Goal: Task Accomplishment & Management: Use online tool/utility

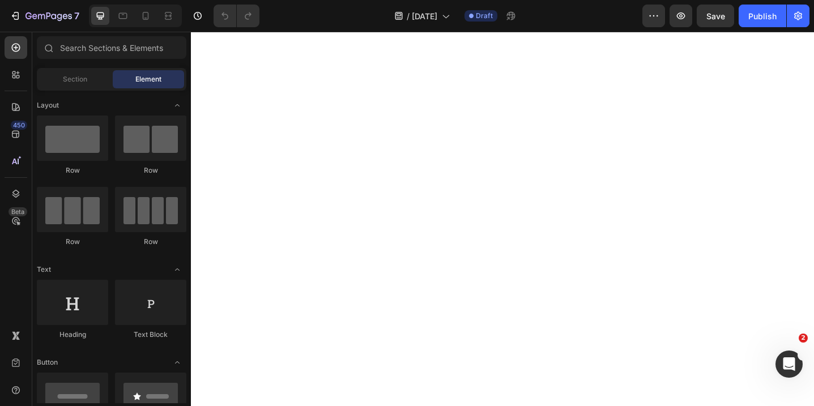
scroll to position [26, 0]
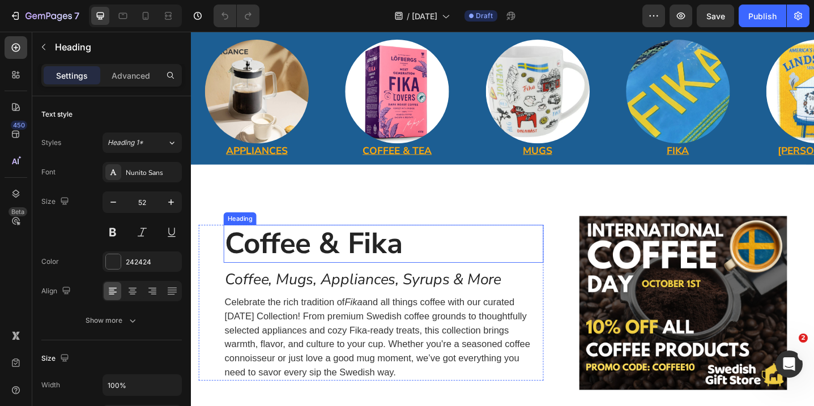
click at [391, 241] on strong "Coffee & Fika" at bounding box center [325, 263] width 194 height 44
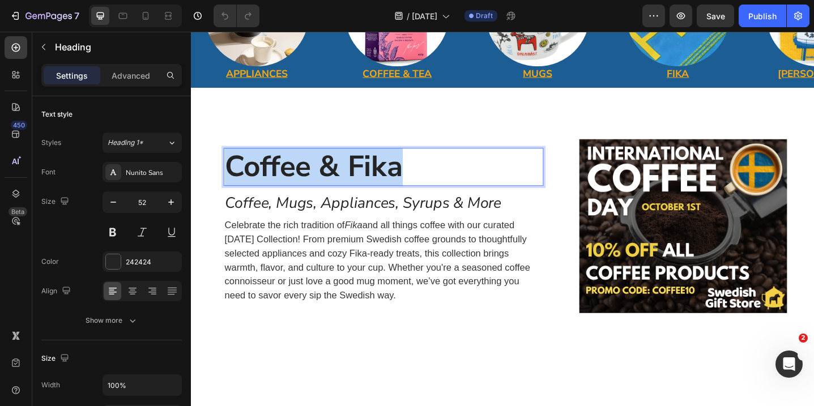
drag, startPoint x: 423, startPoint y: 178, endPoint x: 236, endPoint y: 172, distance: 187.7
click at [236, 172] on p "Coffee & Fika" at bounding box center [401, 179] width 347 height 39
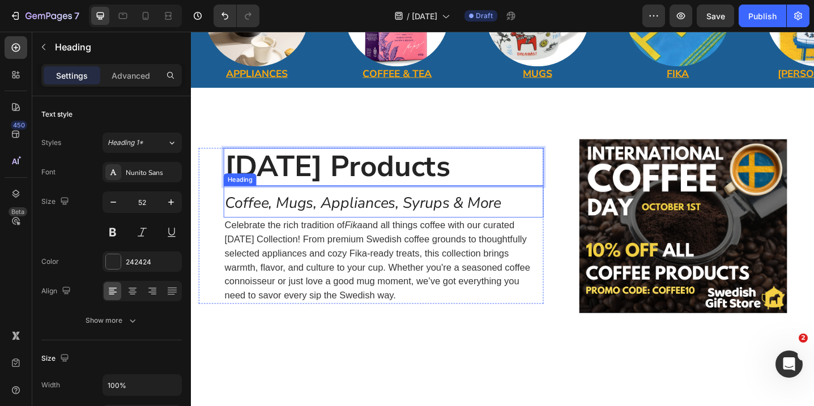
click at [307, 227] on span "Coffee, Mugs, Appliances, Syrups & More" at bounding box center [379, 218] width 302 height 22
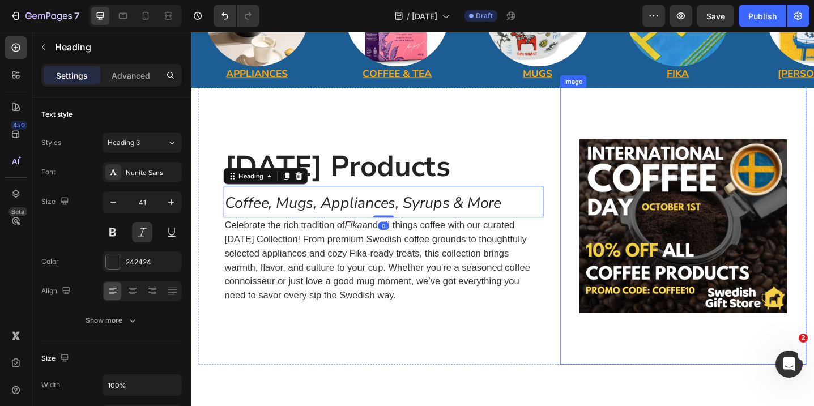
click at [711, 239] on img at bounding box center [728, 244] width 227 height 302
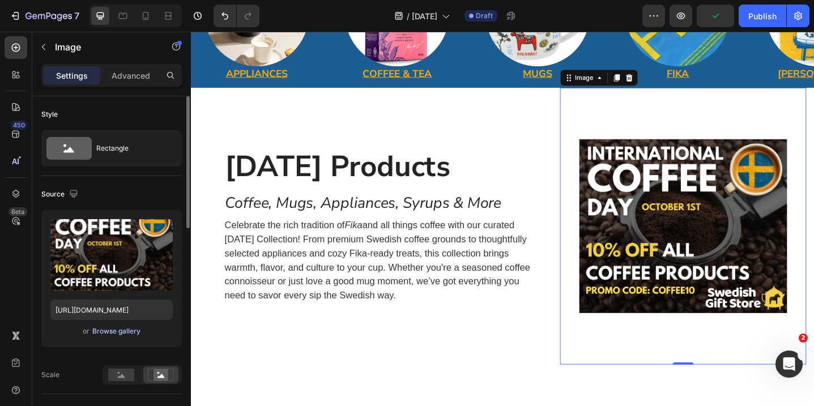
click at [122, 332] on div "Browse gallery" at bounding box center [116, 331] width 48 height 10
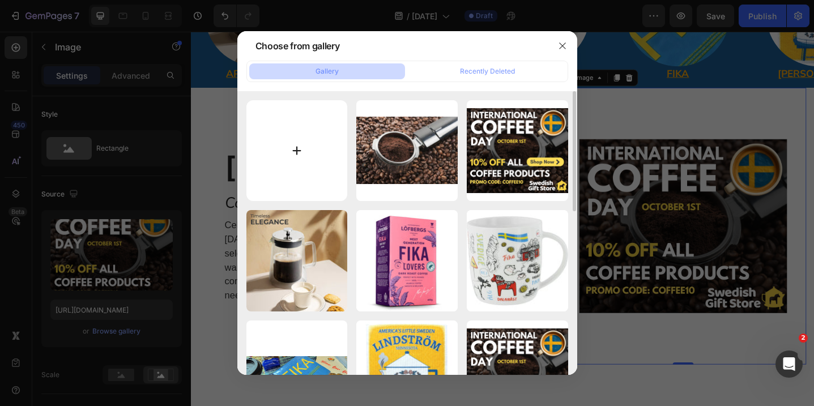
click at [306, 144] on input "file" at bounding box center [296, 150] width 101 height 101
type input "C:\fakepath\Only Take One.png"
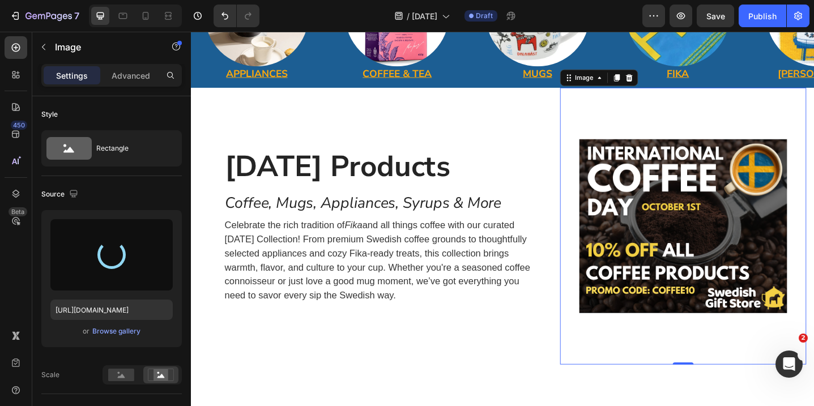
type input "[URL][DOMAIN_NAME]"
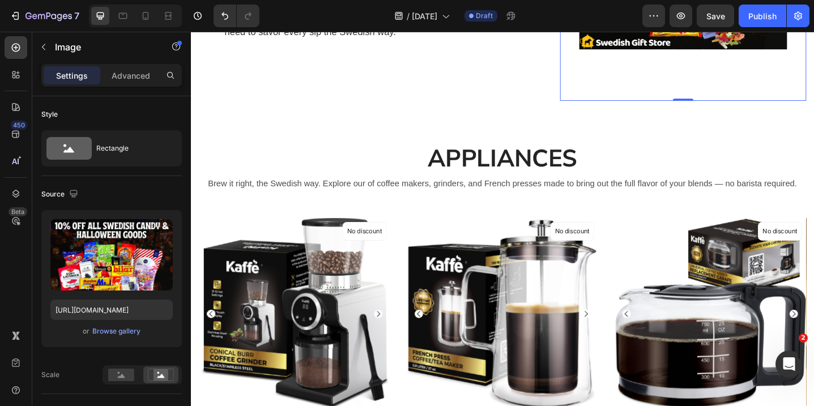
scroll to position [411, 0]
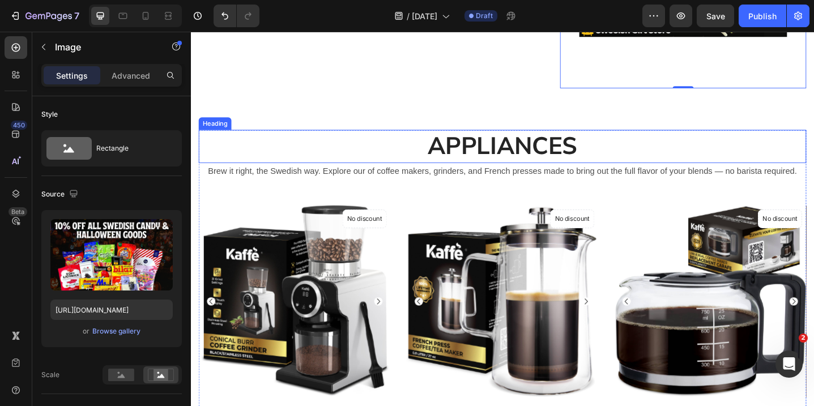
click at [559, 159] on h2 "APPLIANCES" at bounding box center [530, 157] width 663 height 36
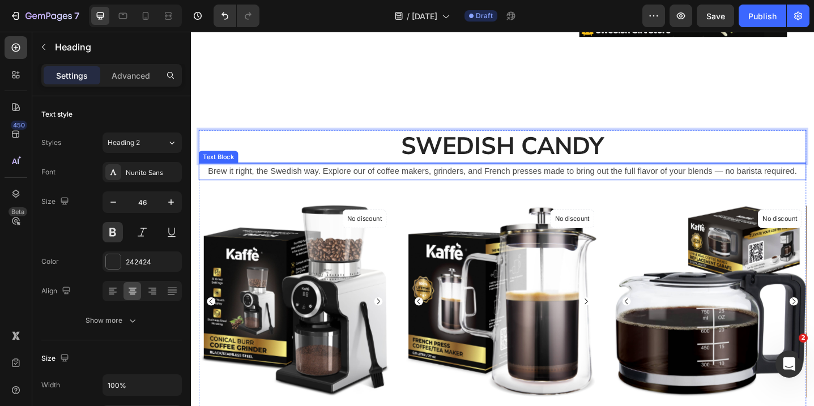
click at [425, 187] on p "Brew it right, the Swedish way. Explore our of coffee makers, grinders, and Fre…" at bounding box center [531, 184] width 661 height 16
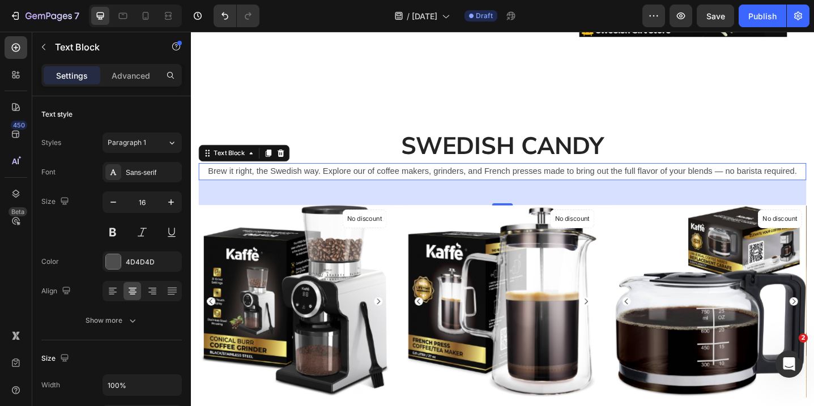
click at [684, 186] on p "Brew it right, the Swedish way. Explore our of coffee makers, grinders, and Fre…" at bounding box center [531, 184] width 661 height 16
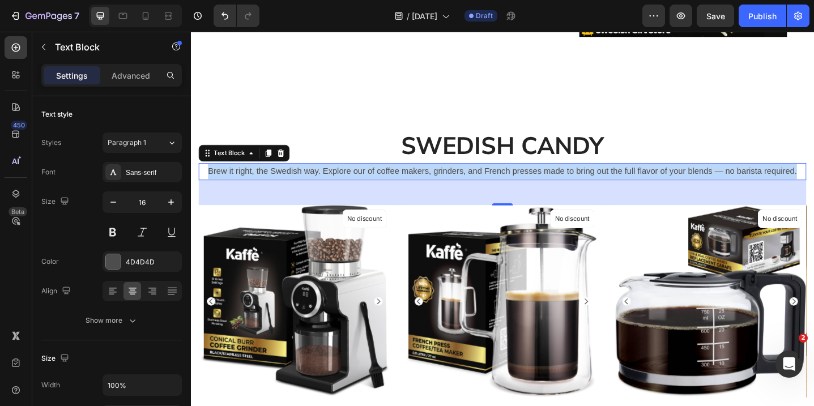
click at [684, 186] on p "Brew it right, the Swedish way. Explore our of coffee makers, grinders, and Fre…" at bounding box center [531, 184] width 661 height 16
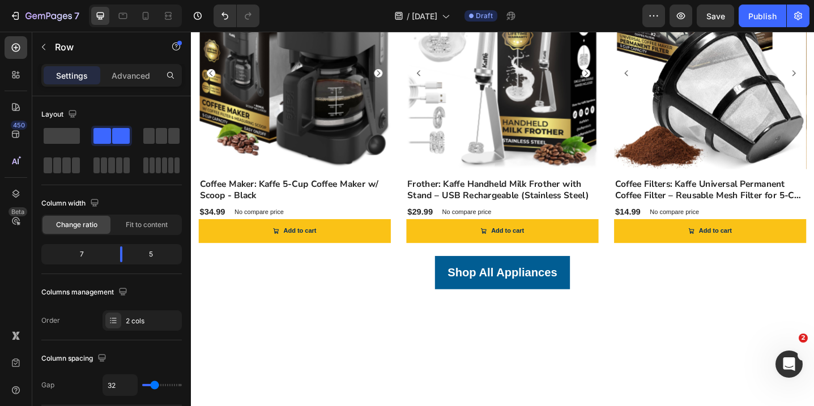
scroll to position [503, 0]
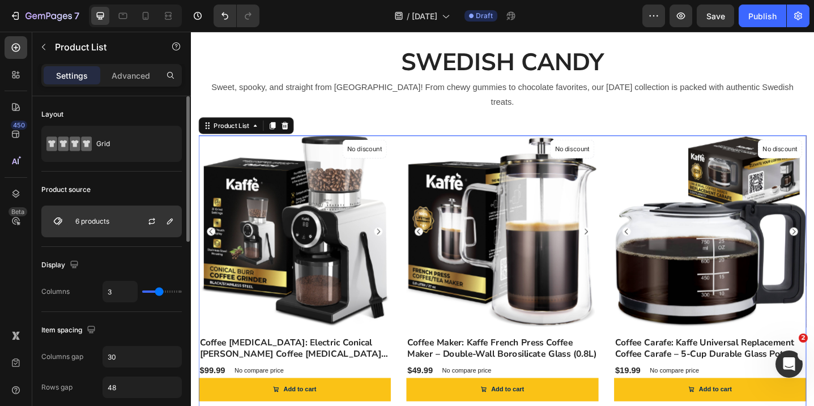
click at [126, 222] on div "6 products" at bounding box center [111, 222] width 141 height 32
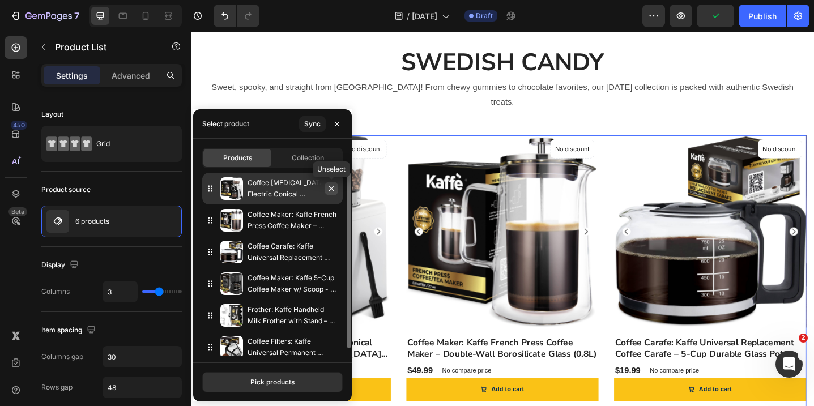
click at [333, 185] on icon "button" at bounding box center [331, 188] width 9 height 9
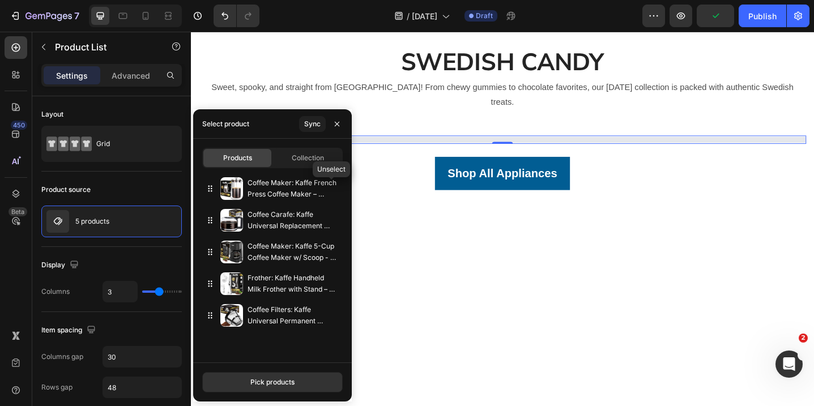
click at [0, 0] on icon "button" at bounding box center [0, 0] width 0 height 0
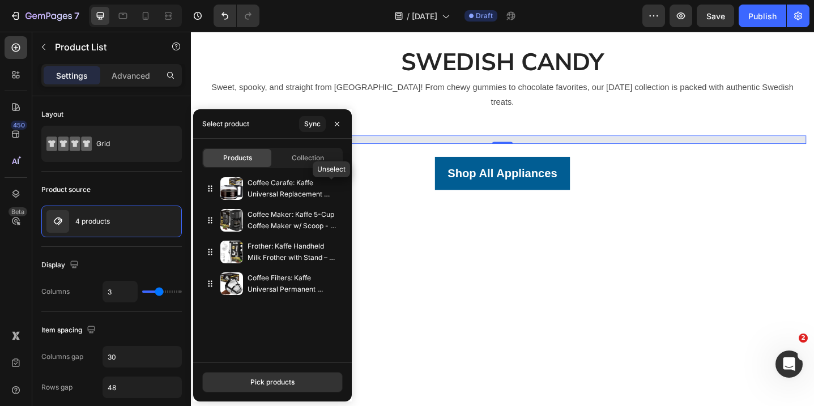
click at [0, 0] on icon "button" at bounding box center [0, 0] width 0 height 0
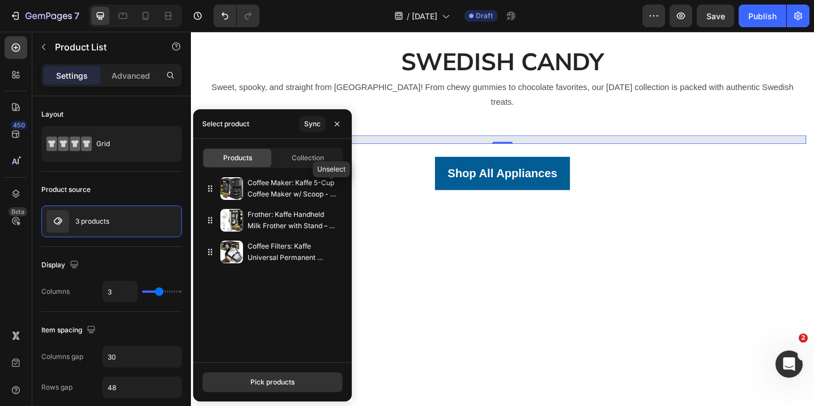
click at [0, 0] on icon "button" at bounding box center [0, 0] width 0 height 0
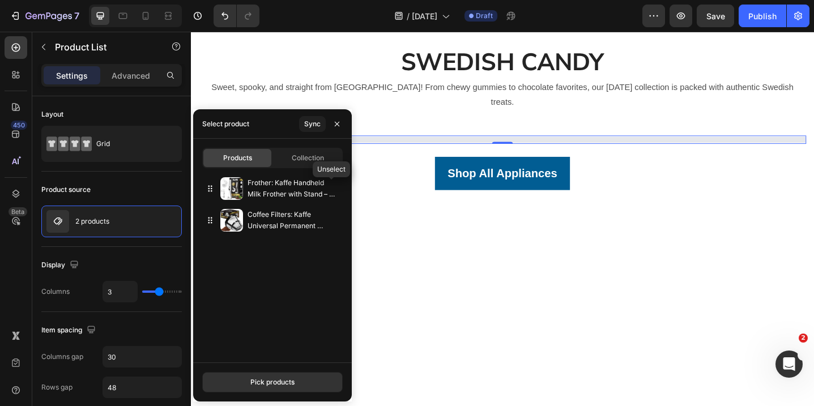
click at [0, 0] on icon "button" at bounding box center [0, 0] width 0 height 0
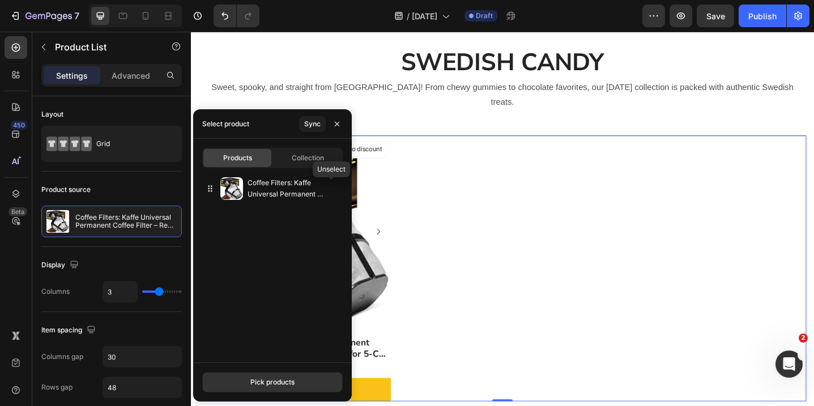
click at [0, 0] on icon "button" at bounding box center [0, 0] width 0 height 0
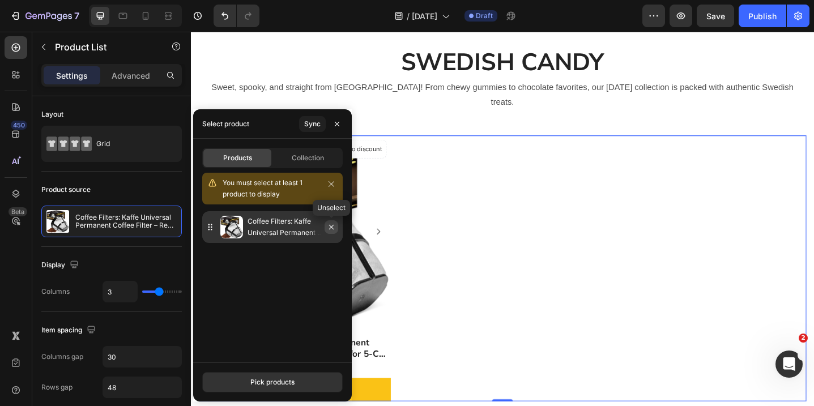
click at [330, 229] on icon "button" at bounding box center [331, 227] width 9 height 9
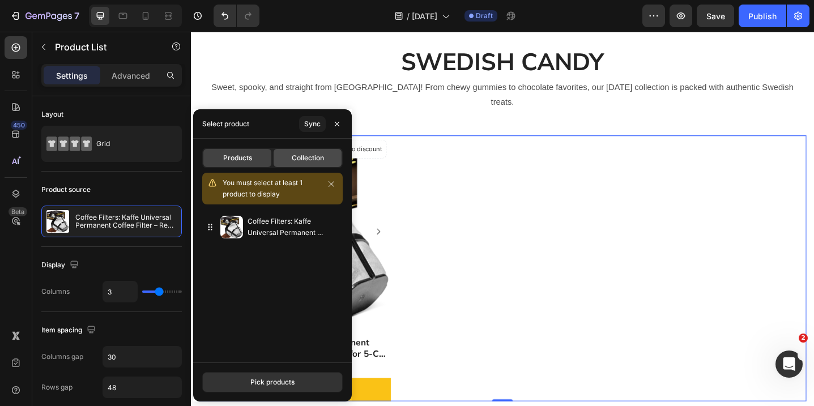
click at [301, 153] on span "Collection" at bounding box center [308, 158] width 32 height 10
type input "8"
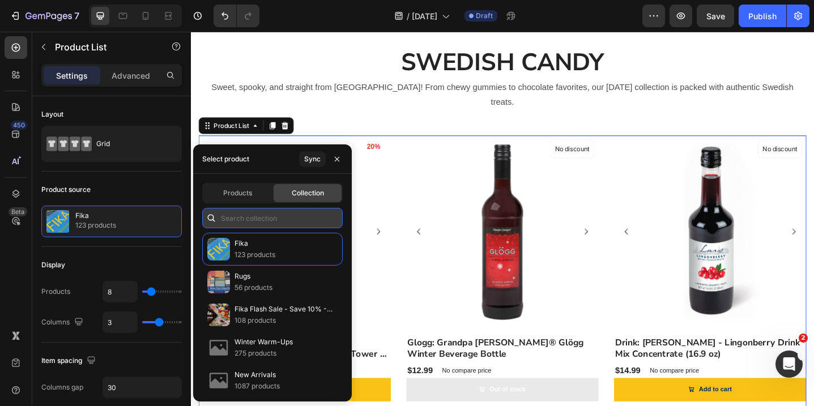
click at [266, 215] on input "text" at bounding box center [272, 218] width 141 height 20
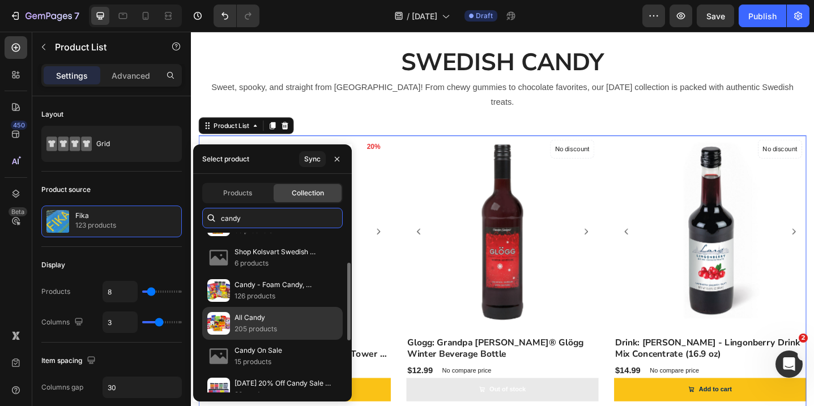
scroll to position [59, 0]
type input "candy"
click at [258, 322] on p "205 products" at bounding box center [256, 327] width 42 height 11
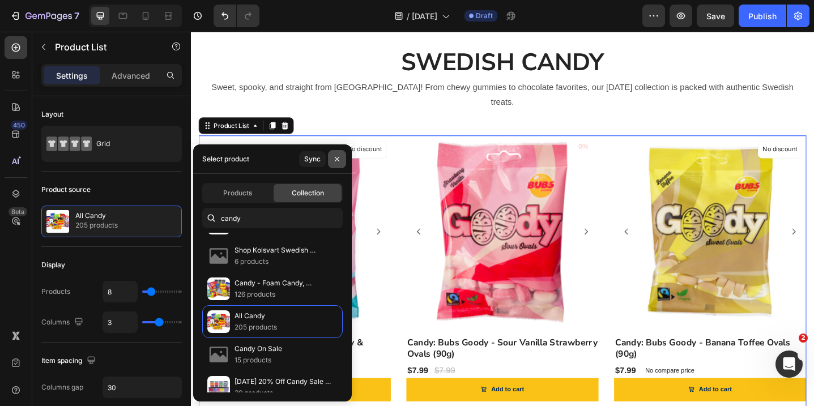
click at [333, 160] on icon "button" at bounding box center [337, 159] width 9 height 9
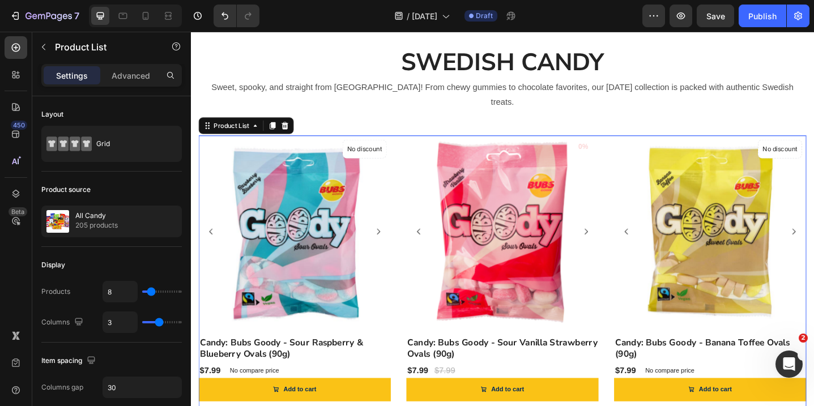
scroll to position [0, 0]
type input "4"
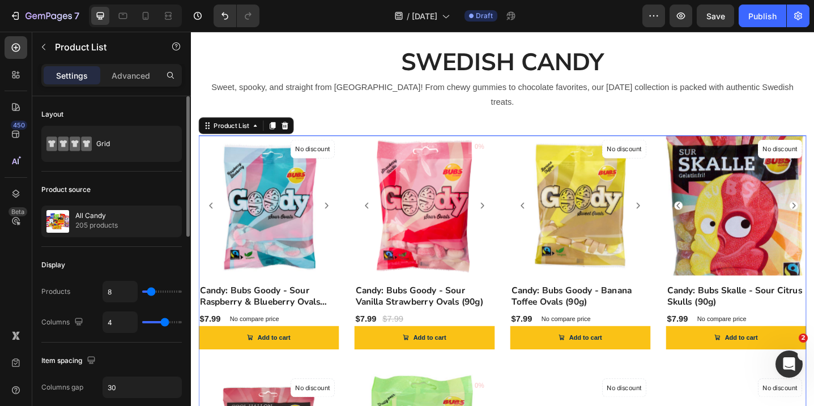
type input "5"
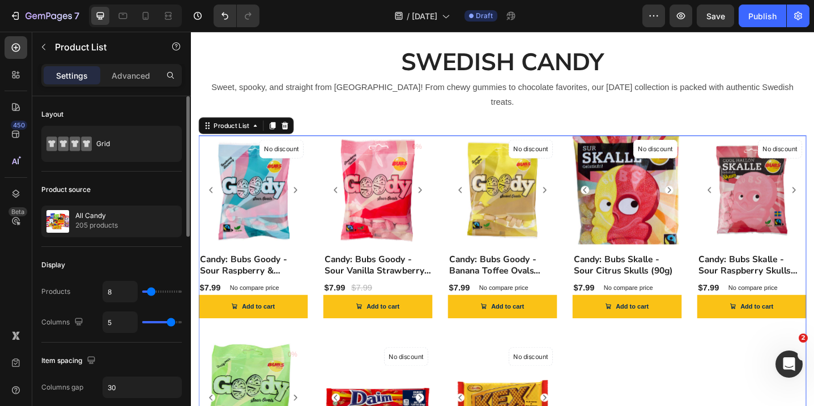
type input "6"
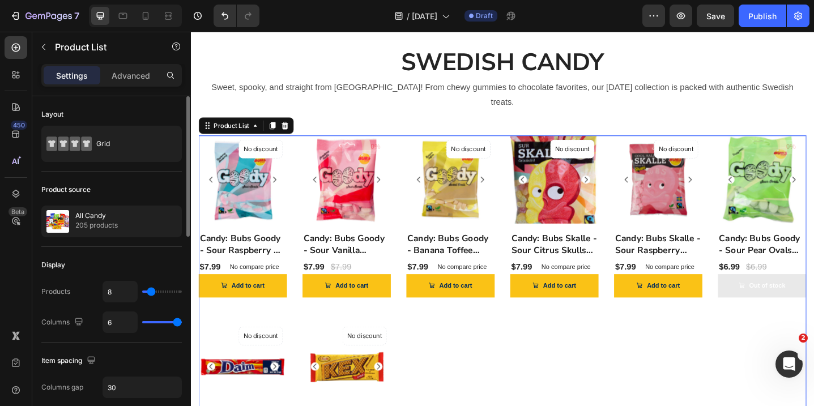
drag, startPoint x: 159, startPoint y: 326, endPoint x: 176, endPoint y: 323, distance: 16.7
type input "6"
click at [176, 323] on input "range" at bounding box center [162, 322] width 40 height 2
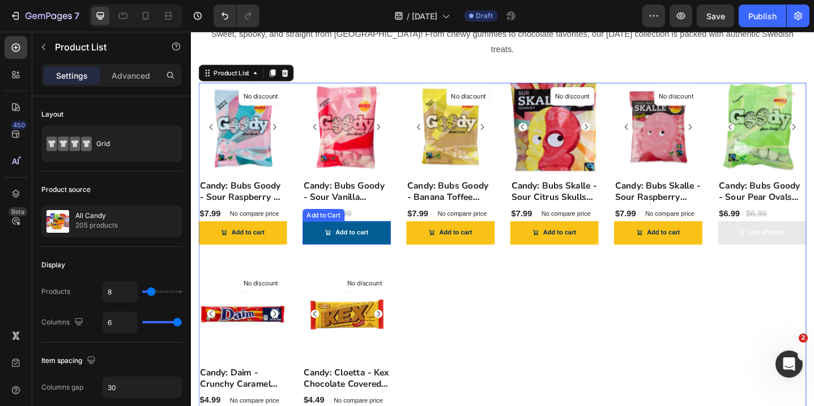
scroll to position [562, 0]
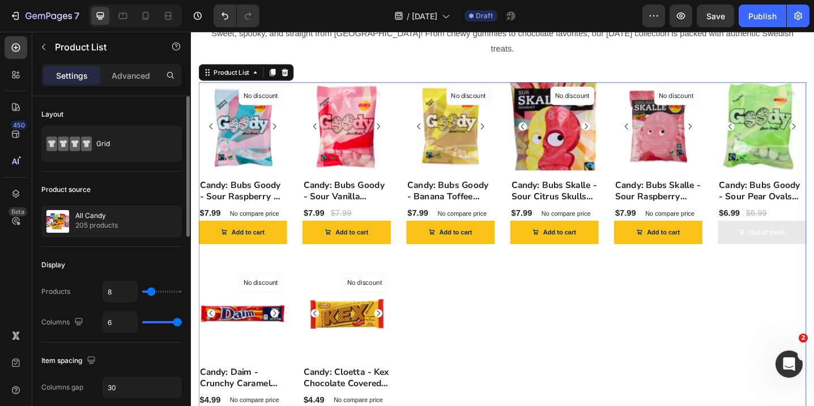
type input "13"
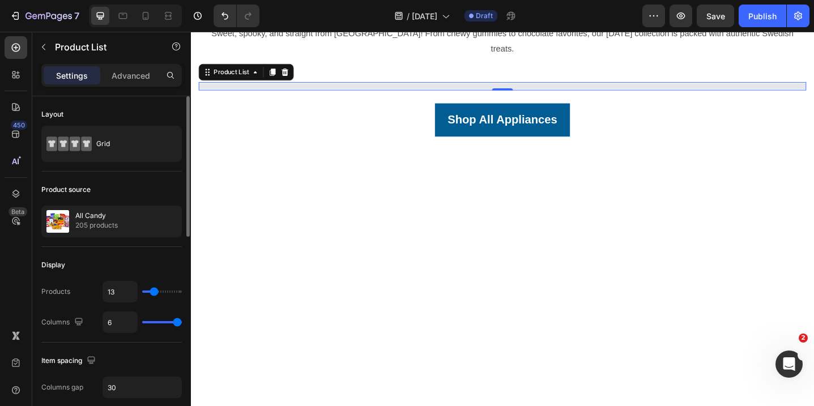
type input "14"
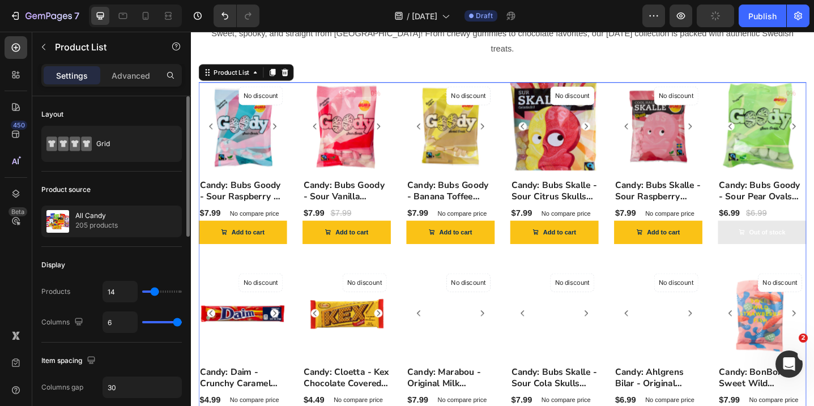
type input "12"
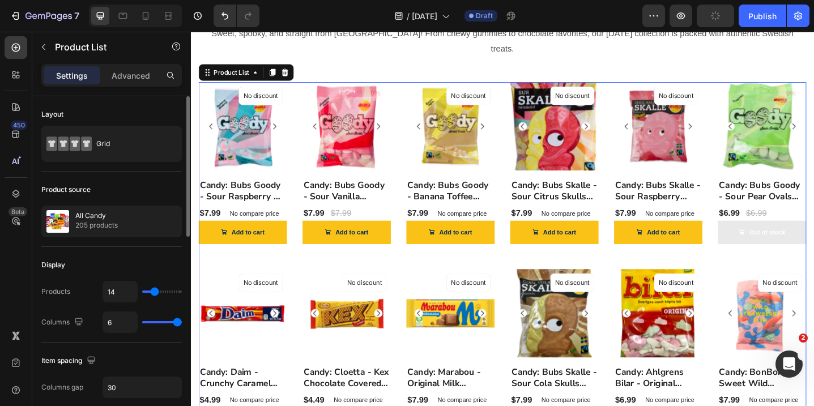
type input "12"
type input "11"
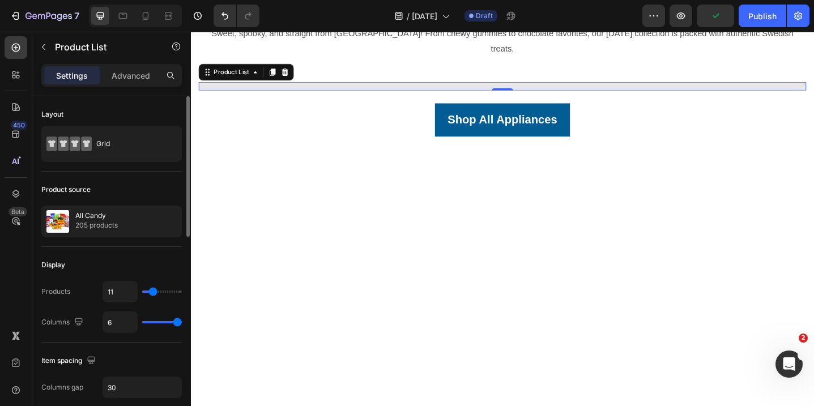
type input "12"
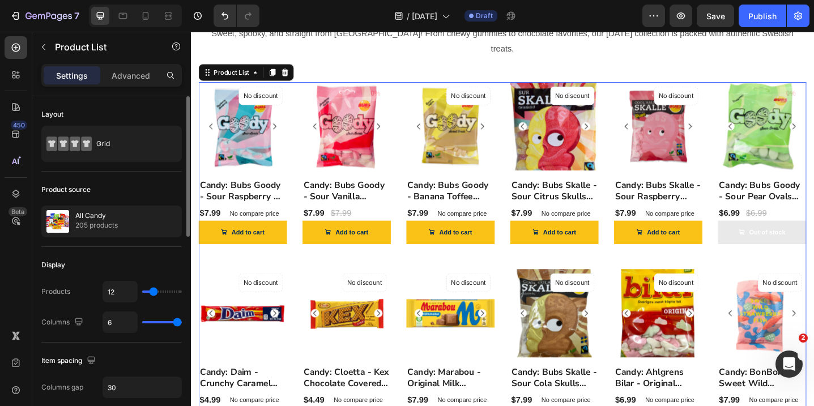
type input "12"
click at [153, 293] on input "range" at bounding box center [162, 292] width 40 height 2
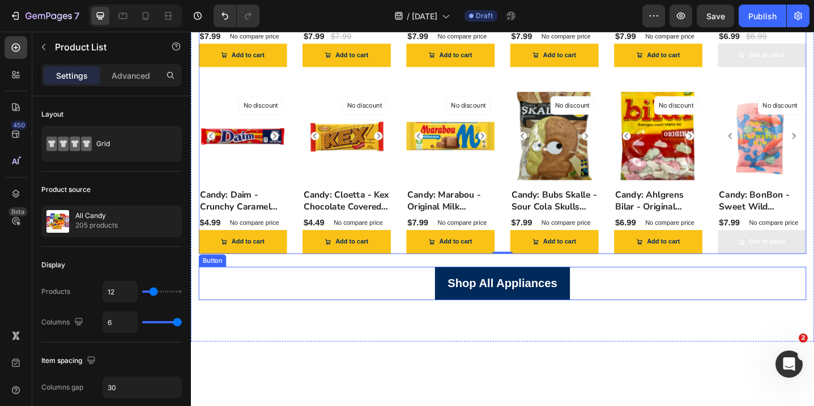
scroll to position [664, 0]
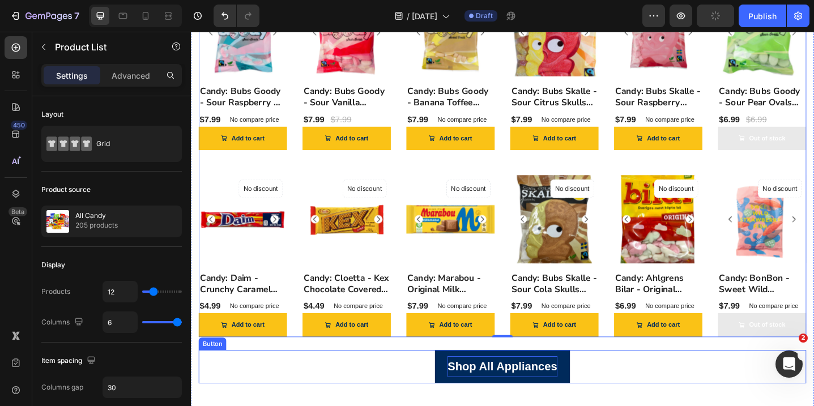
click at [546, 386] on p "Shop All Appliances" at bounding box center [531, 397] width 120 height 23
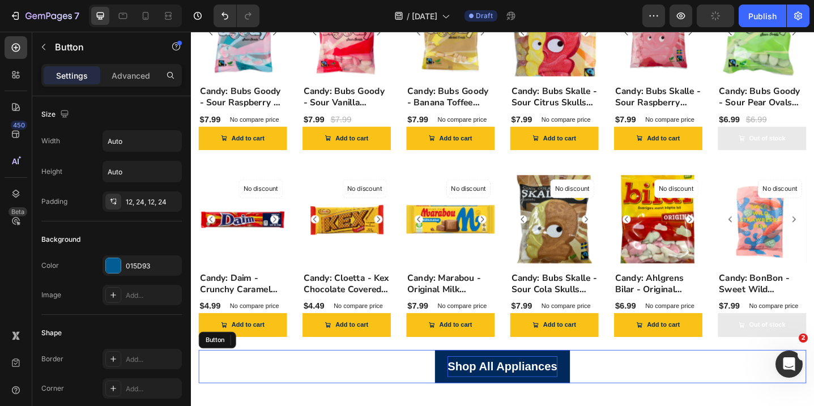
click at [566, 386] on p "Shop All Appliances" at bounding box center [531, 397] width 120 height 23
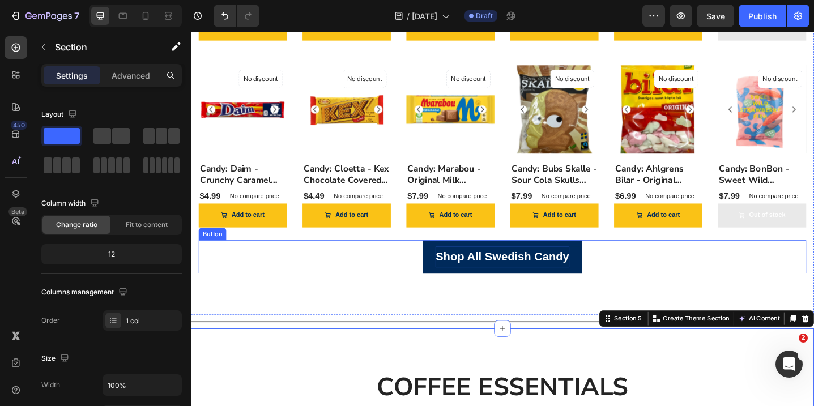
click at [566, 266] on p "Shop All Swedish Candy" at bounding box center [531, 277] width 146 height 23
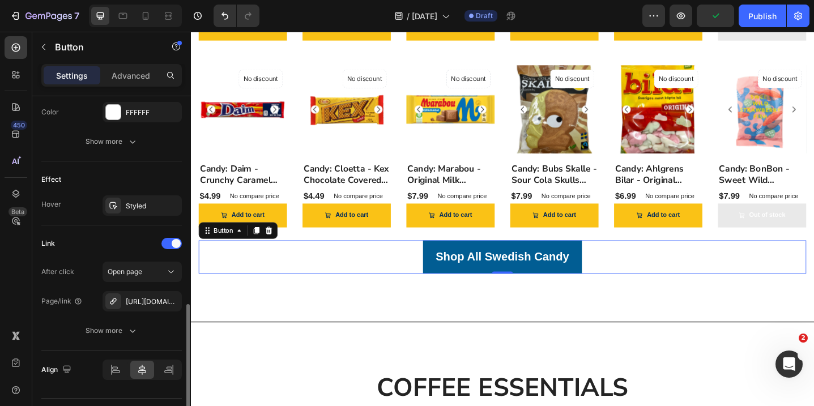
scroll to position [559, 0]
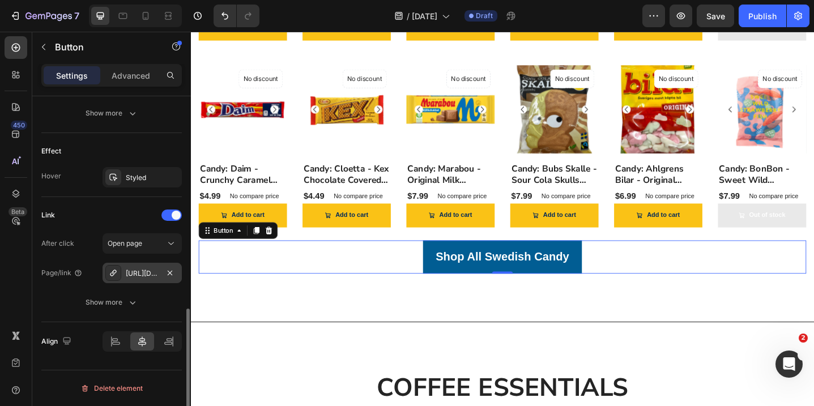
click at [154, 272] on div "[URL][DOMAIN_NAME]" at bounding box center [142, 274] width 33 height 10
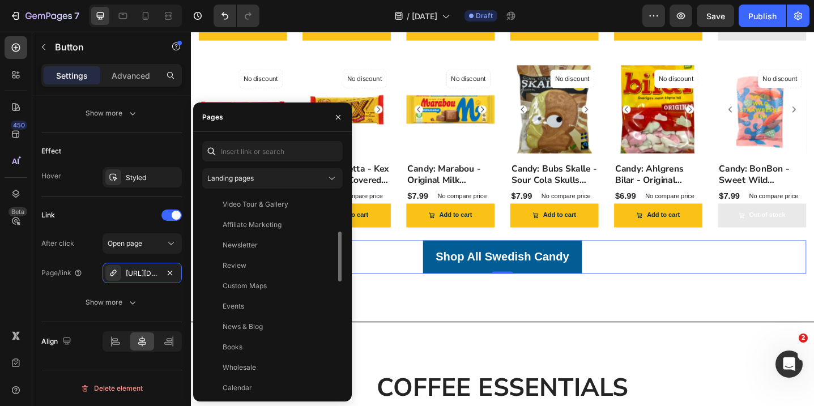
scroll to position [0, 0]
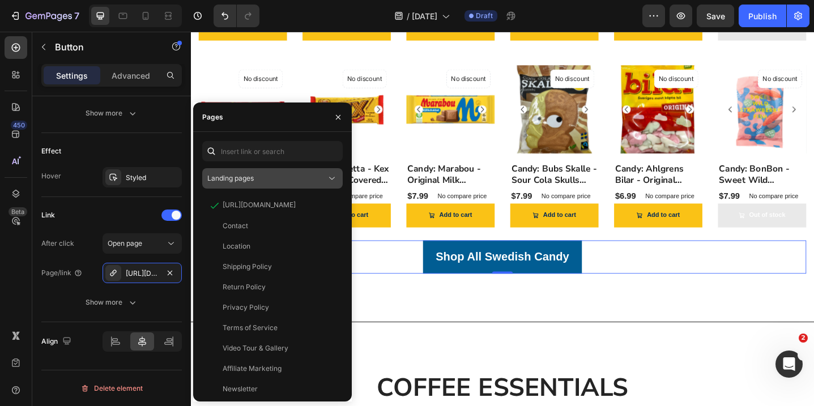
click at [291, 180] on div "Landing pages" at bounding box center [266, 178] width 119 height 10
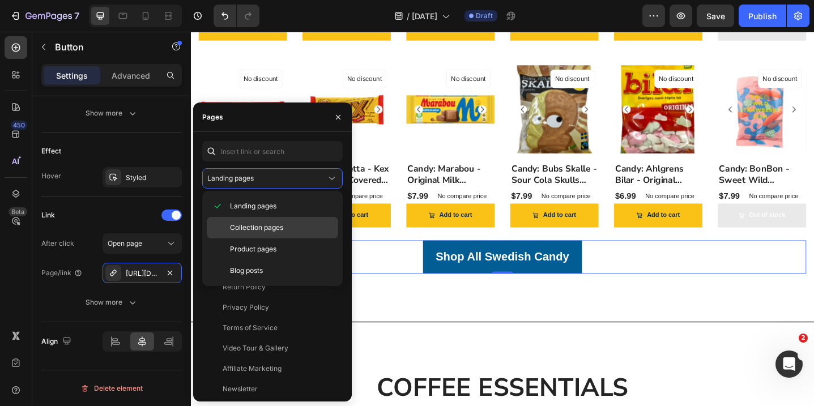
click at [277, 222] on div "Collection pages" at bounding box center [272, 228] width 131 height 22
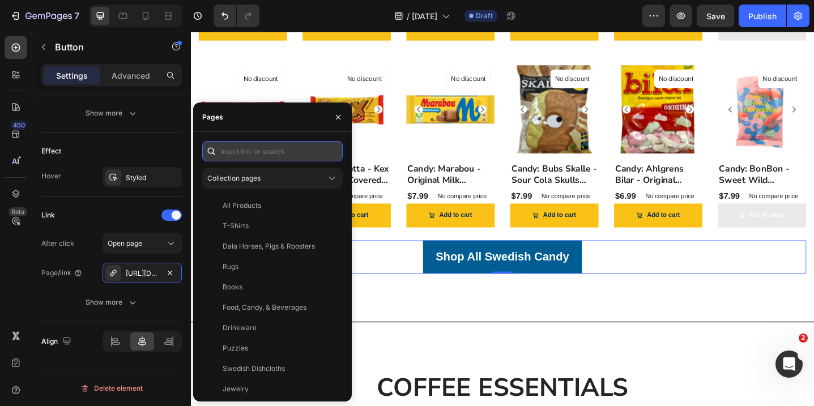
click at [256, 147] on input "text" at bounding box center [272, 151] width 141 height 20
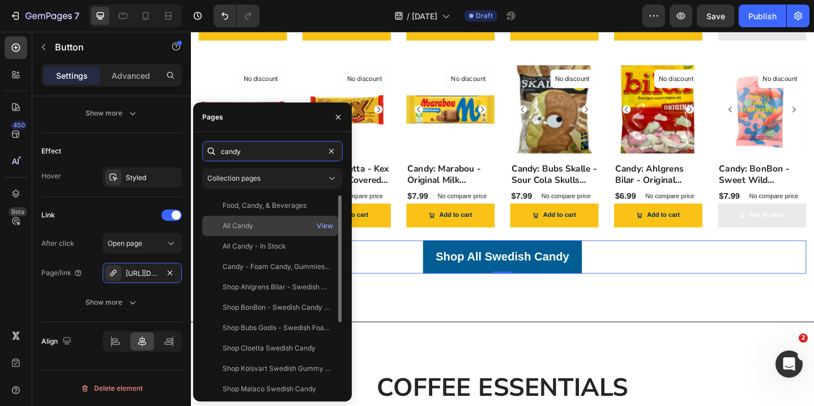
type input "candy"
click at [266, 224] on div "All Candy" at bounding box center [270, 226] width 127 height 10
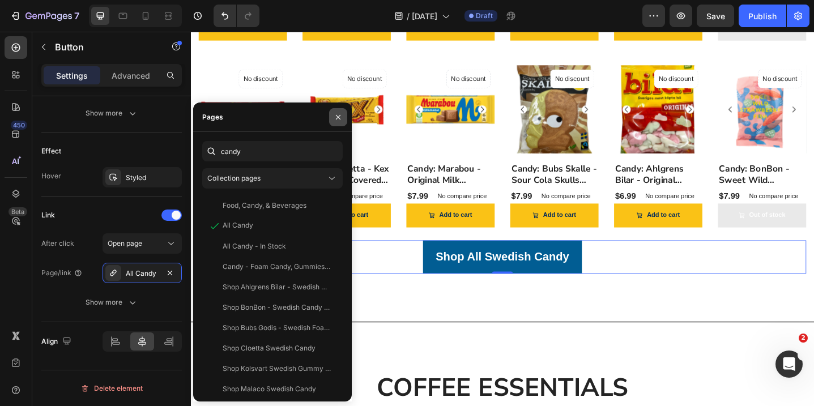
click at [339, 120] on icon "button" at bounding box center [338, 117] width 9 height 9
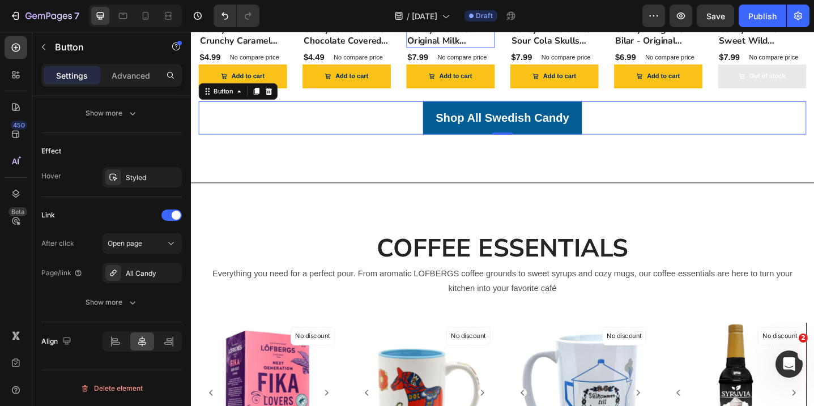
scroll to position [962, 0]
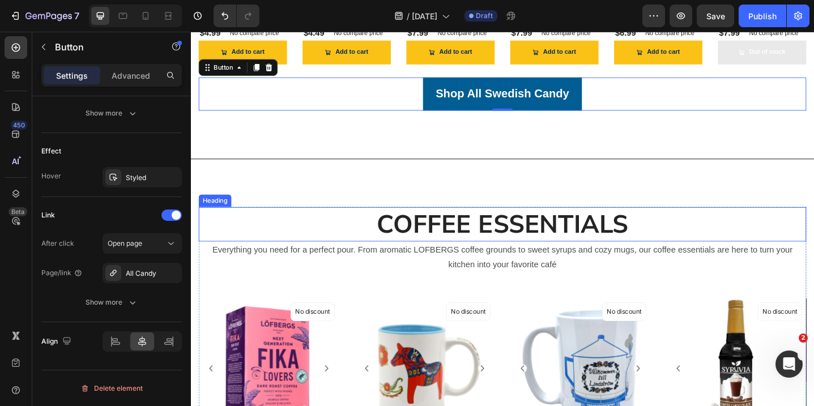
click at [541, 223] on h2 "COFFEE ESSENTIALS" at bounding box center [530, 241] width 663 height 37
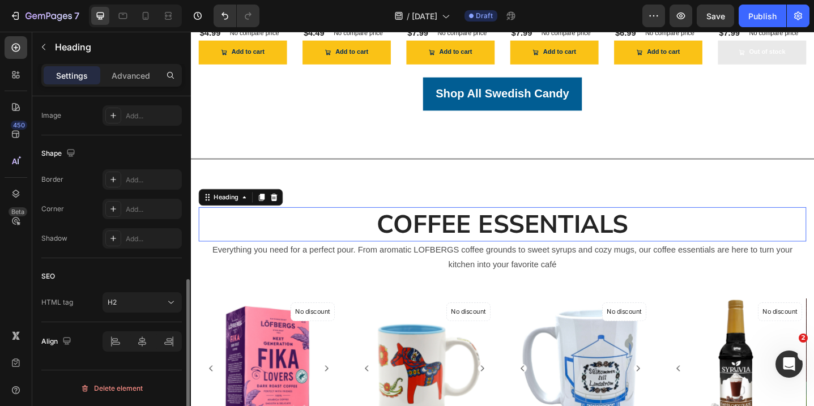
click at [548, 225] on p "COFFEE ESSENTIALS" at bounding box center [531, 241] width 661 height 35
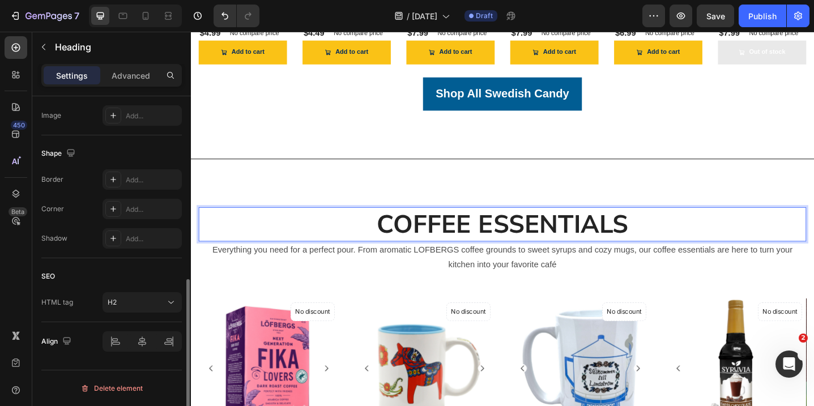
scroll to position [0, 0]
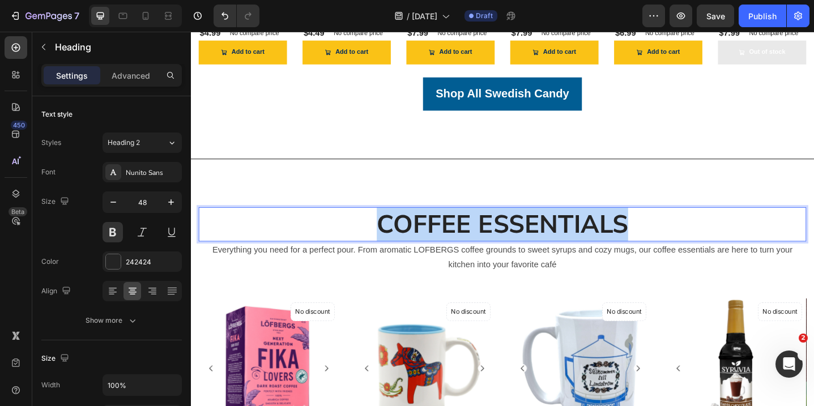
drag, startPoint x: 669, startPoint y: 226, endPoint x: 377, endPoint y: 229, distance: 291.3
click at [377, 229] on p "COFFEE ESSENTIALS" at bounding box center [531, 241] width 661 height 35
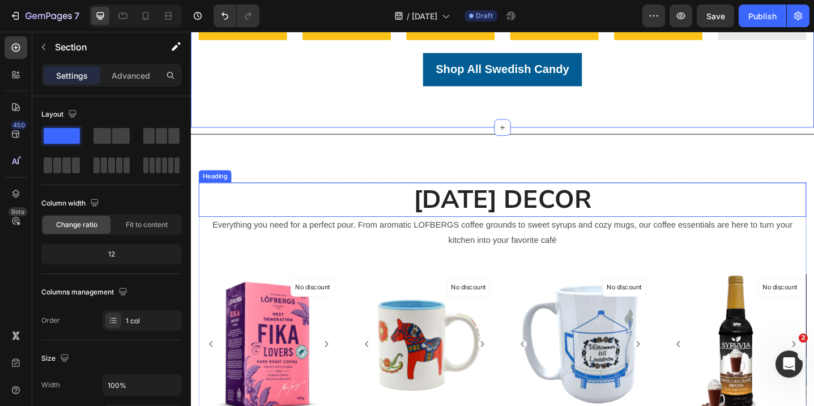
scroll to position [1044, 0]
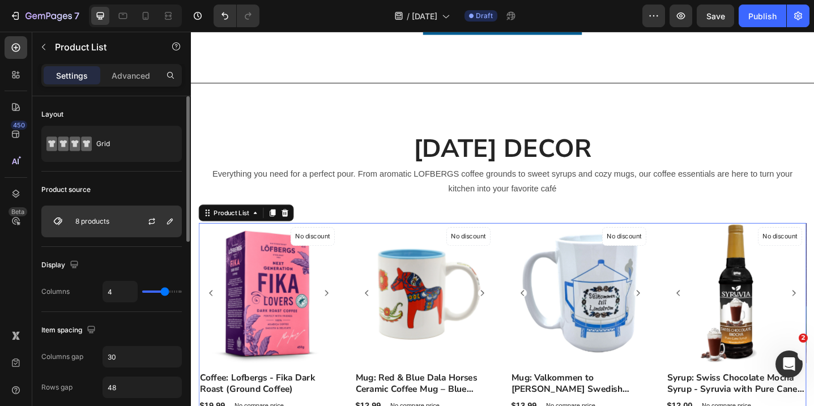
click at [113, 214] on div "8 products" at bounding box center [111, 222] width 141 height 32
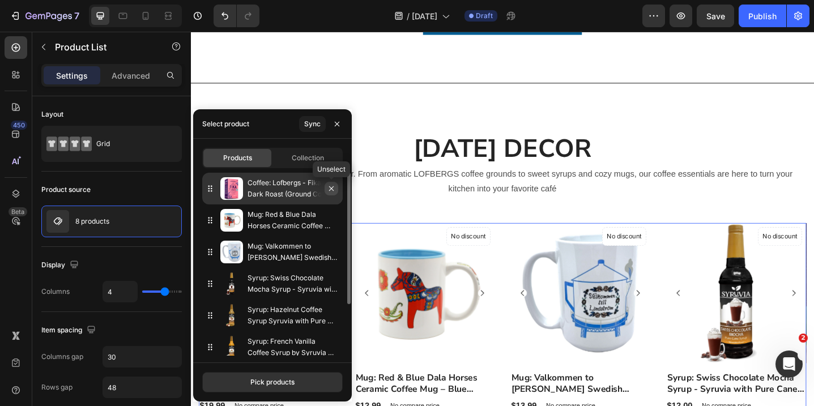
click at [335, 194] on button "button" at bounding box center [332, 189] width 14 height 14
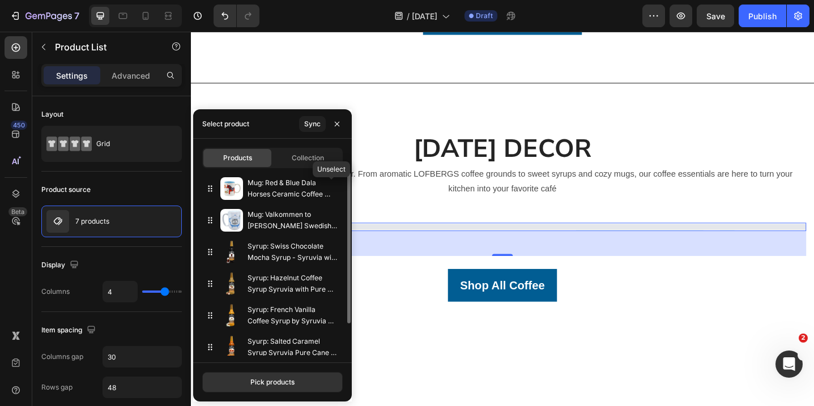
click at [0, 0] on button "button" at bounding box center [0, 0] width 0 height 0
click at [335, 205] on div "Syrup: Swiss Chocolate Mocha Syrup - Syruvia with Pure Cane Sugar" at bounding box center [272, 221] width 141 height 32
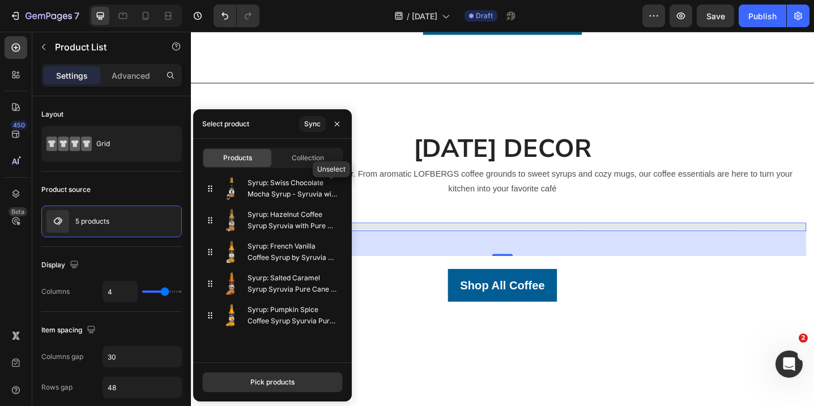
click at [0, 0] on button "button" at bounding box center [0, 0] width 0 height 0
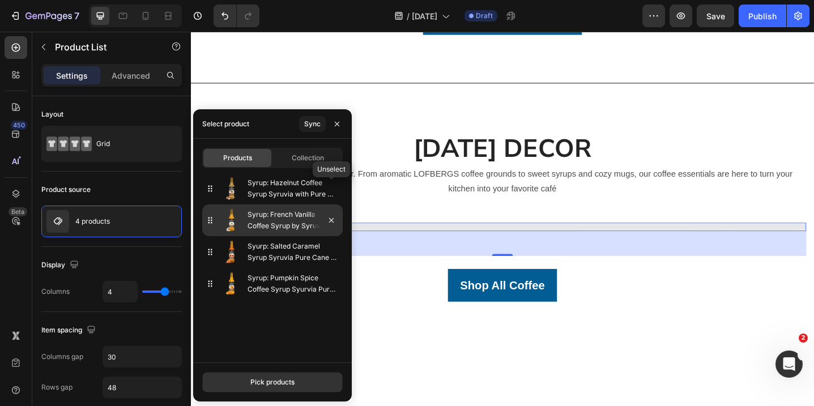
click at [334, 216] on icon "button" at bounding box center [331, 220] width 9 height 9
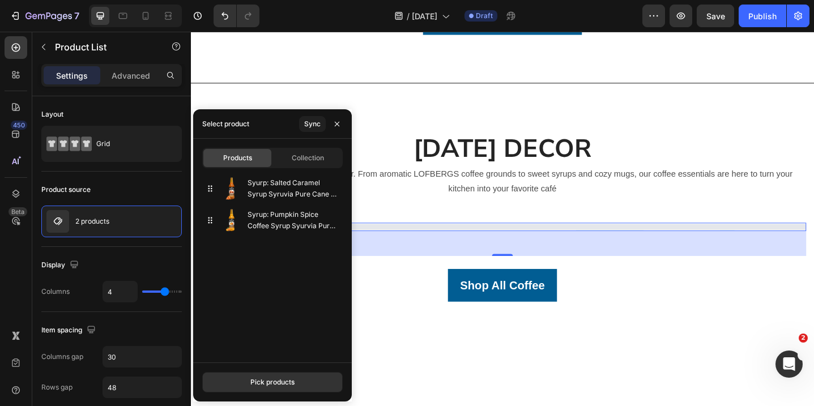
click at [334, 189] on div "Syurp: Salted Caramel Syrup Syruvia Pure Cane Sugar" at bounding box center [272, 189] width 141 height 32
click at [0, 0] on icon "button" at bounding box center [0, 0] width 0 height 0
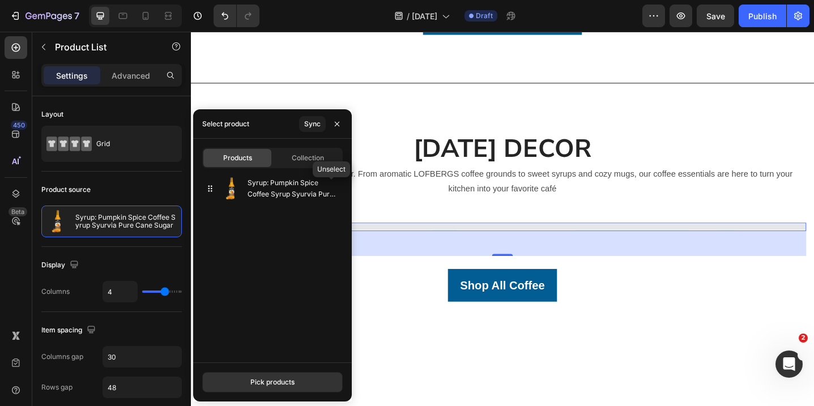
click at [0, 0] on icon "button" at bounding box center [0, 0] width 0 height 0
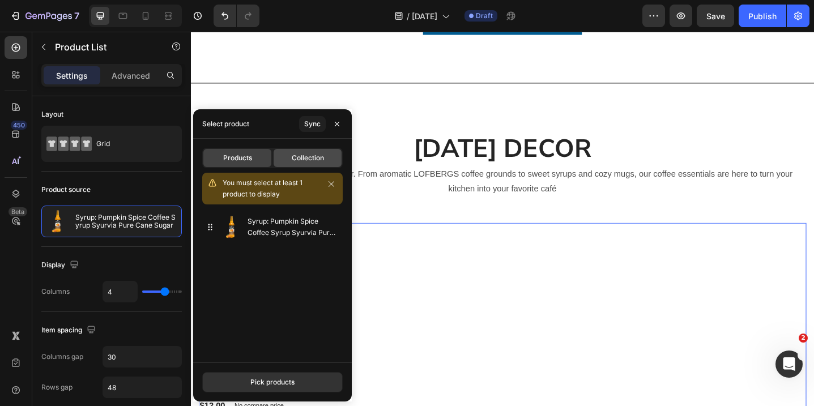
click at [316, 157] on span "Collection" at bounding box center [308, 158] width 32 height 10
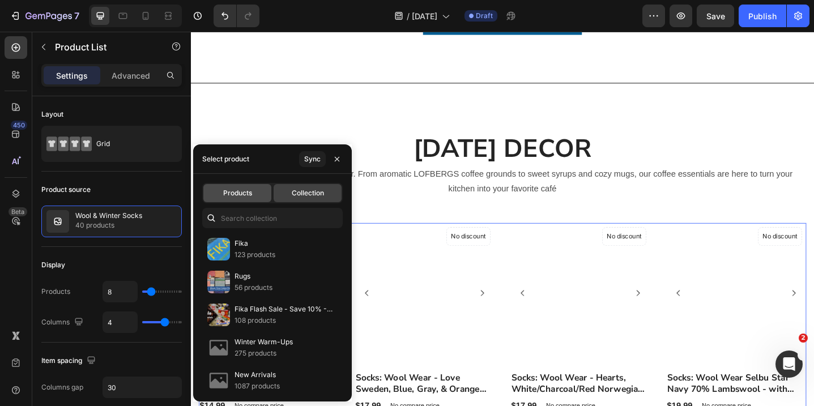
click at [246, 197] on span "Products" at bounding box center [237, 193] width 29 height 10
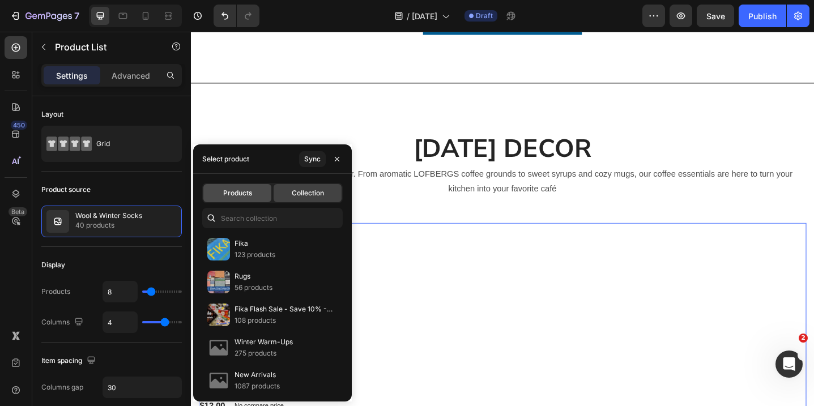
type input "4"
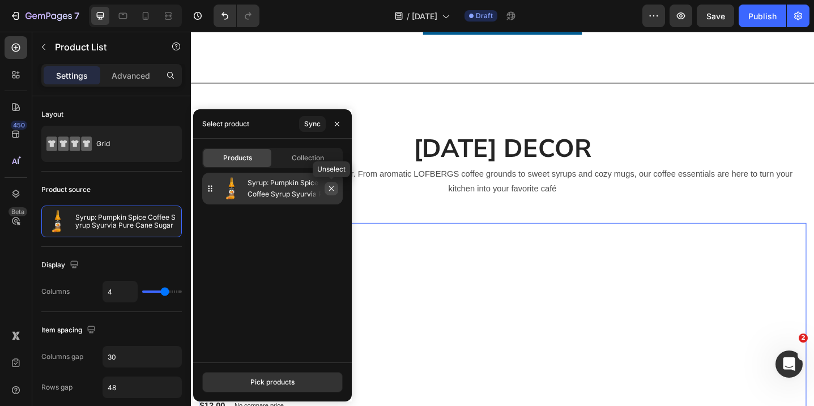
click at [329, 187] on icon "button" at bounding box center [331, 188] width 9 height 9
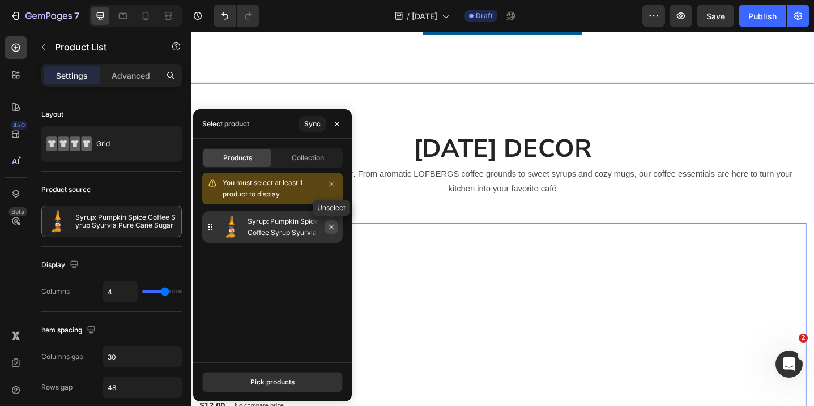
click at [335, 233] on button "button" at bounding box center [332, 227] width 14 height 14
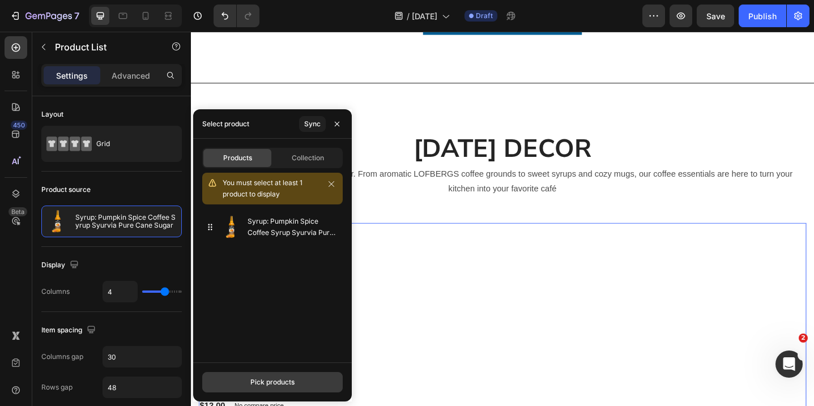
click at [270, 378] on div "Pick products" at bounding box center [272, 382] width 44 height 10
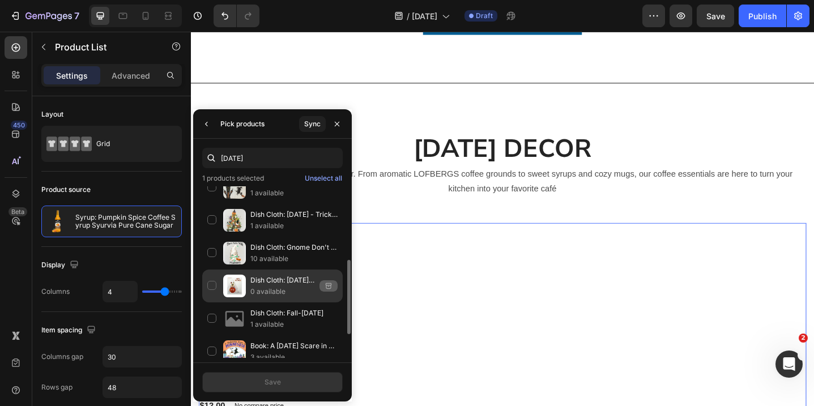
scroll to position [176, 0]
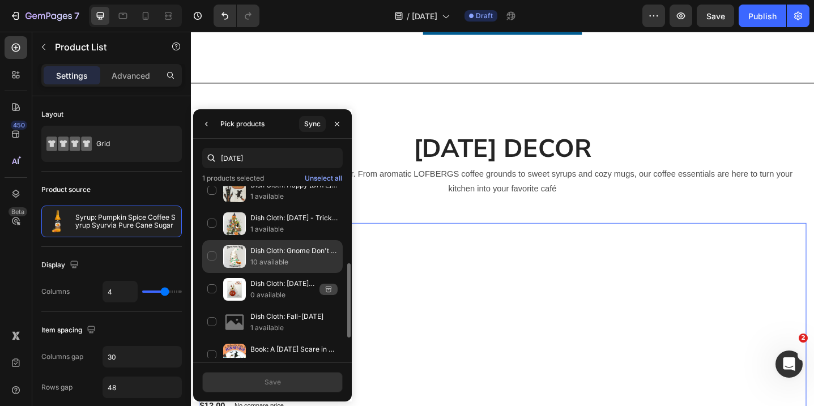
type input "[DATE]"
click at [212, 254] on div "Dish Cloth: Gnome Don't Mess with Mummy [DATE] 10 available" at bounding box center [272, 256] width 141 height 33
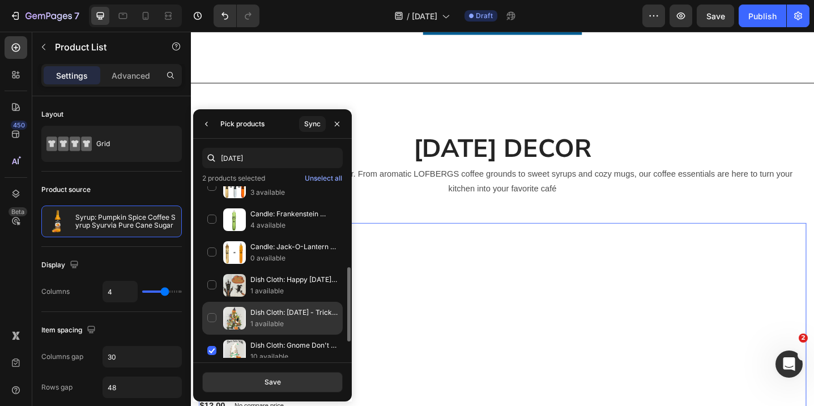
scroll to position [73, 0]
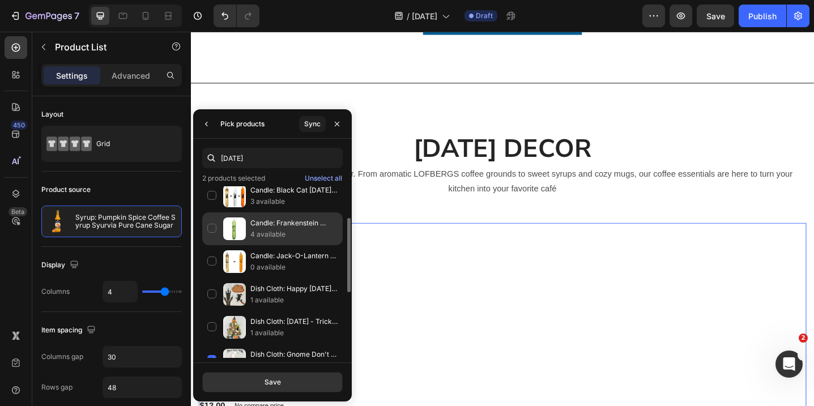
click at [216, 229] on div "Candle: Frankenstein [DATE] Battery Operated Timer Taper Candles 4 available" at bounding box center [272, 228] width 141 height 33
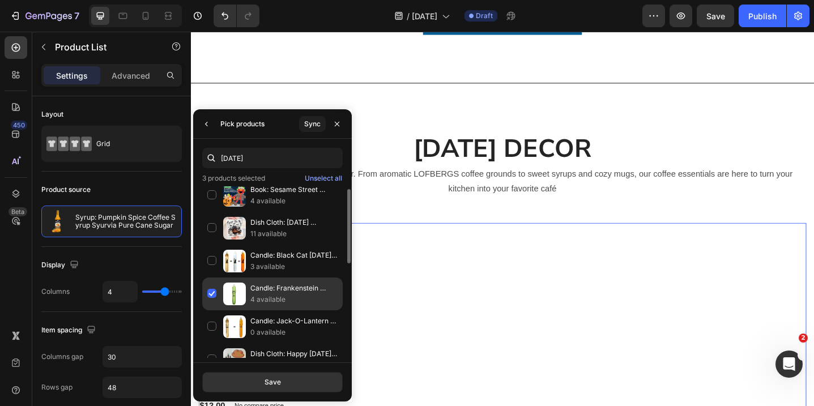
scroll to position [0, 0]
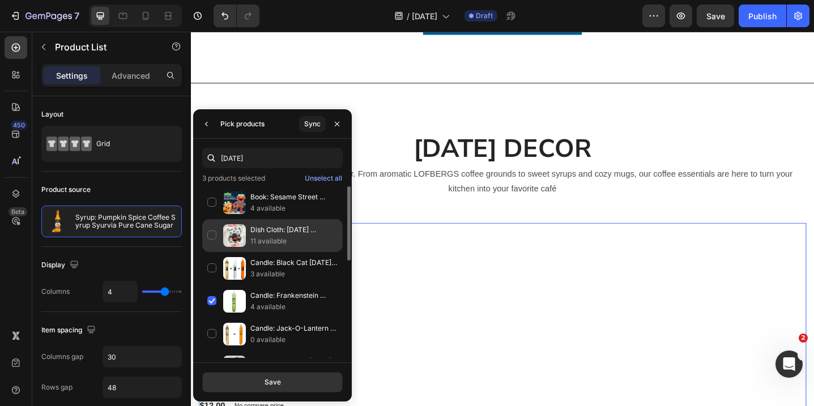
click at [210, 233] on div "Dish Cloth: [DATE] Chickens Tonight We Fly Swedish Dishcloth 11 available" at bounding box center [272, 235] width 141 height 33
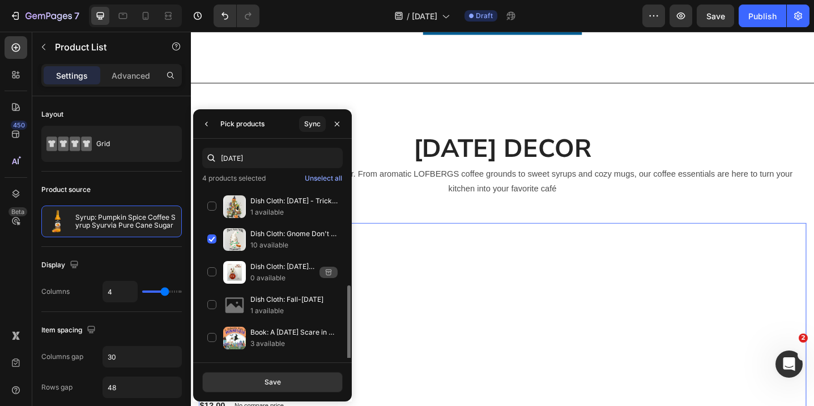
scroll to position [223, 0]
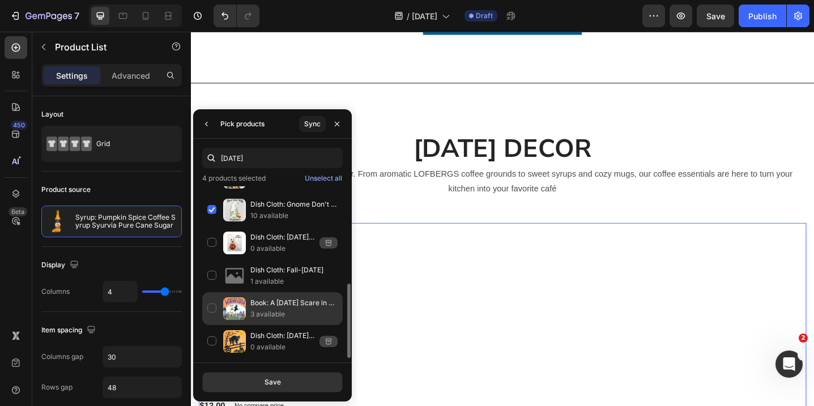
click at [215, 312] on div "Book: A [DATE] Scare in [US_STATE] Written by [PERSON_NAME], Illustrated by [PE…" at bounding box center [272, 308] width 141 height 33
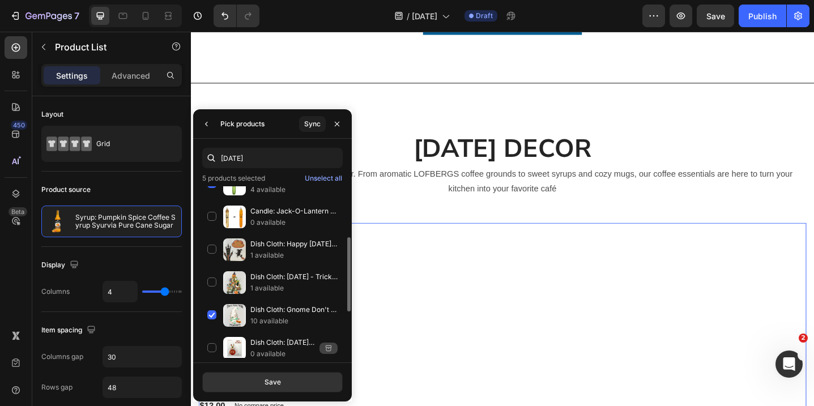
scroll to position [0, 0]
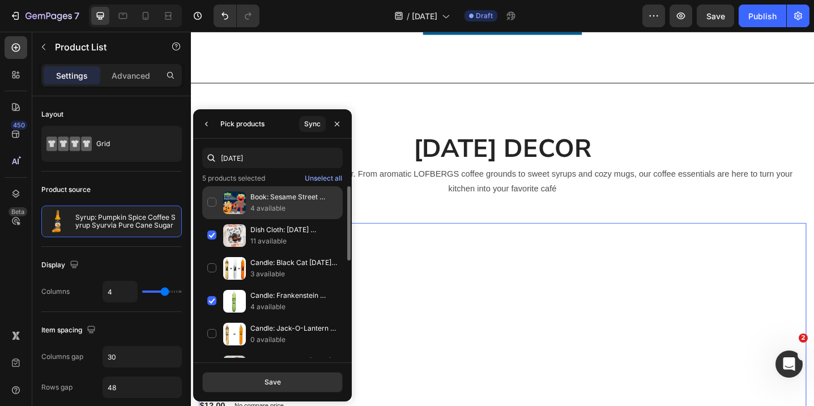
click at [215, 200] on div "Book: Sesame Street Happy [DATE]! 4 available" at bounding box center [272, 202] width 141 height 33
click at [208, 203] on div "Book: Sesame Street Happy [DATE]! 4 available" at bounding box center [272, 202] width 141 height 33
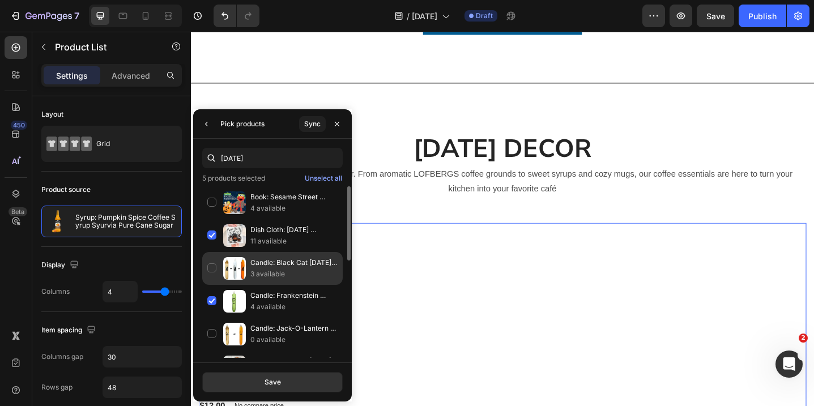
click at [212, 275] on div "Candle: Black Cat [DATE] LED Battery Operated Timer Taper Candle: White 3 avail…" at bounding box center [272, 268] width 141 height 33
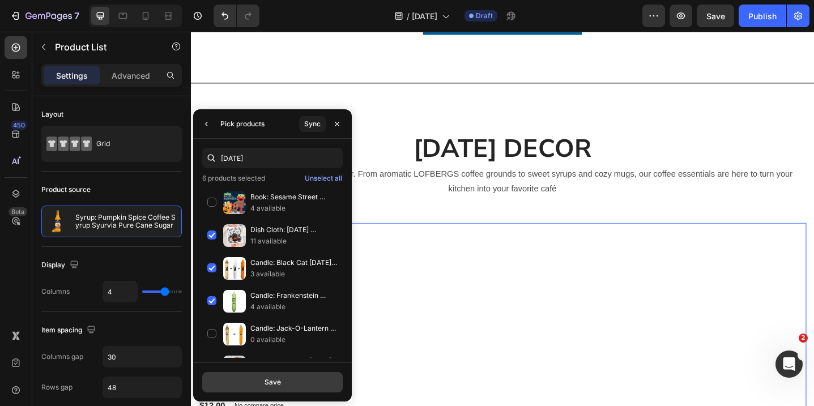
click at [277, 390] on button "Save" at bounding box center [272, 382] width 141 height 20
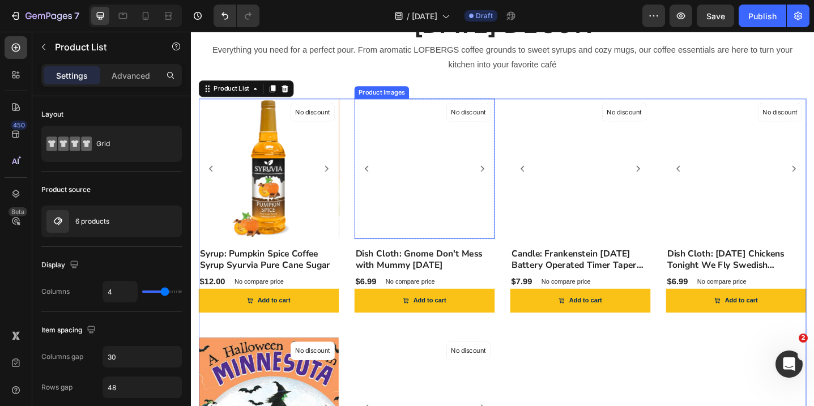
scroll to position [1141, 0]
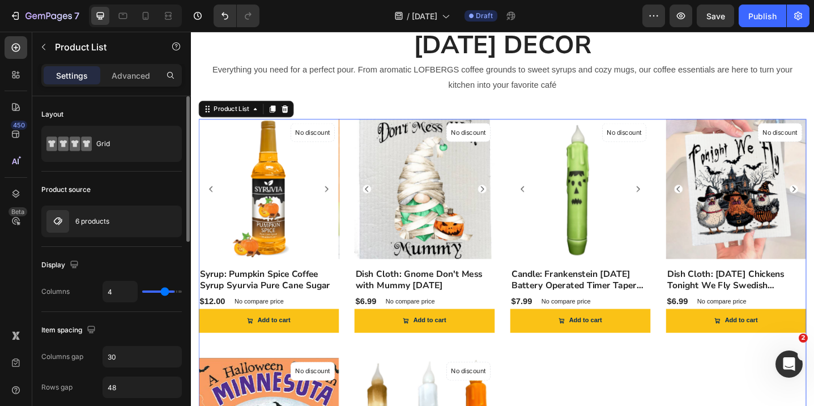
type input "5"
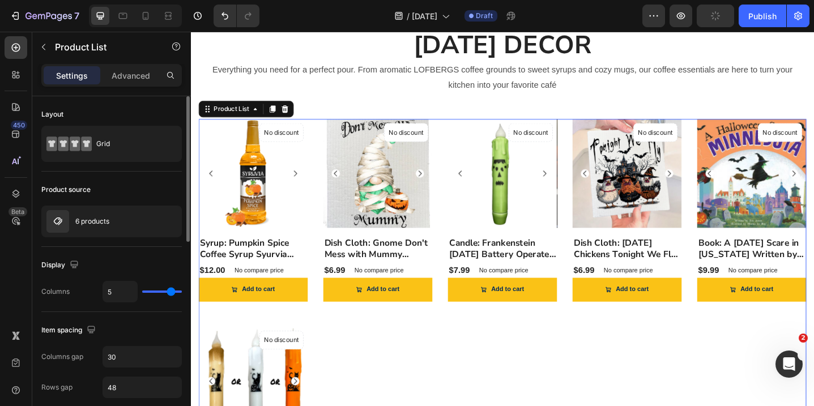
type input "6"
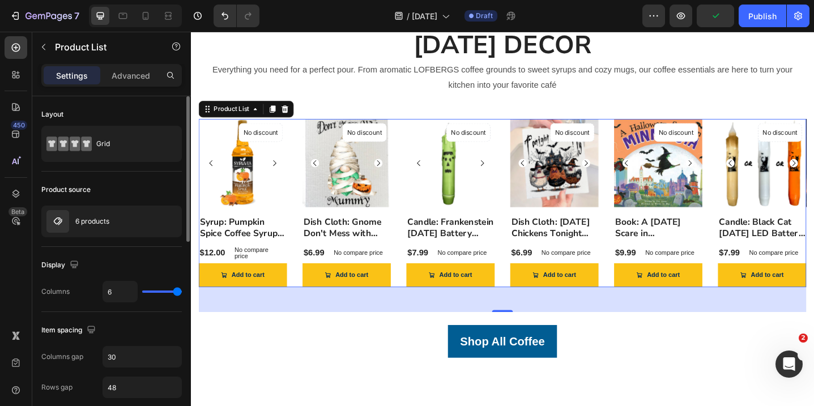
drag, startPoint x: 164, startPoint y: 291, endPoint x: 180, endPoint y: 290, distance: 15.3
type input "6"
click at [180, 291] on input "range" at bounding box center [162, 292] width 40 height 2
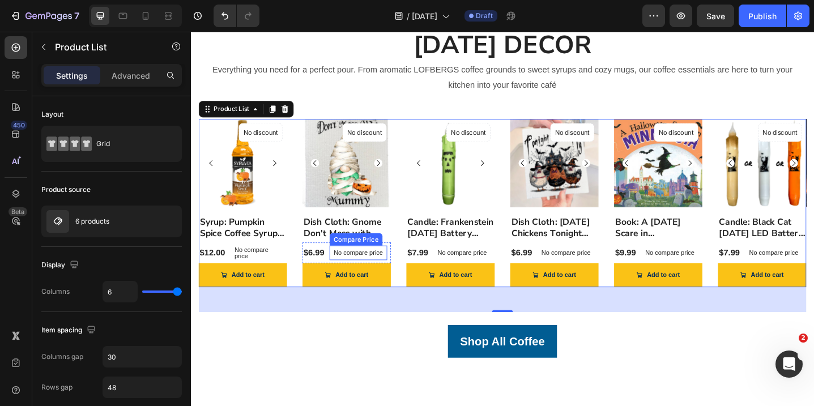
scroll to position [1250, 0]
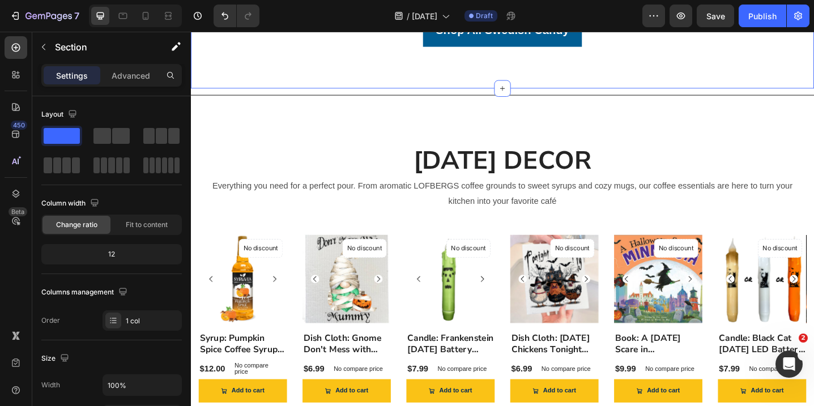
scroll to position [1032, 0]
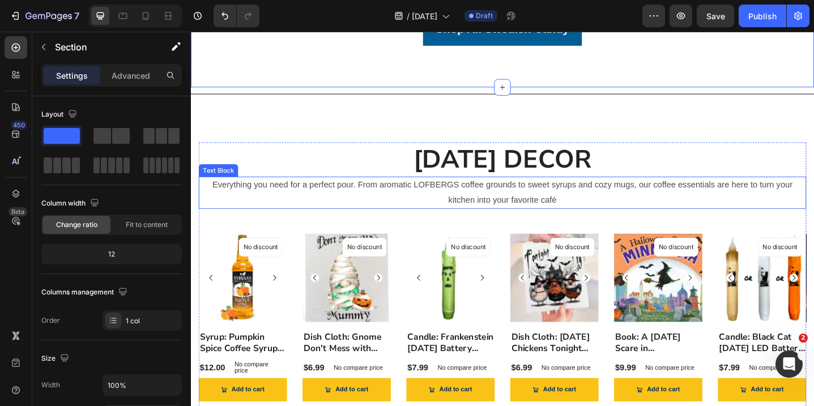
click at [579, 191] on p "Everything you need for a perfect pour. From aromatic LOFBERGS coffee grounds t…" at bounding box center [531, 207] width 661 height 33
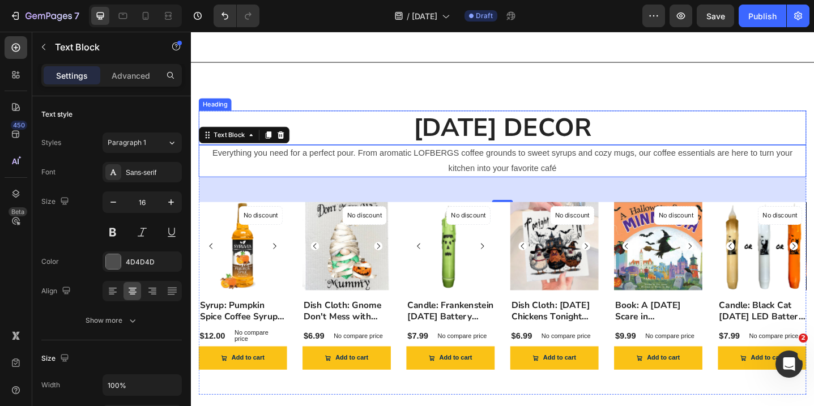
scroll to position [1074, 0]
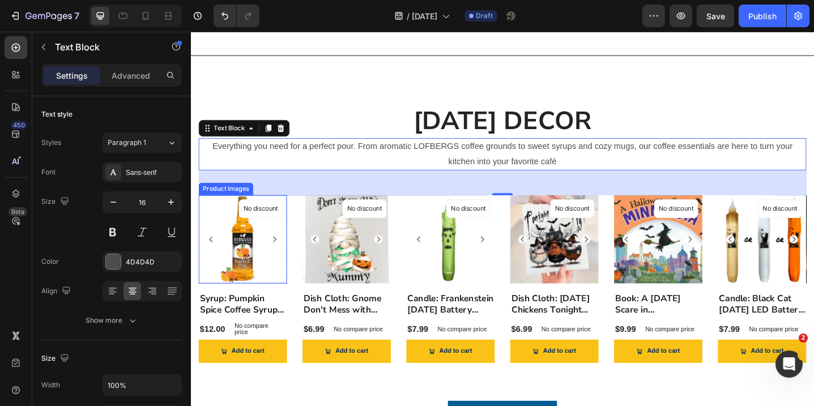
click at [254, 246] on img at bounding box center [247, 258] width 96 height 96
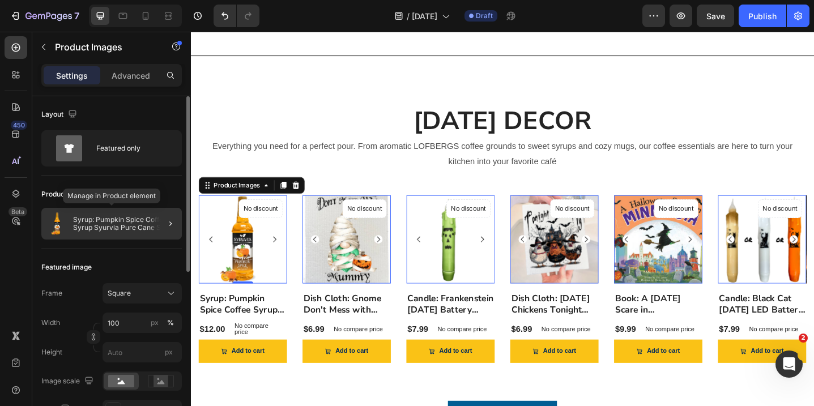
click at [131, 224] on p "Syrup: Pumpkin Spice Coffee Syrup Syurvia Pure Cane Sugar" at bounding box center [125, 224] width 104 height 16
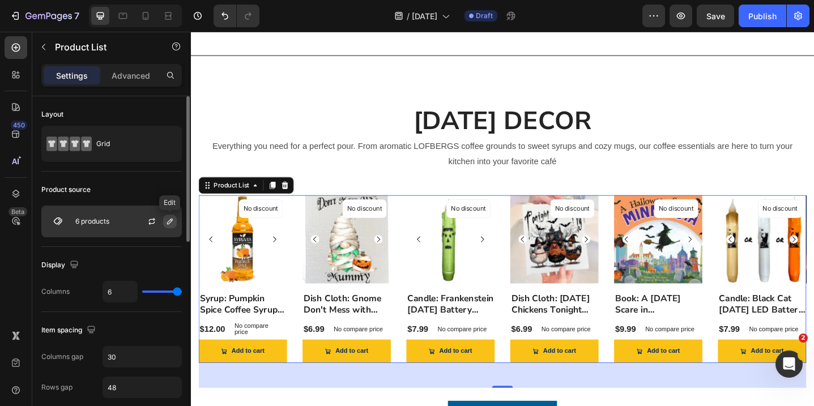
click at [169, 220] on icon "button" at bounding box center [169, 221] width 9 height 9
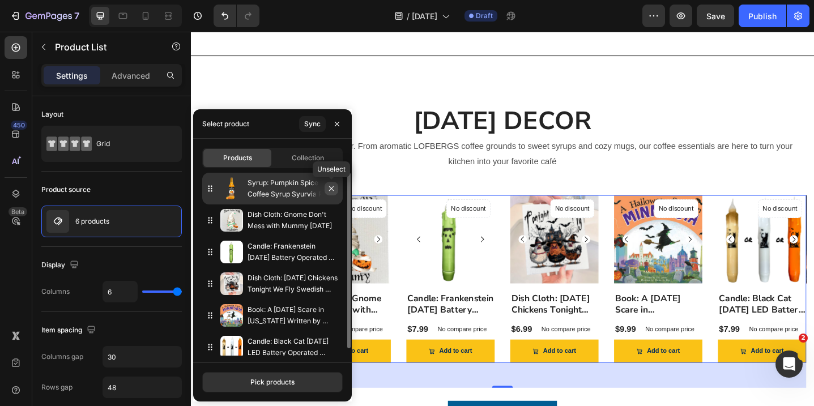
click at [331, 188] on icon "button" at bounding box center [331, 188] width 5 height 5
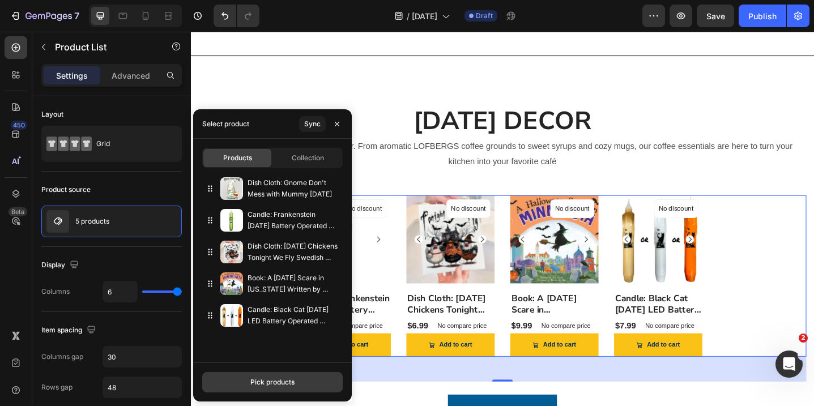
click at [272, 386] on div "Pick products" at bounding box center [272, 382] width 44 height 10
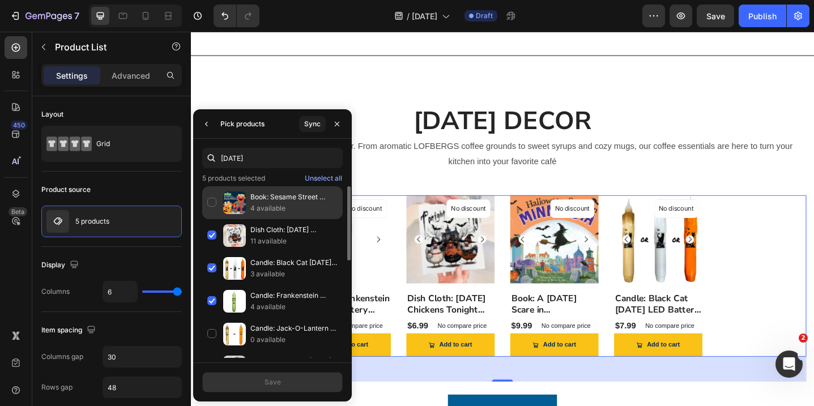
type input "[DATE]"
click at [235, 197] on img at bounding box center [234, 203] width 23 height 23
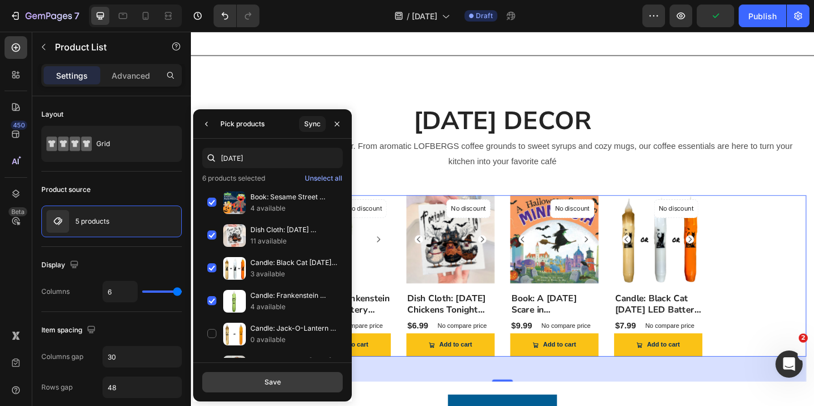
click at [292, 381] on button "Save" at bounding box center [272, 382] width 141 height 20
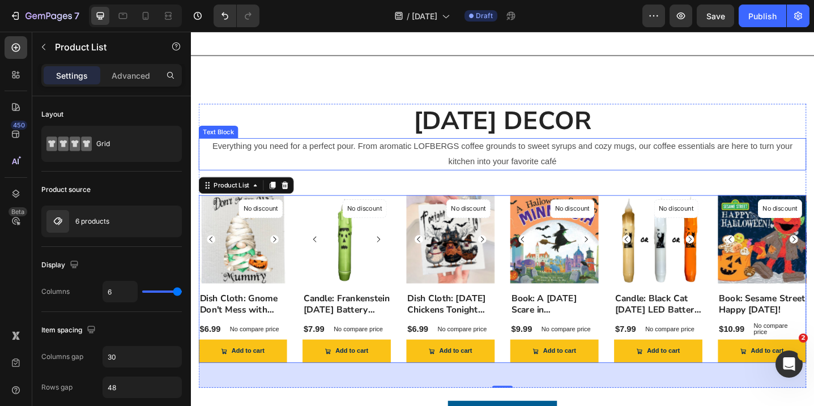
click at [582, 161] on p "Everything you need for a perfect pour. From aromatic LOFBERGS coffee grounds t…" at bounding box center [531, 165] width 661 height 33
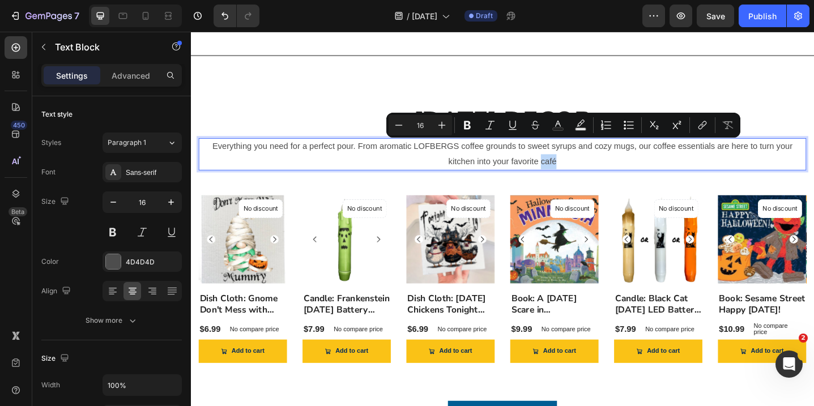
click at [592, 158] on p "Everything you need for a perfect pour. From aromatic LOFBERGS coffee grounds t…" at bounding box center [531, 165] width 661 height 33
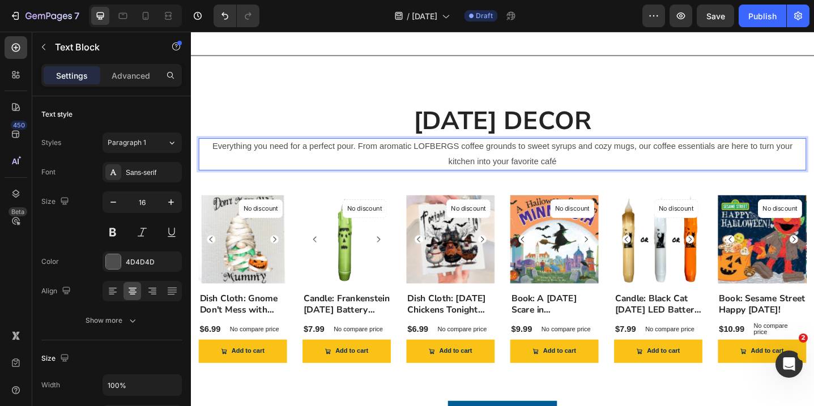
click at [592, 158] on p "Everything you need for a perfect pour. From aromatic LOFBERGS coffee grounds t…" at bounding box center [531, 165] width 661 height 33
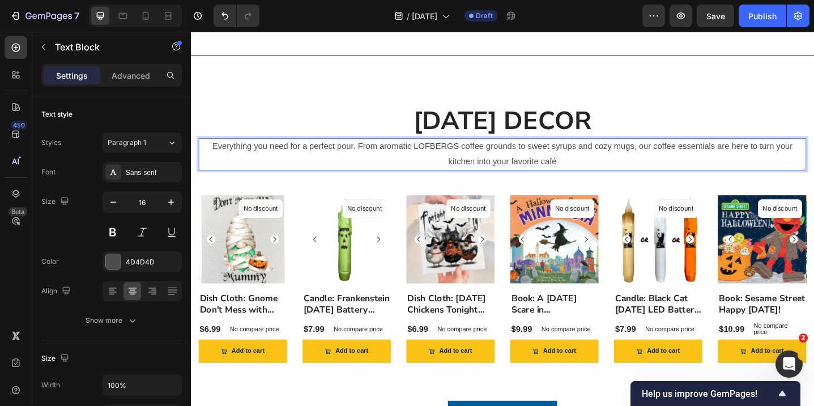
click at [592, 158] on p "Everything you need for a perfect pour. From aromatic LOFBERGS coffee grounds t…" at bounding box center [531, 165] width 661 height 33
click at [586, 157] on p "Everything you need for a perfect pour. From aromatic LOFBERGS coffee grounds t…" at bounding box center [531, 165] width 661 height 33
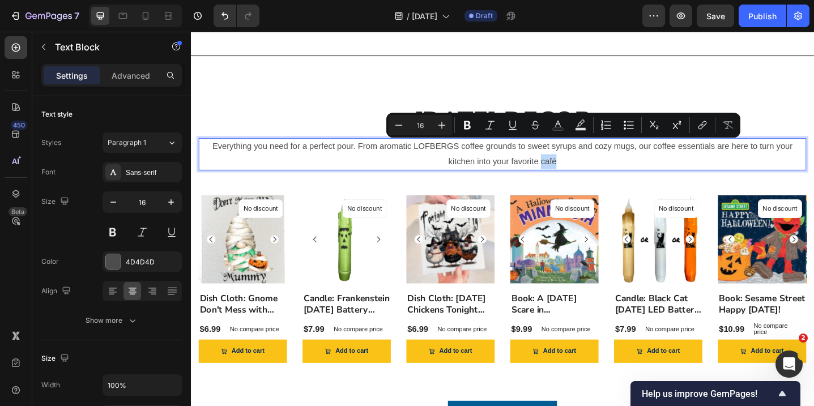
click at [590, 158] on p "Everything you need for a perfect pour. From aromatic LOFBERGS coffee grounds t…" at bounding box center [531, 165] width 661 height 33
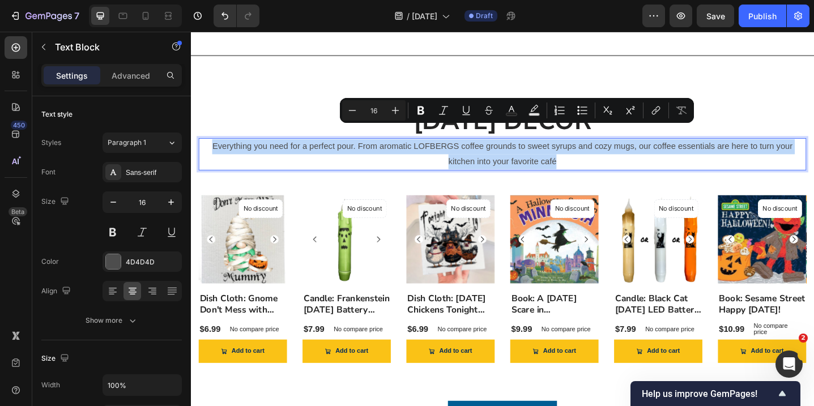
drag, startPoint x: 590, startPoint y: 158, endPoint x: 216, endPoint y: 141, distance: 374.9
click at [216, 149] on p "Everything you need for a perfect pour. From aromatic LOFBERGS coffee grounds t…" at bounding box center [531, 165] width 661 height 33
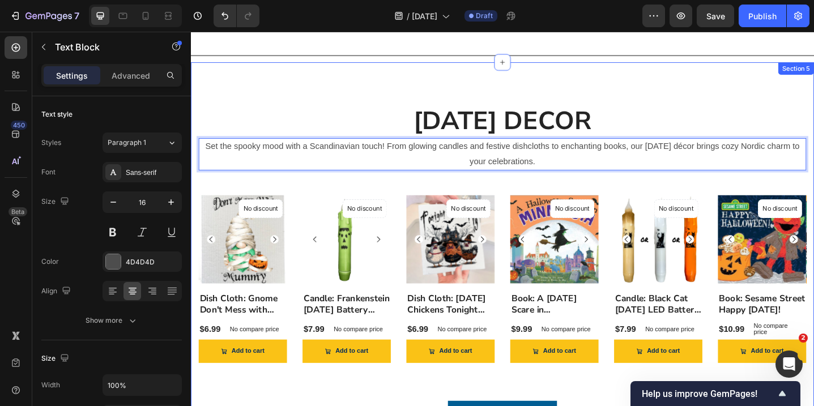
click at [583, 78] on div "[DATE] DECOR Heading Set the spooky mood with a Scandinavian touch! From glowin…" at bounding box center [531, 290] width 680 height 451
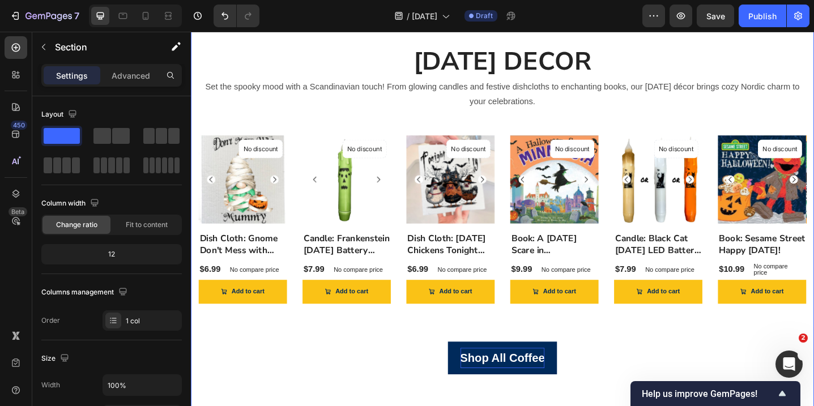
scroll to position [1193, 0]
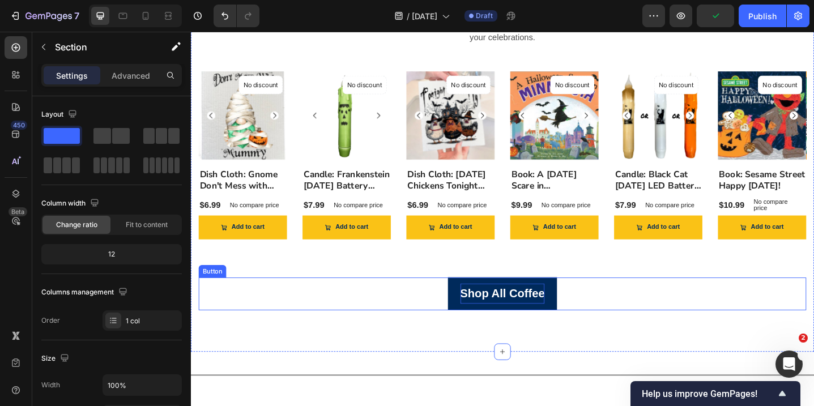
click at [541, 316] on p "Shop All Coffee" at bounding box center [531, 318] width 92 height 23
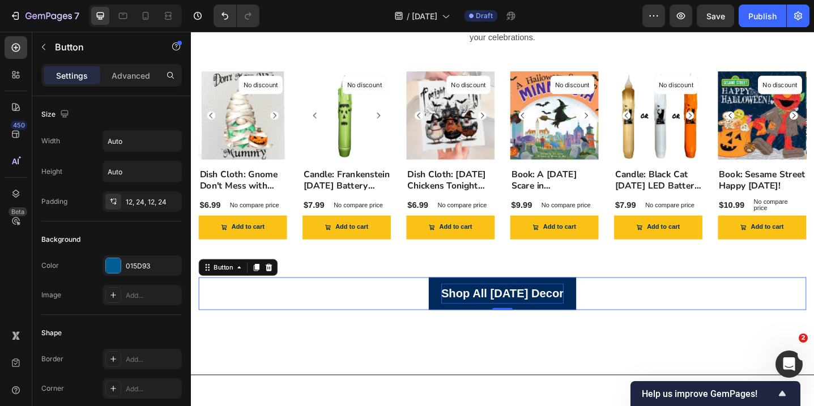
click at [683, 314] on div "Shop All [DATE] Decor Button 0" at bounding box center [530, 318] width 663 height 36
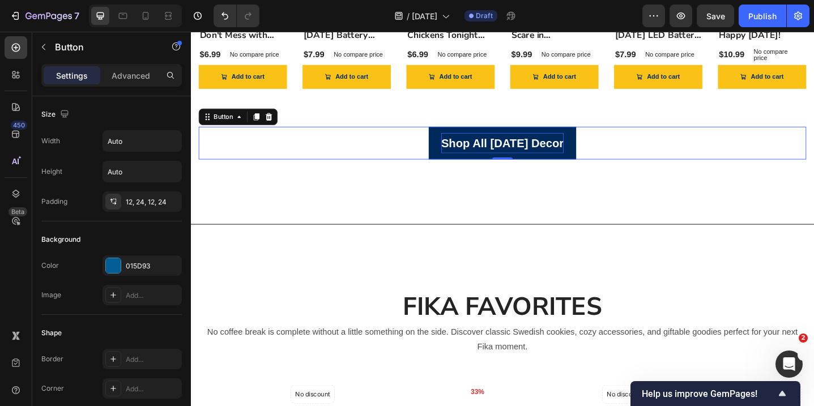
scroll to position [1361, 0]
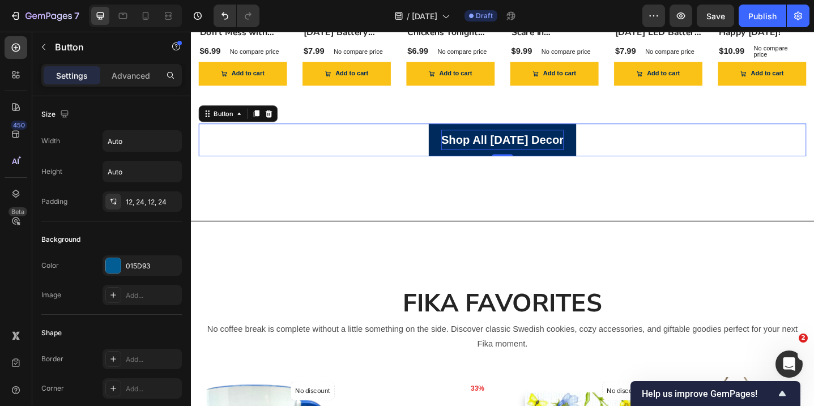
click at [542, 152] on p "Shop All [DATE] Decor" at bounding box center [531, 150] width 134 height 23
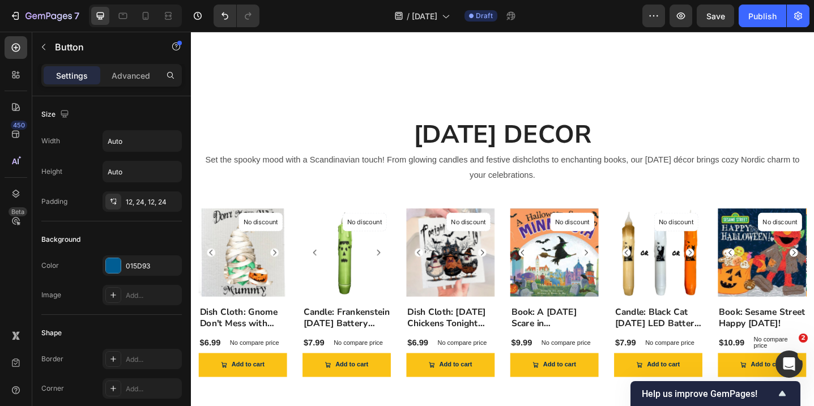
scroll to position [1116, 0]
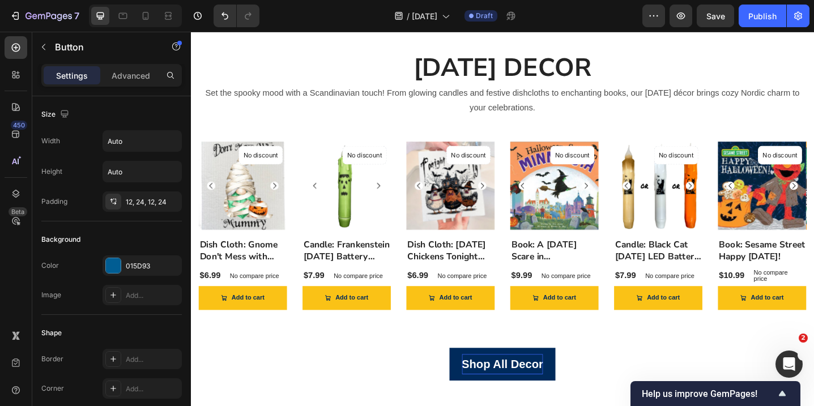
click at [539, 390] on p "Shop All Decor" at bounding box center [531, 395] width 89 height 23
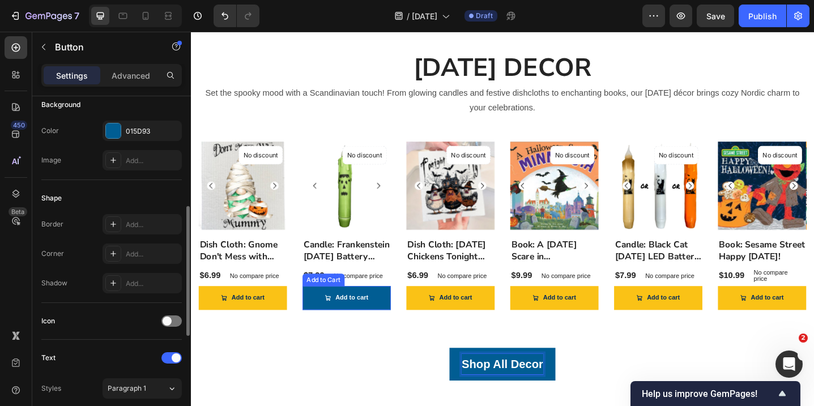
scroll to position [177, 0]
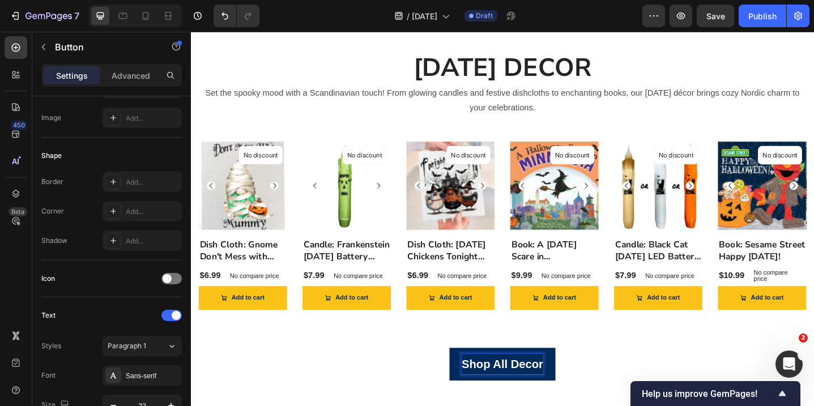
click at [475, 398] on link "Shop All Decor" at bounding box center [531, 395] width 116 height 36
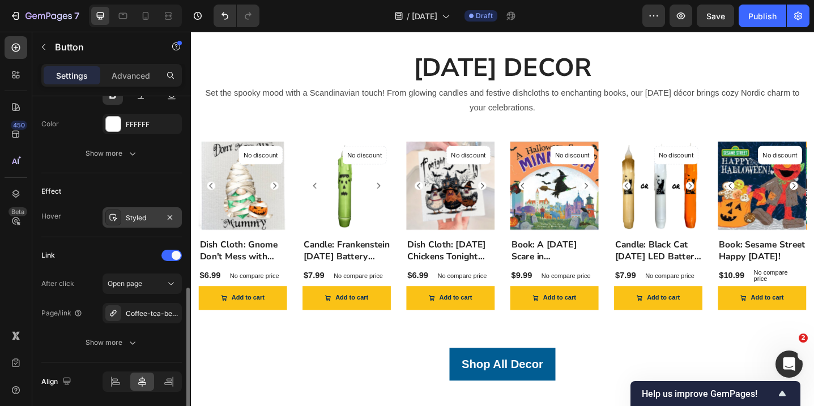
scroll to position [545, 0]
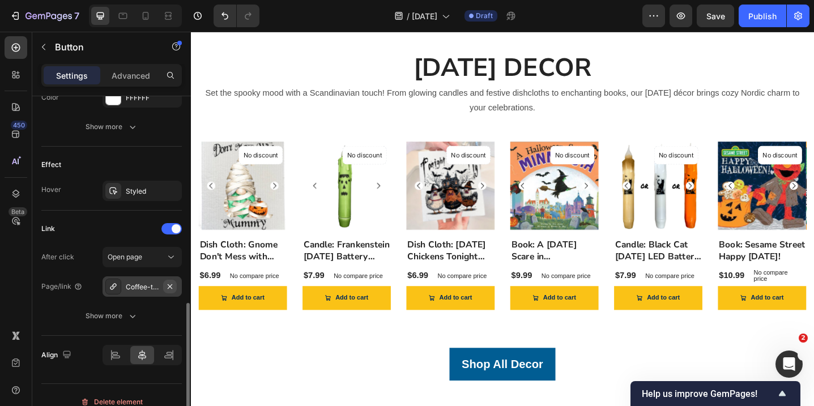
click at [169, 284] on icon "button" at bounding box center [169, 286] width 9 height 9
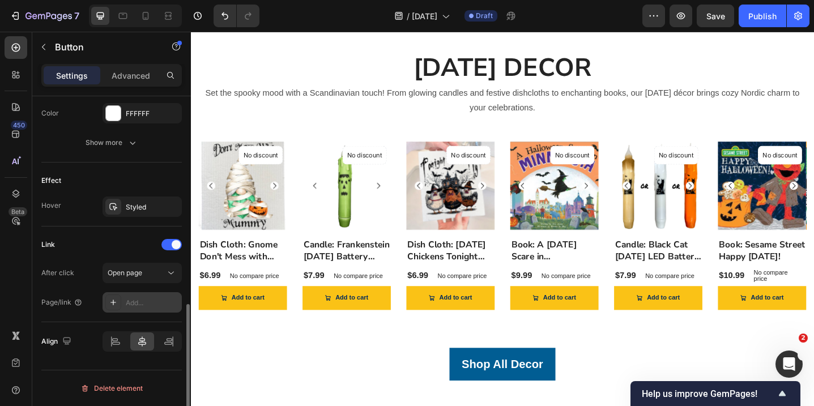
scroll to position [529, 0]
click at [146, 301] on div "Add..." at bounding box center [152, 303] width 53 height 10
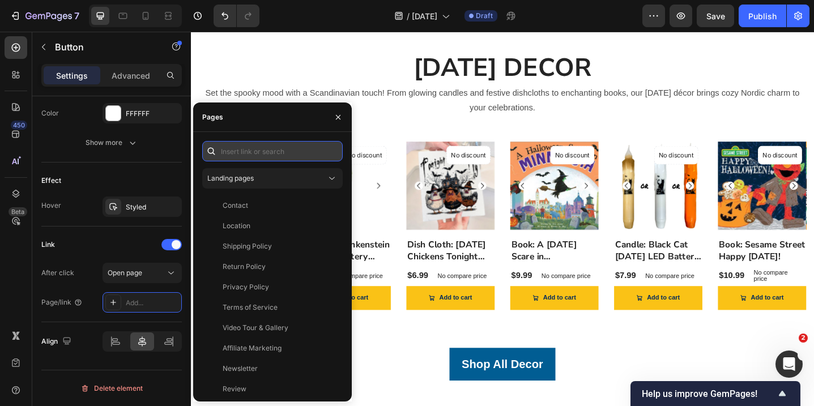
click at [262, 146] on input "text" at bounding box center [272, 151] width 141 height 20
paste input "[URL][DOMAIN_NAME]"
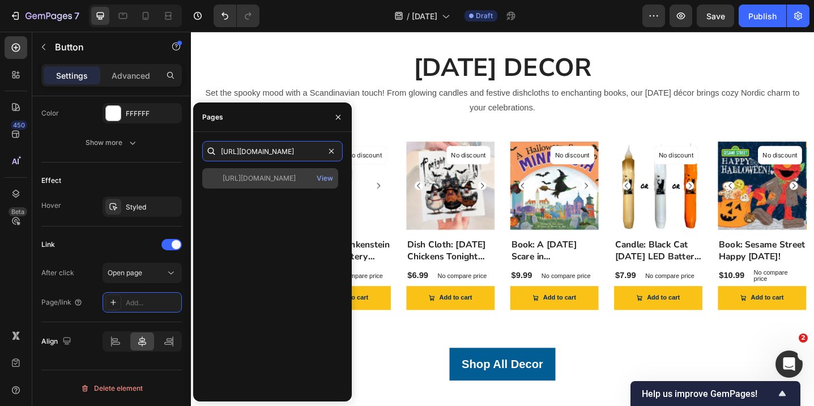
type input "[URL][DOMAIN_NAME]"
click at [291, 182] on div "[URL][DOMAIN_NAME]" at bounding box center [259, 178] width 73 height 10
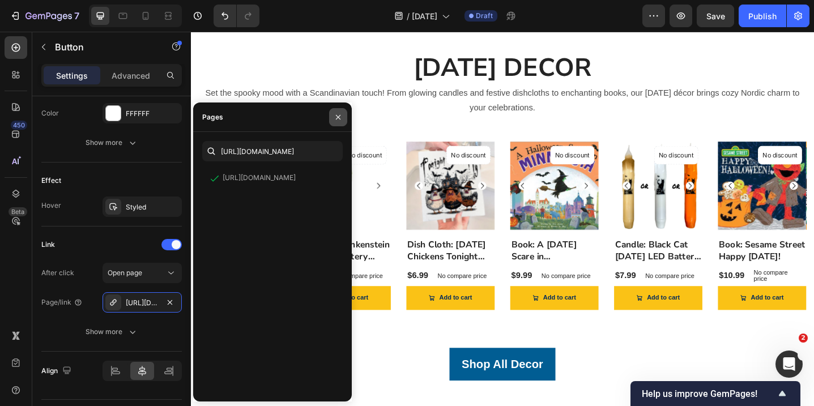
click at [336, 121] on icon "button" at bounding box center [338, 117] width 9 height 9
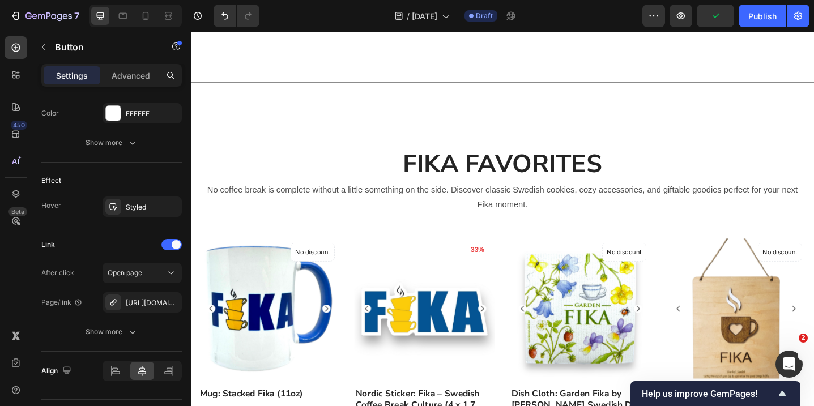
scroll to position [1556, 0]
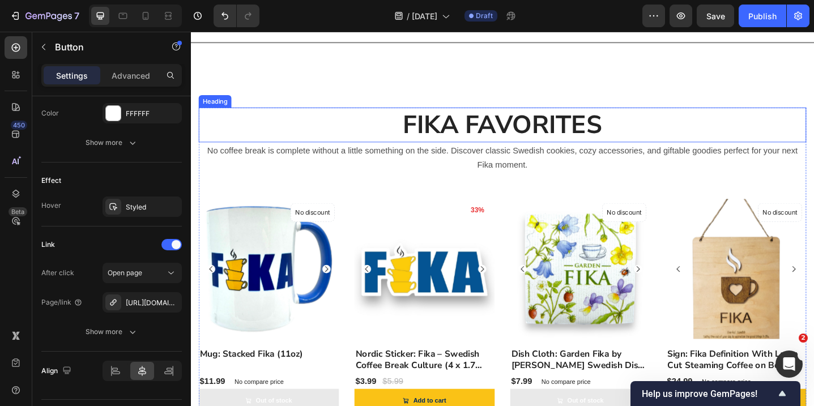
click at [545, 148] on h2 "FIKA FAVORITES" at bounding box center [530, 132] width 663 height 37
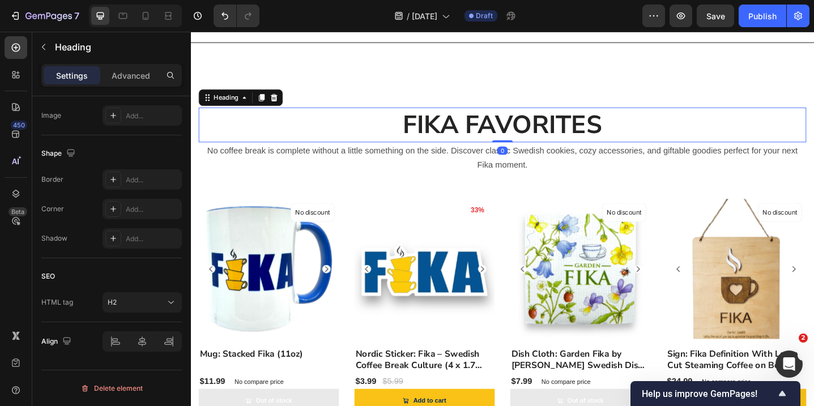
scroll to position [0, 0]
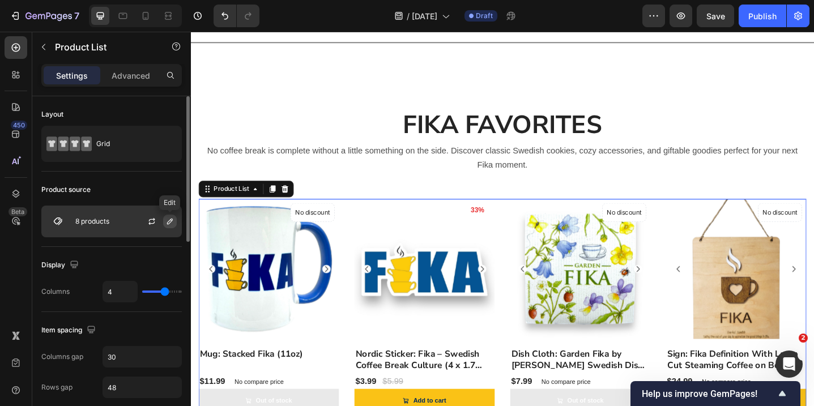
click at [171, 220] on icon "button" at bounding box center [169, 221] width 9 height 9
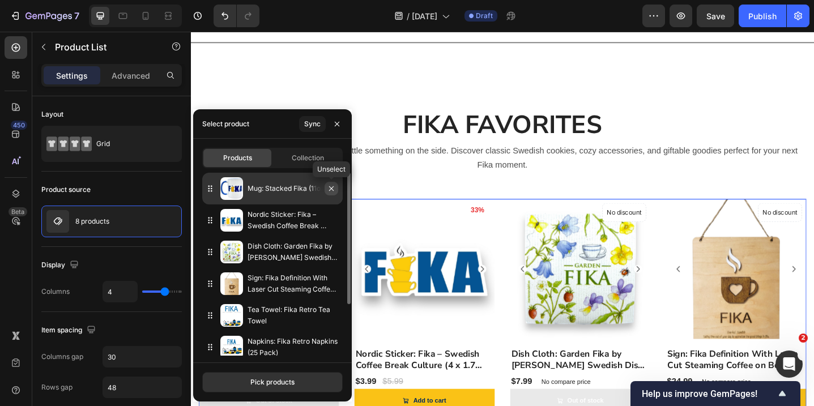
click at [330, 186] on icon "button" at bounding box center [331, 188] width 9 height 9
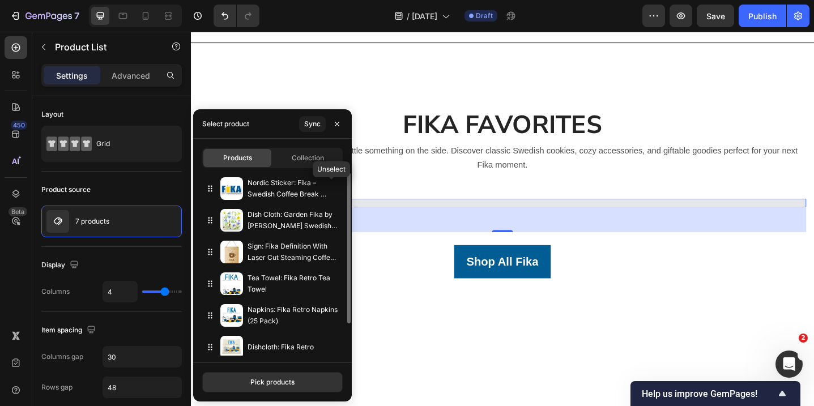
click at [0, 0] on icon "button" at bounding box center [0, 0] width 0 height 0
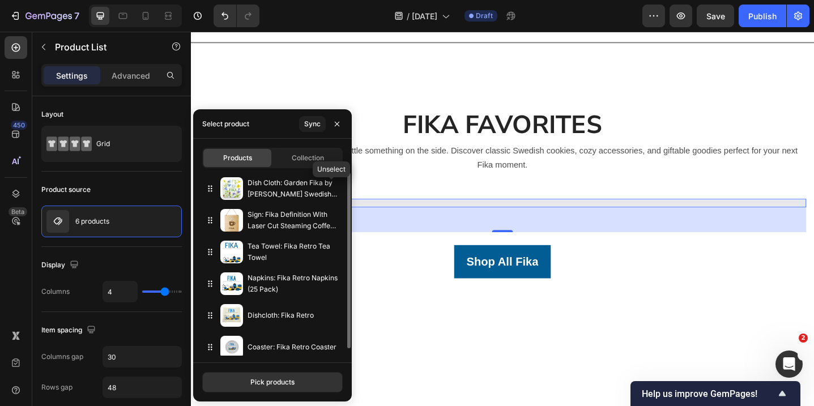
click at [0, 0] on icon "button" at bounding box center [0, 0] width 0 height 0
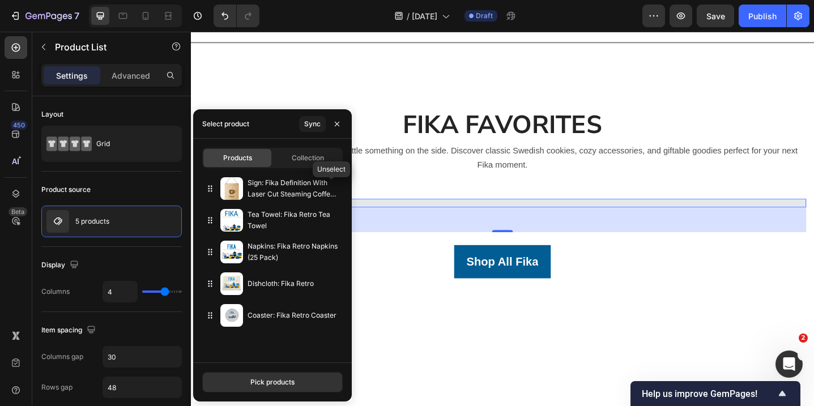
click at [0, 0] on icon "button" at bounding box center [0, 0] width 0 height 0
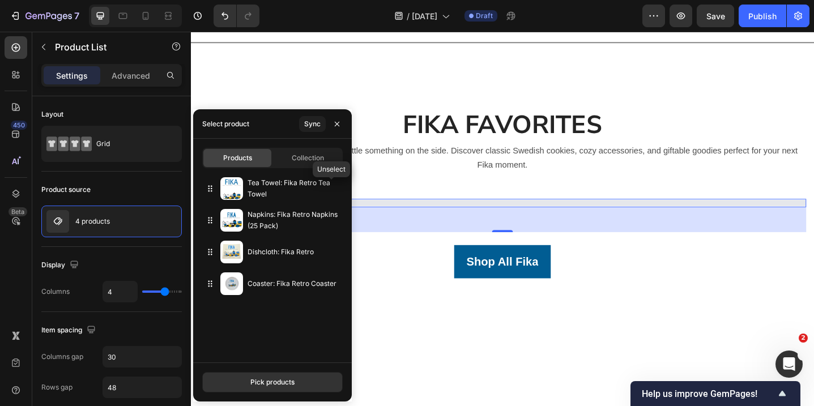
click at [0, 0] on icon "button" at bounding box center [0, 0] width 0 height 0
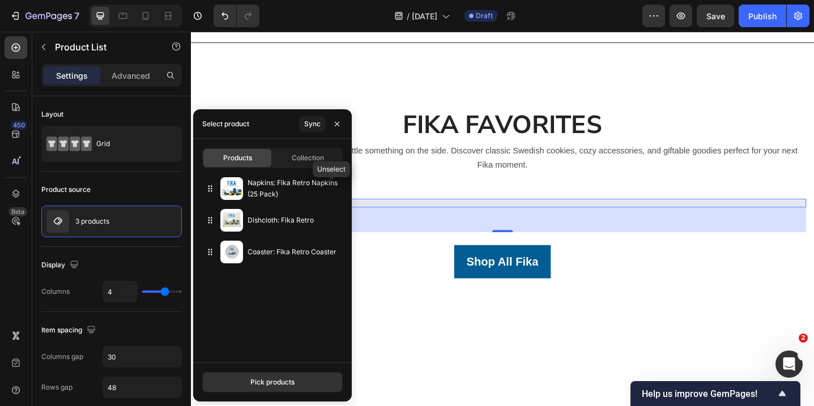
click at [0, 0] on icon "button" at bounding box center [0, 0] width 0 height 0
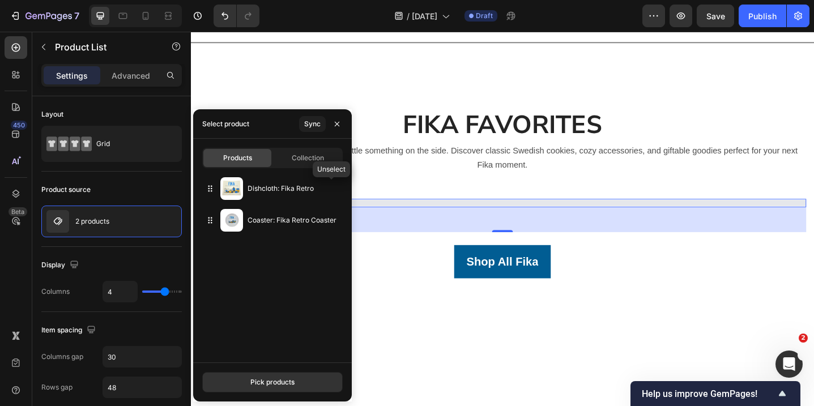
click at [0, 0] on icon "button" at bounding box center [0, 0] width 0 height 0
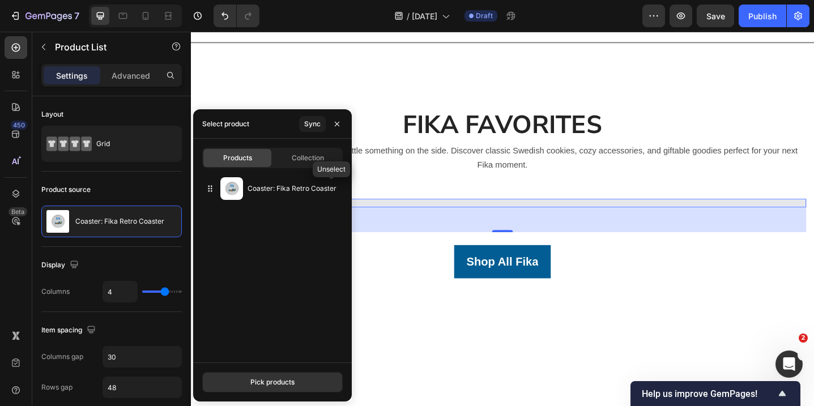
click at [0, 0] on icon "button" at bounding box center [0, 0] width 0 height 0
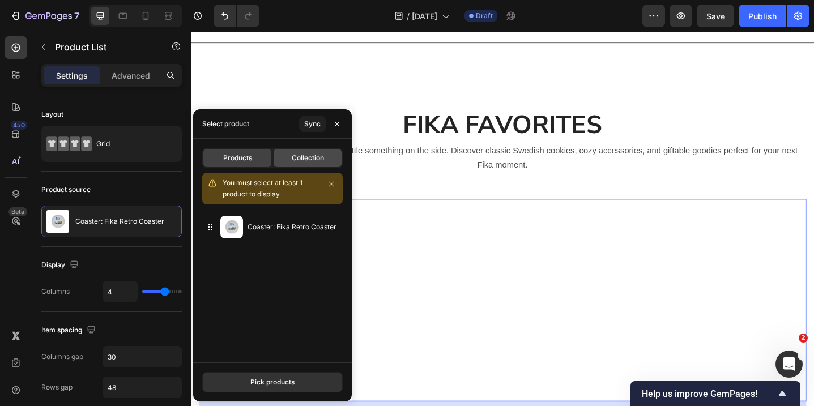
click at [312, 161] on span "Collection" at bounding box center [308, 158] width 32 height 10
type input "8"
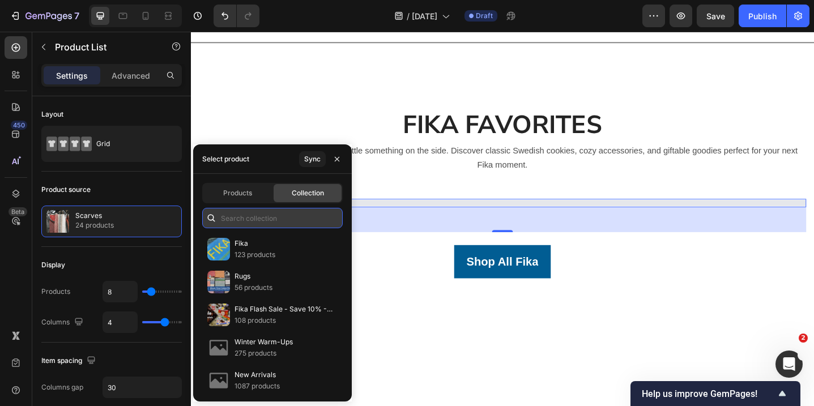
click at [269, 223] on input "text" at bounding box center [272, 218] width 141 height 20
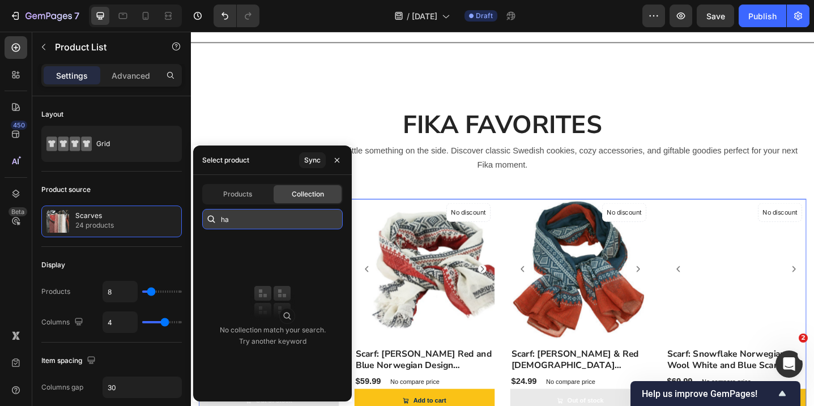
type input "h"
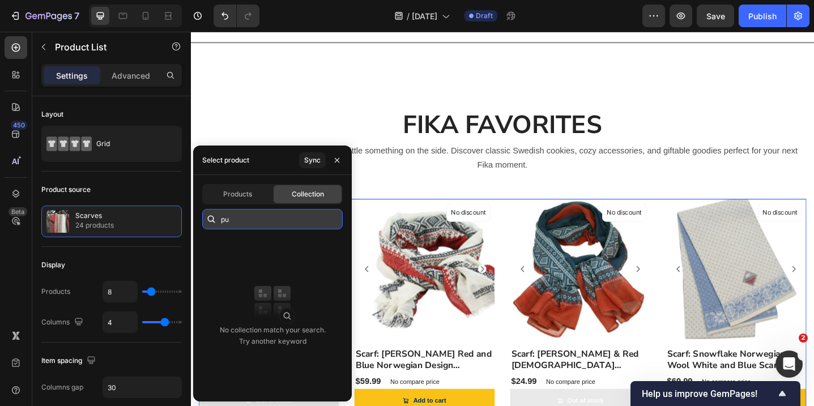
type input "p"
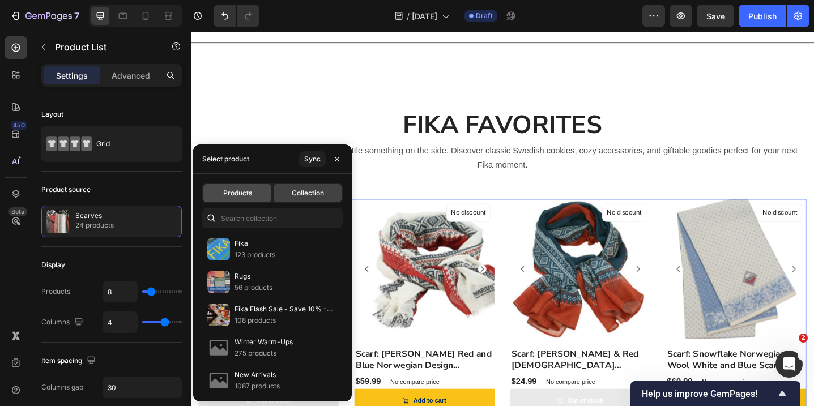
click at [242, 199] on div "Products" at bounding box center [237, 193] width 68 height 18
type input "4"
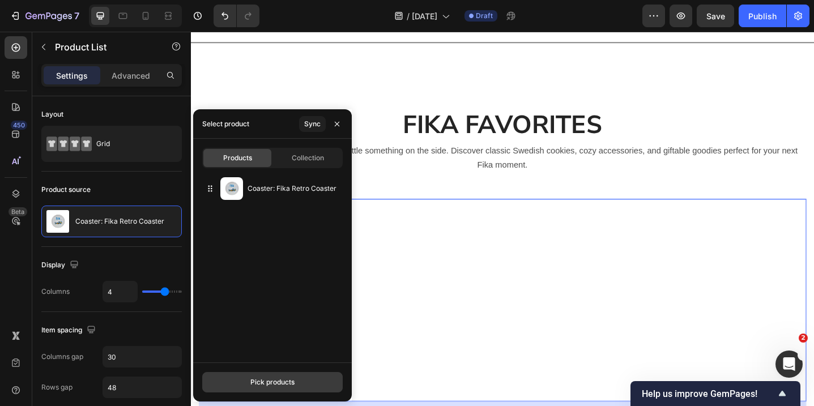
click at [271, 379] on div "Pick products" at bounding box center [272, 382] width 44 height 10
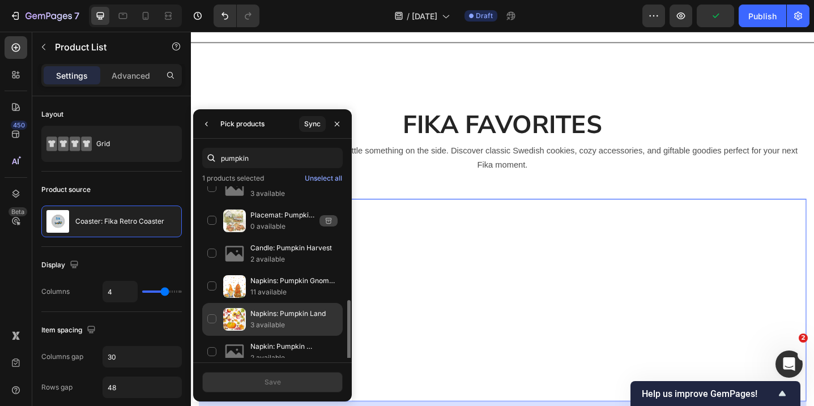
scroll to position [256, 0]
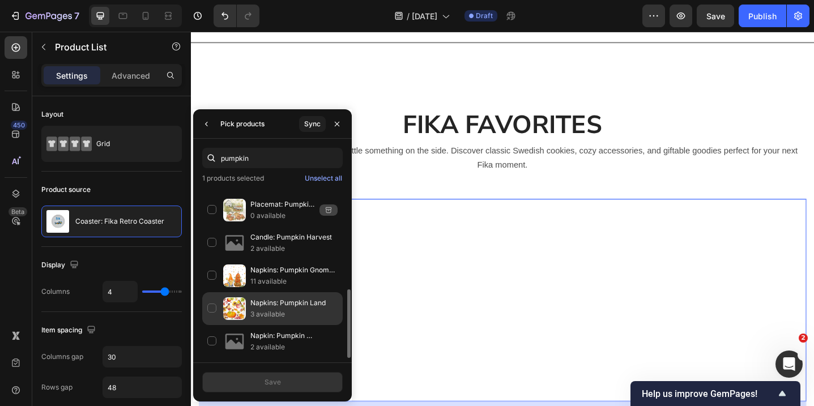
type input "pumpkin"
click at [209, 308] on div "Napkins: Pumpkin Land 3 available" at bounding box center [272, 308] width 141 height 33
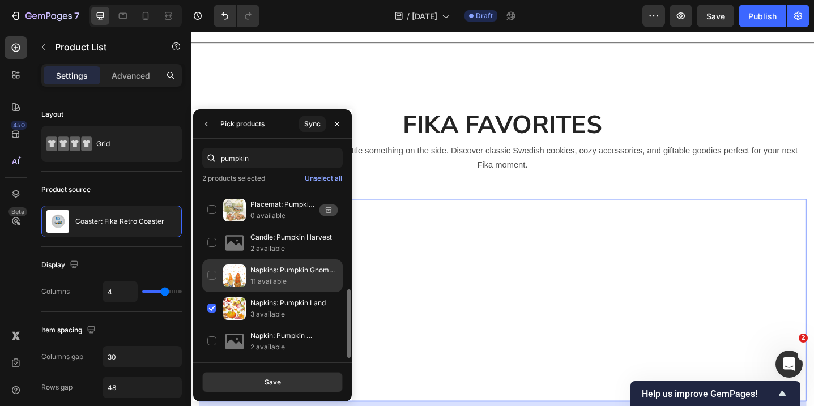
click at [211, 275] on div "Napkins: Pumpkin Gnome Cocktail Napkins 5x5 inches 20 per pkg 11 available" at bounding box center [272, 276] width 141 height 33
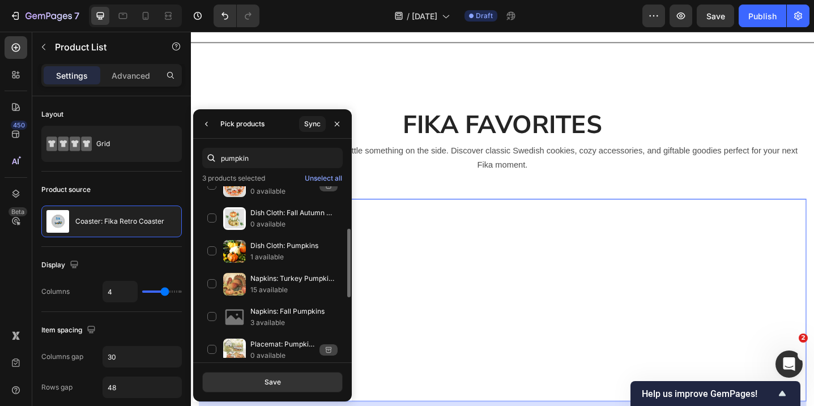
scroll to position [112, 0]
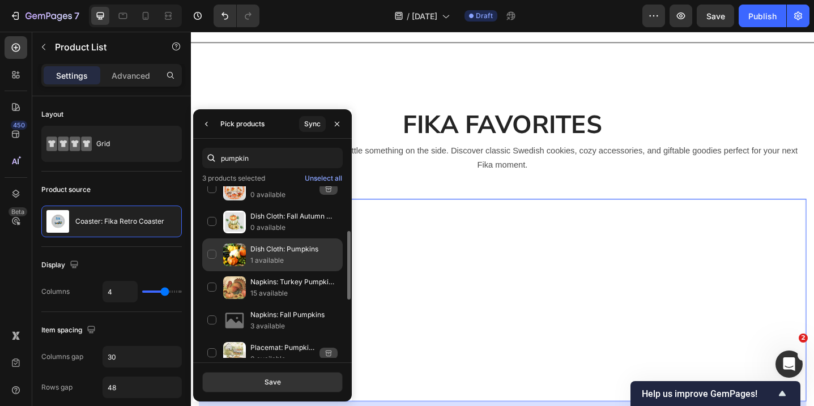
click at [214, 250] on div "Dish Cloth: Pumpkins 1 available" at bounding box center [272, 255] width 141 height 33
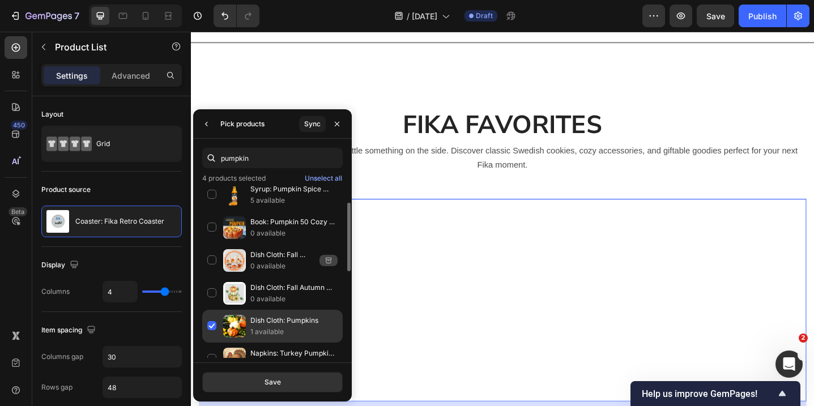
scroll to position [0, 0]
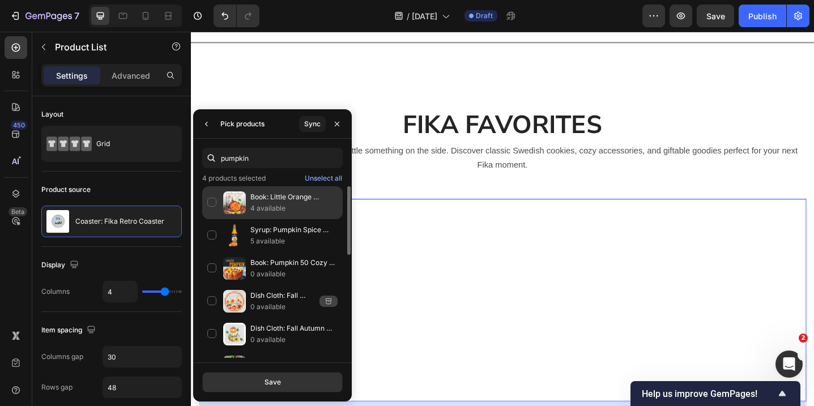
click at [215, 201] on div "Book: Little Orange Pumpkin by [PERSON_NAME] 4 available" at bounding box center [272, 202] width 141 height 33
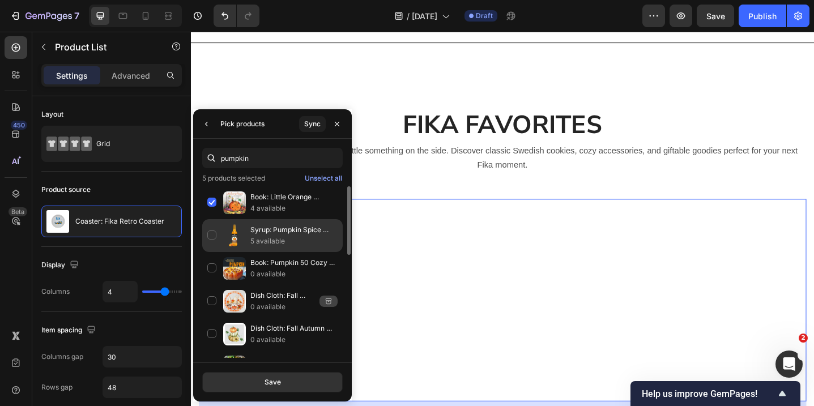
click at [215, 228] on div "Syrup: Pumpkin Spice Coffee Syrup Syurvia Pure Cane Sugar 5 available" at bounding box center [272, 235] width 141 height 33
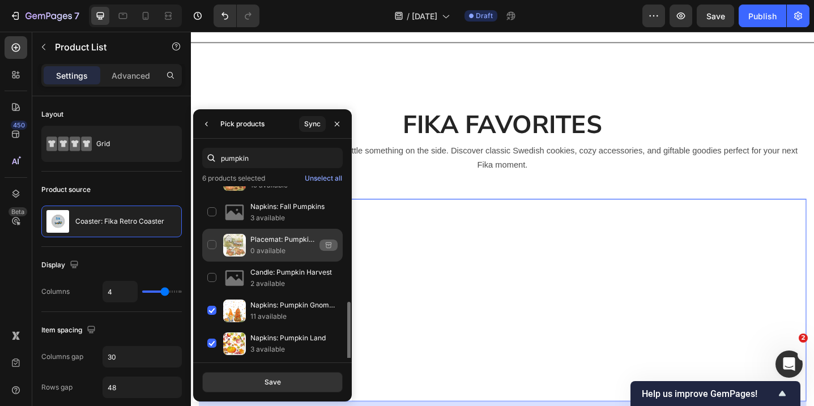
scroll to position [240, 0]
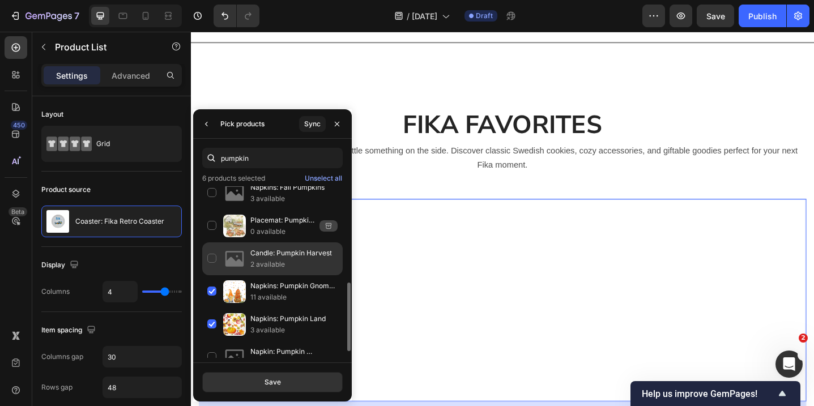
click at [211, 256] on div "Candle: Pumpkin Harvest 2 available" at bounding box center [272, 259] width 141 height 33
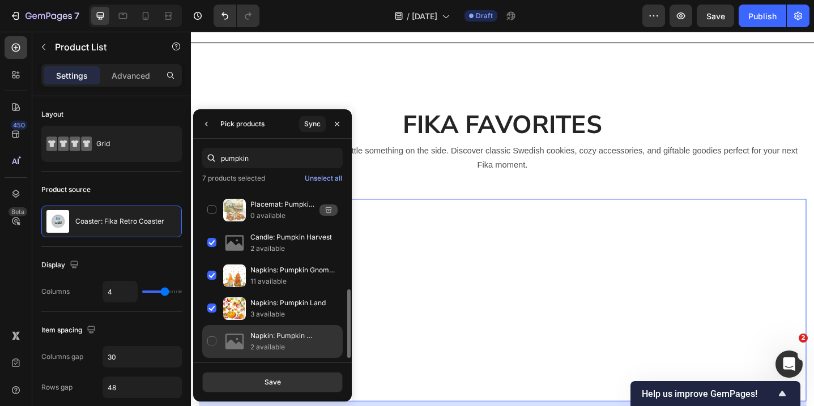
click at [215, 339] on div "Napkin: Pumpkin Sunflower 2 available" at bounding box center [272, 341] width 141 height 33
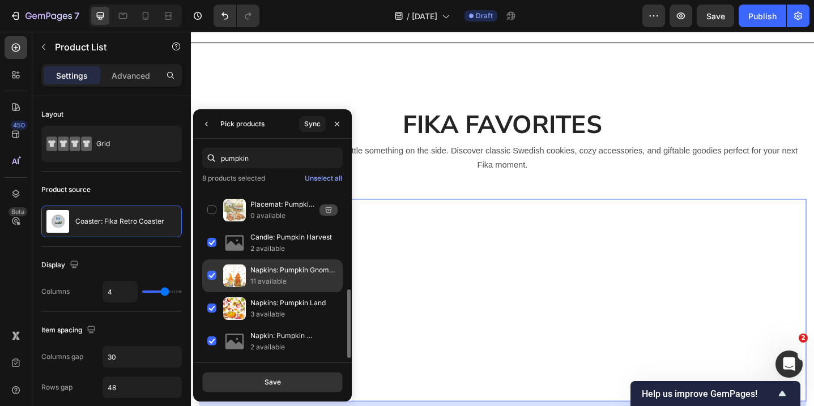
scroll to position [0, 0]
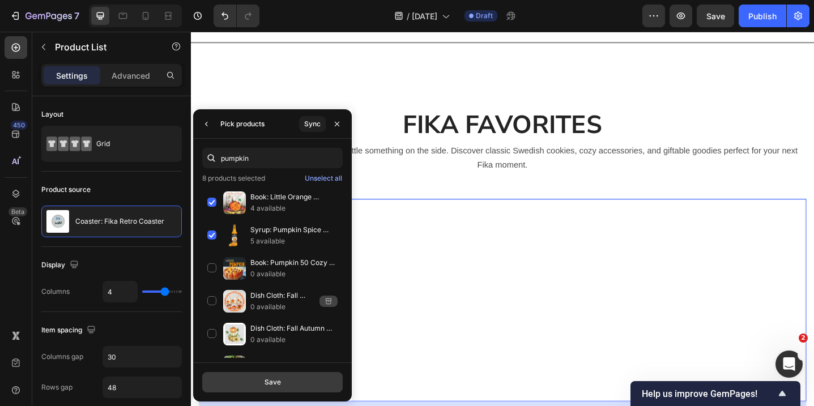
click at [269, 376] on button "Save" at bounding box center [272, 382] width 141 height 20
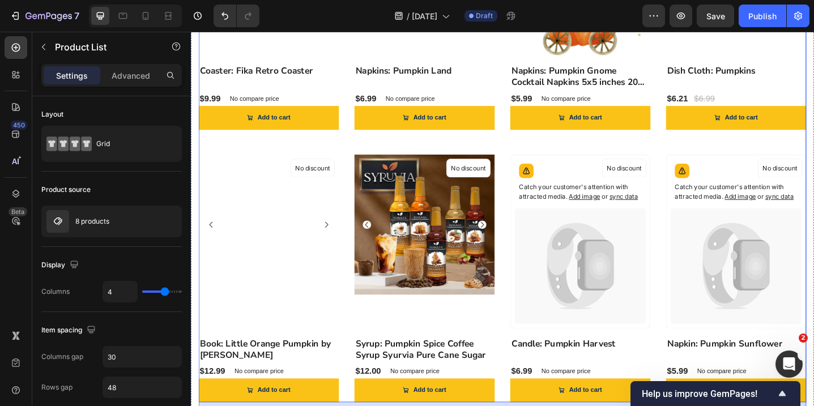
scroll to position [1884, 0]
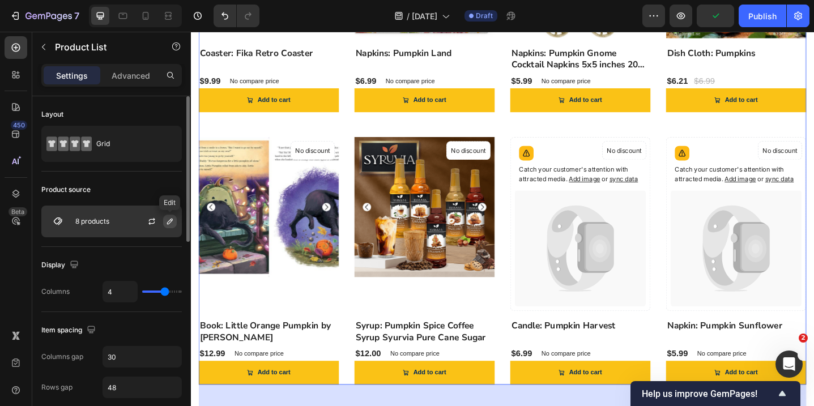
click at [170, 222] on icon "button" at bounding box center [169, 221] width 9 height 9
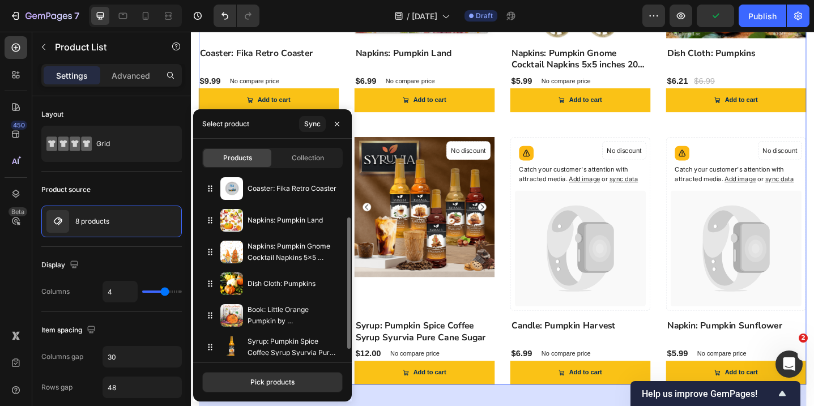
scroll to position [71, 0]
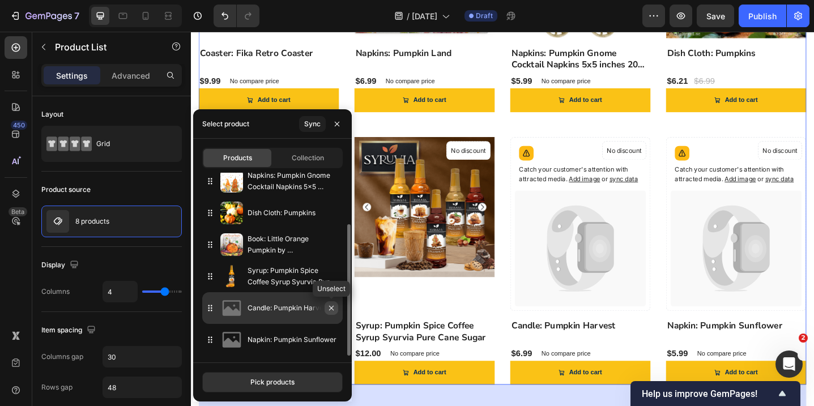
click at [330, 311] on icon "button" at bounding box center [331, 308] width 9 height 9
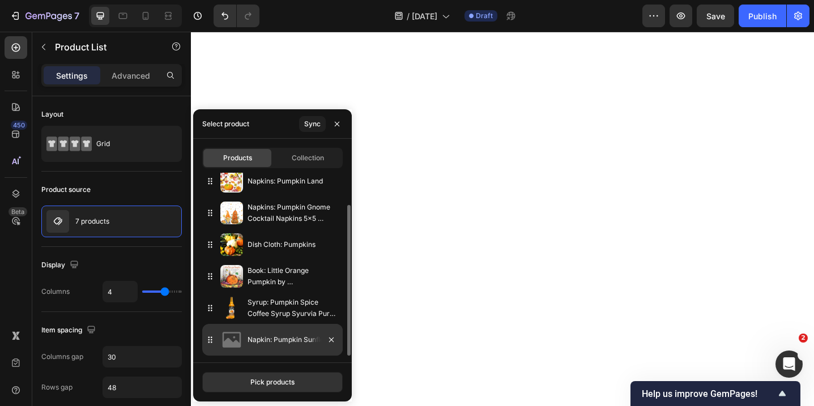
scroll to position [39, 0]
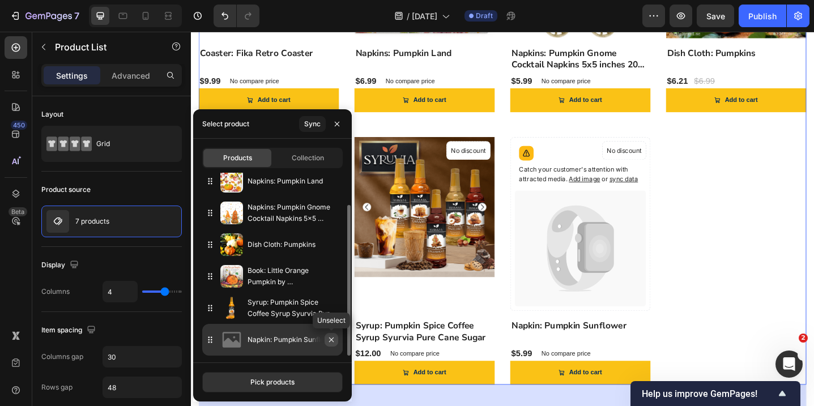
click at [331, 341] on icon "button" at bounding box center [331, 339] width 9 height 9
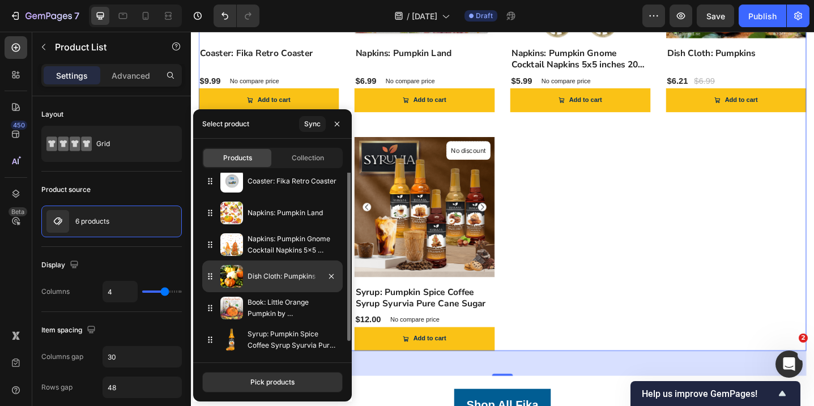
scroll to position [0, 0]
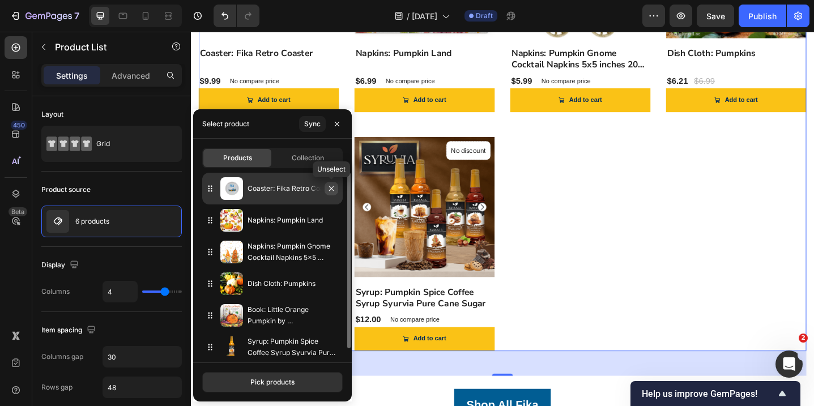
click at [334, 184] on icon "button" at bounding box center [331, 188] width 9 height 9
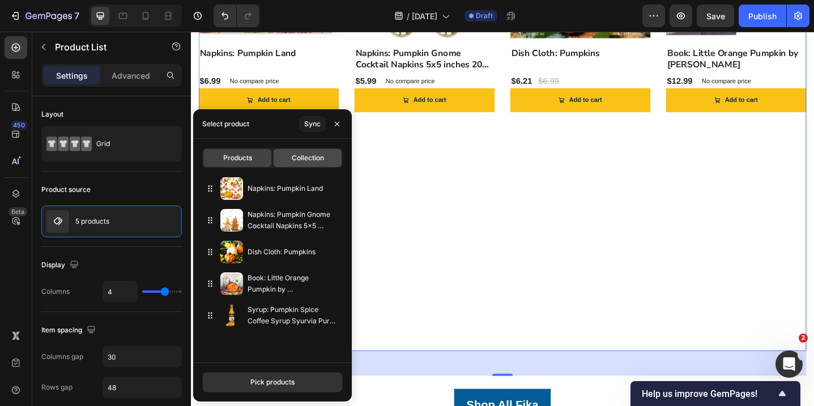
click at [296, 156] on span "Collection" at bounding box center [308, 158] width 32 height 10
type input "8"
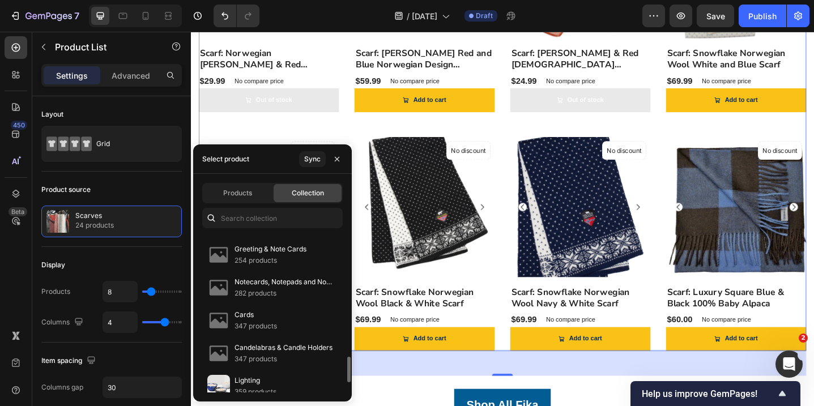
scroll to position [696, 0]
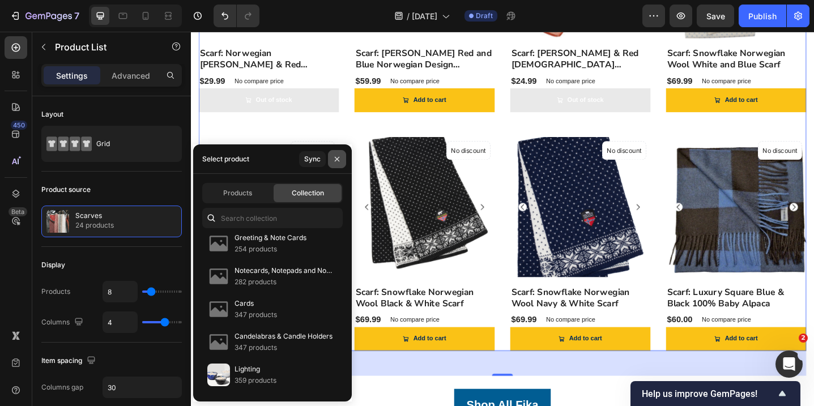
click at [337, 162] on icon "button" at bounding box center [337, 159] width 9 height 9
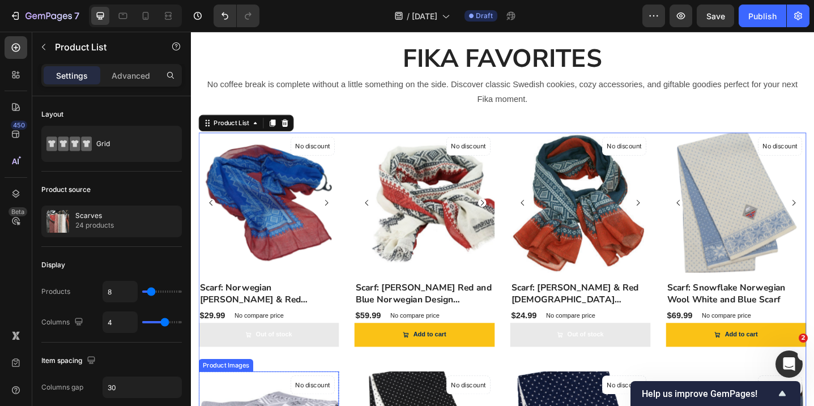
scroll to position [1752, 0]
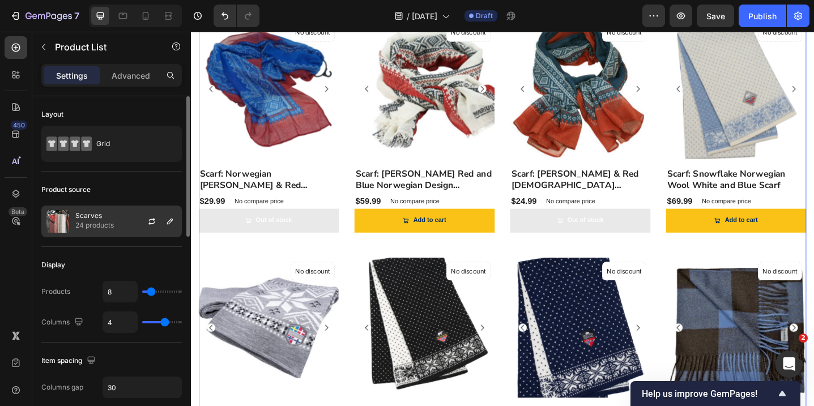
click at [122, 227] on div "Scarves 24 products" at bounding box center [111, 222] width 141 height 32
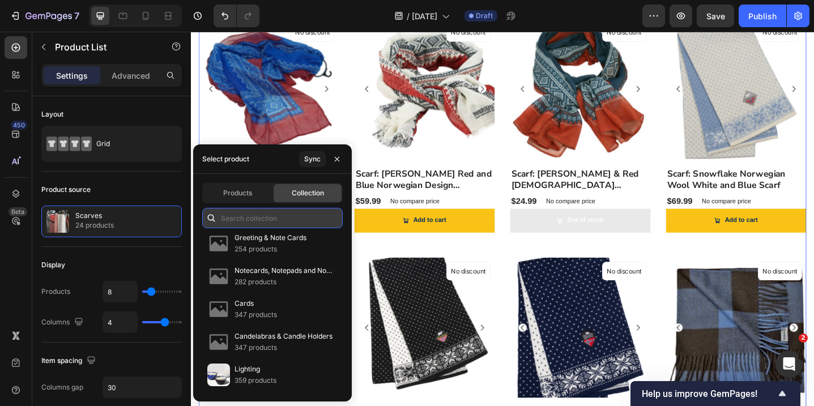
click at [247, 214] on input "text" at bounding box center [272, 218] width 141 height 20
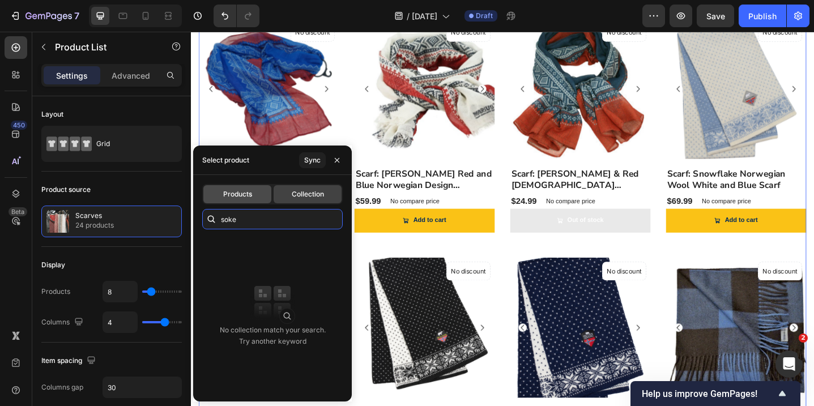
type input "soke"
click at [240, 198] on span "Products" at bounding box center [237, 194] width 29 height 10
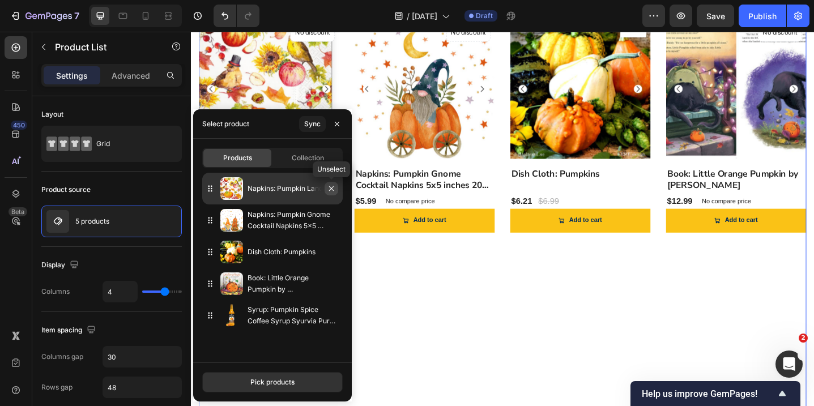
click at [331, 189] on icon "button" at bounding box center [331, 188] width 9 height 9
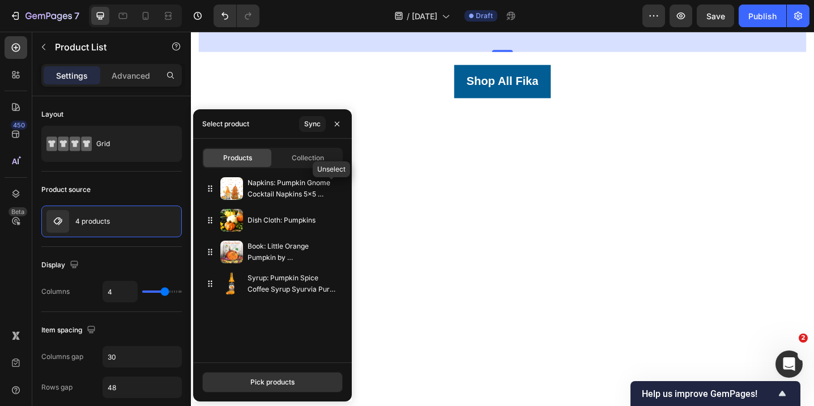
click at [0, 0] on icon "button" at bounding box center [0, 0] width 0 height 0
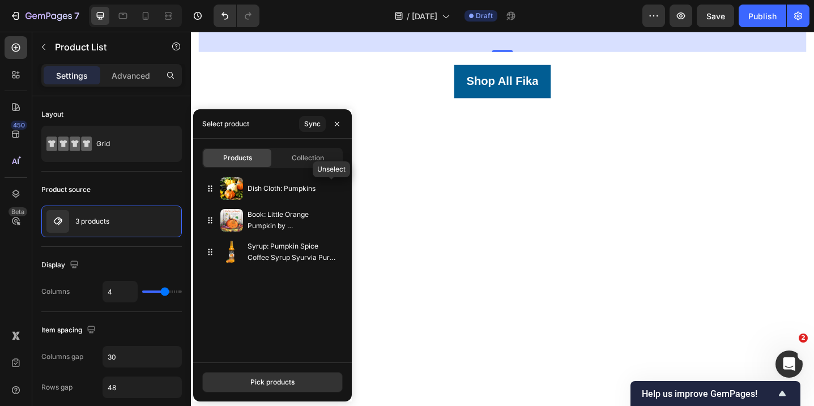
click at [0, 0] on icon "button" at bounding box center [0, 0] width 0 height 0
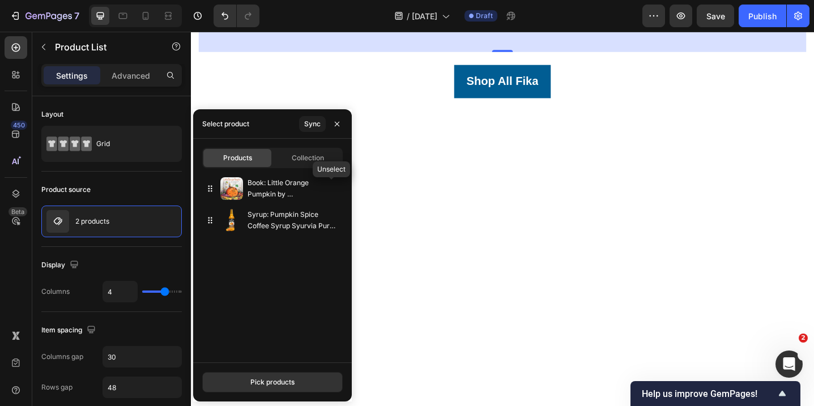
click at [0, 0] on icon "button" at bounding box center [0, 0] width 0 height 0
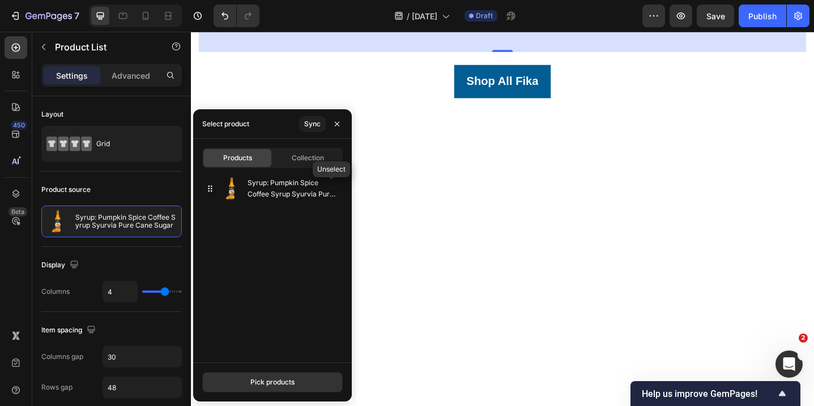
click at [0, 0] on icon "button" at bounding box center [0, 0] width 0 height 0
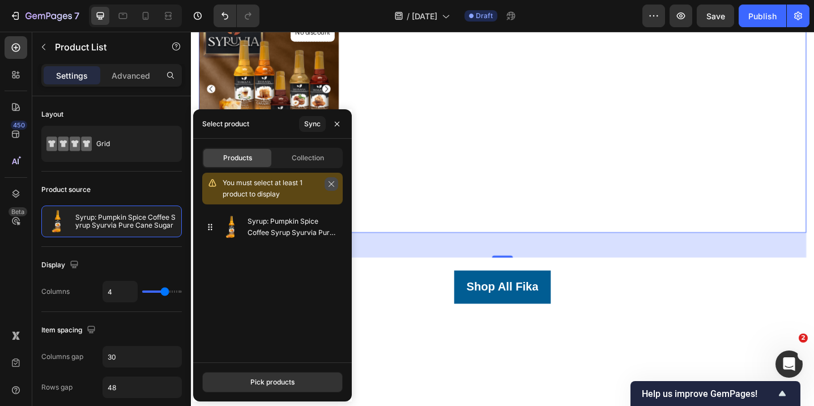
click at [335, 181] on icon "button" at bounding box center [331, 184] width 8 height 8
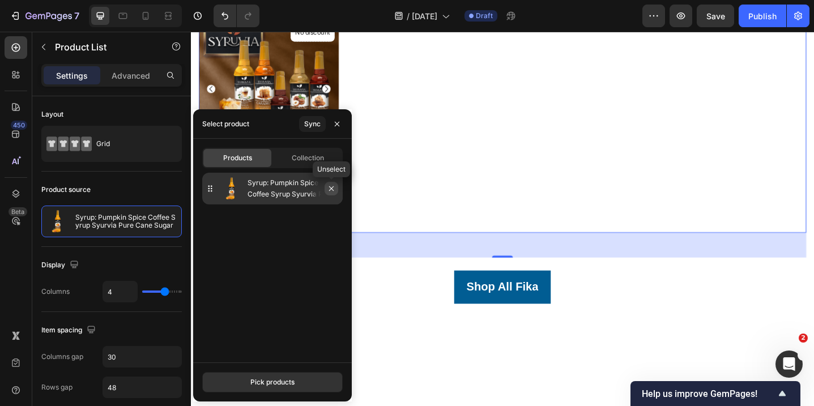
click at [330, 191] on icon "button" at bounding box center [331, 188] width 9 height 9
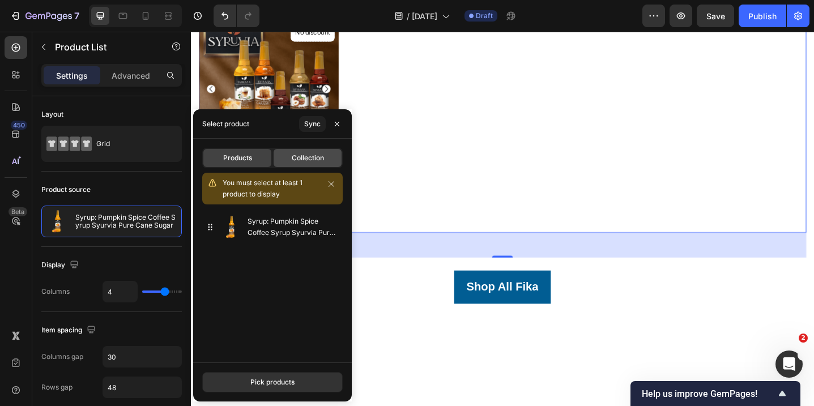
click at [312, 165] on div "Collection" at bounding box center [308, 158] width 68 height 18
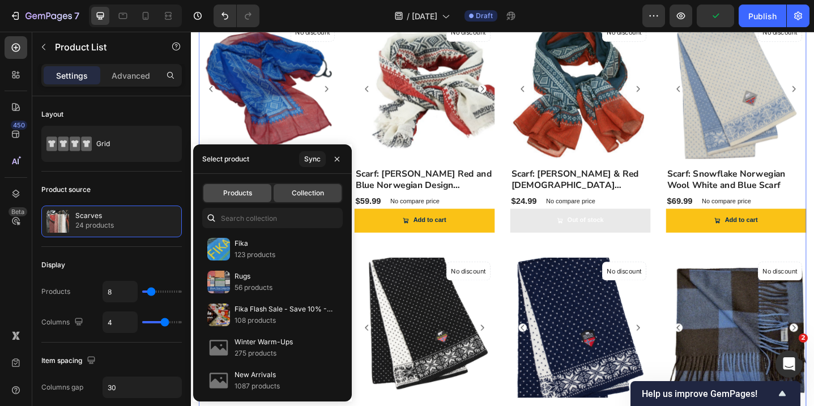
click at [249, 199] on div "Products" at bounding box center [237, 193] width 68 height 18
type input "4"
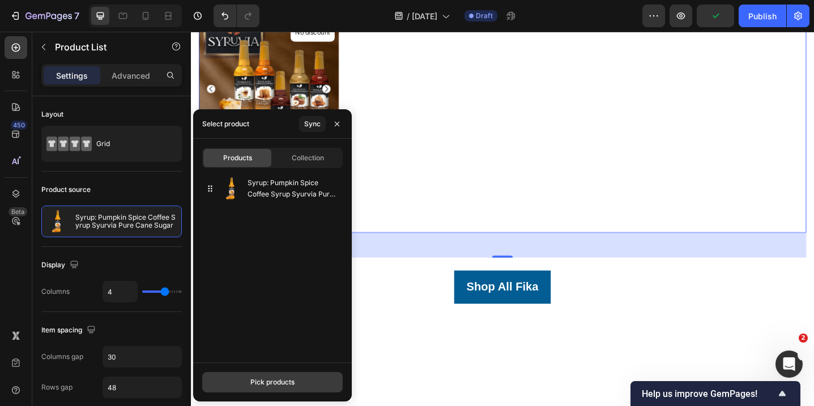
click at [273, 383] on div "Pick products" at bounding box center [272, 382] width 44 height 10
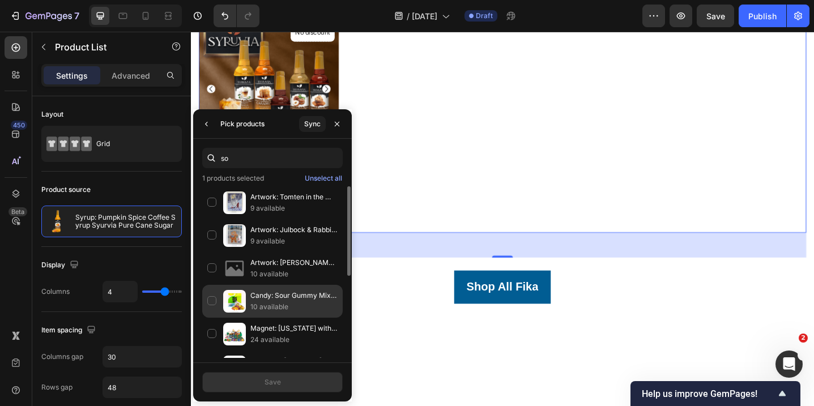
click at [211, 297] on div "Candy: Sour Gummy Mix Swedish Candy Bag 8 oz 10 available" at bounding box center [272, 301] width 141 height 33
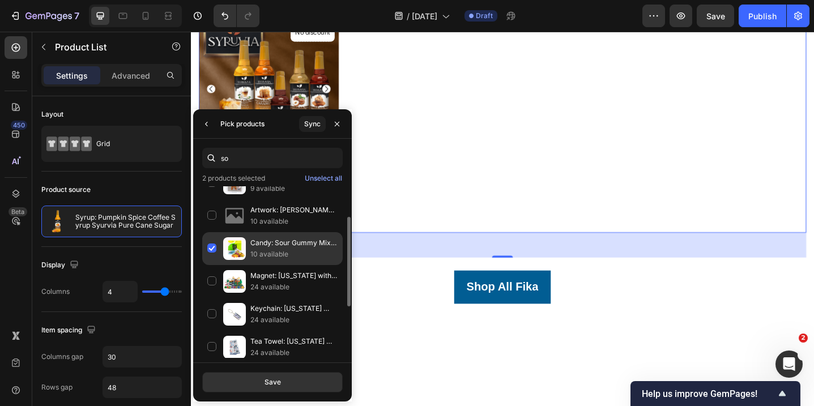
scroll to position [78, 0]
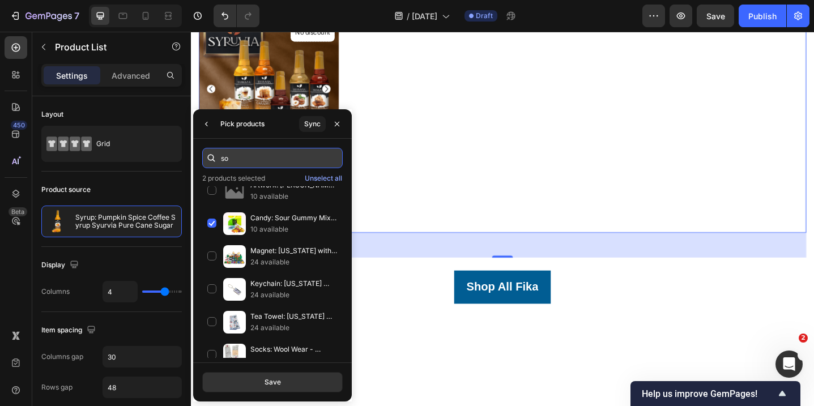
drag, startPoint x: 245, startPoint y: 158, endPoint x: 220, endPoint y: 158, distance: 24.9
click at [220, 158] on div "so" at bounding box center [272, 158] width 141 height 20
drag, startPoint x: 253, startPoint y: 163, endPoint x: 208, endPoint y: 163, distance: 44.8
click at [208, 163] on div "so" at bounding box center [272, 158] width 141 height 20
type input "s"
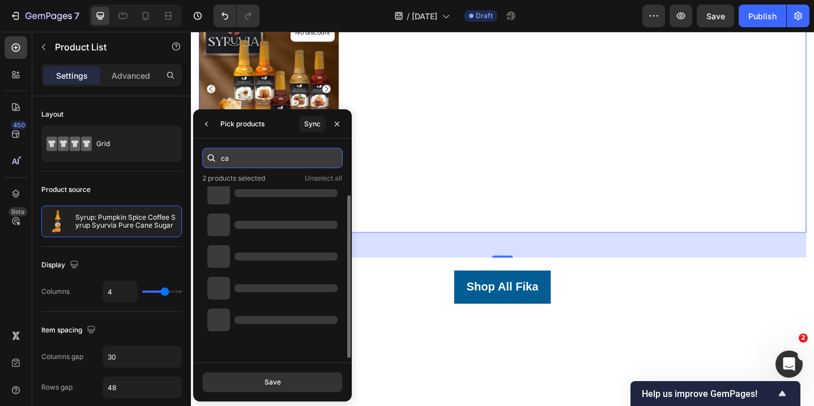
scroll to position [9, 0]
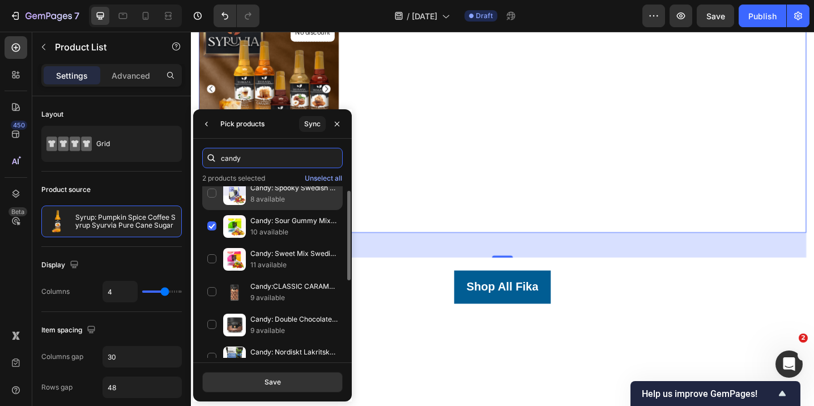
type input "candy"
click at [215, 193] on div "Candy: Spooky Swedish Gummy Mix 8 oz Bag 8 available" at bounding box center [272, 193] width 141 height 33
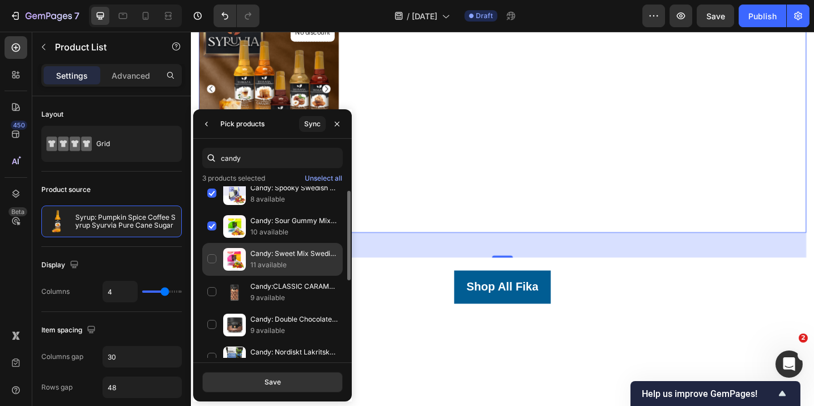
click at [211, 257] on div "Candy: Sweet Mix Swedish Gummy Candy Bag 8oz 11 available" at bounding box center [272, 259] width 141 height 33
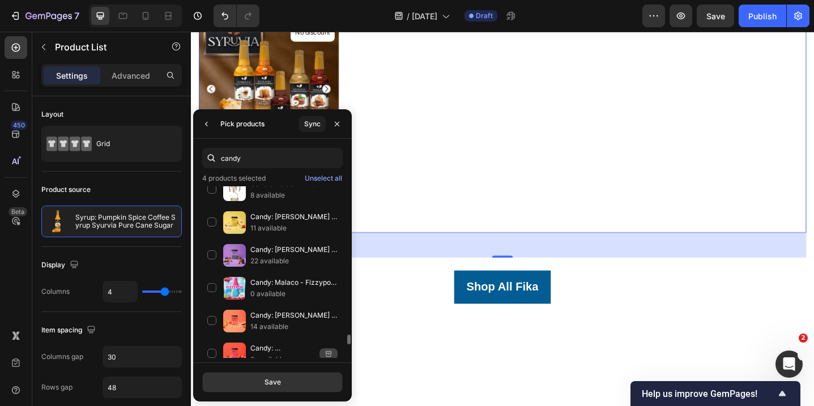
scroll to position [2488, 0]
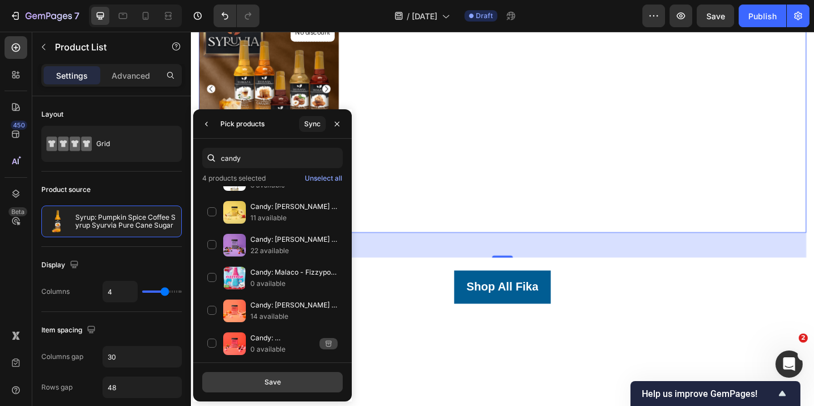
click at [269, 385] on div "Save" at bounding box center [273, 382] width 16 height 10
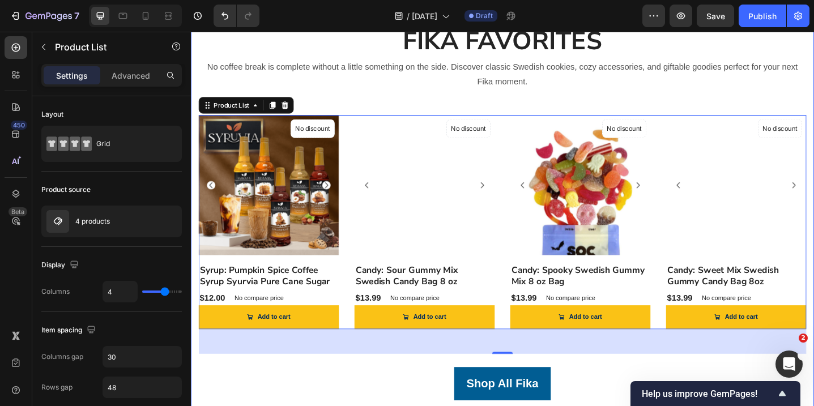
scroll to position [1622, 0]
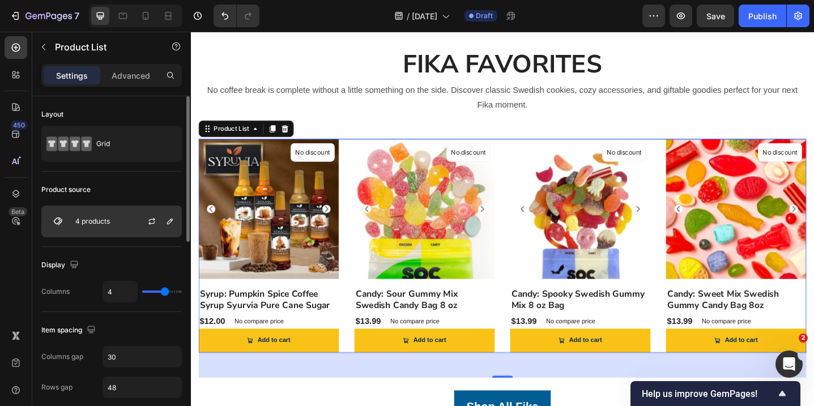
click at [114, 232] on div "4 products" at bounding box center [111, 222] width 141 height 32
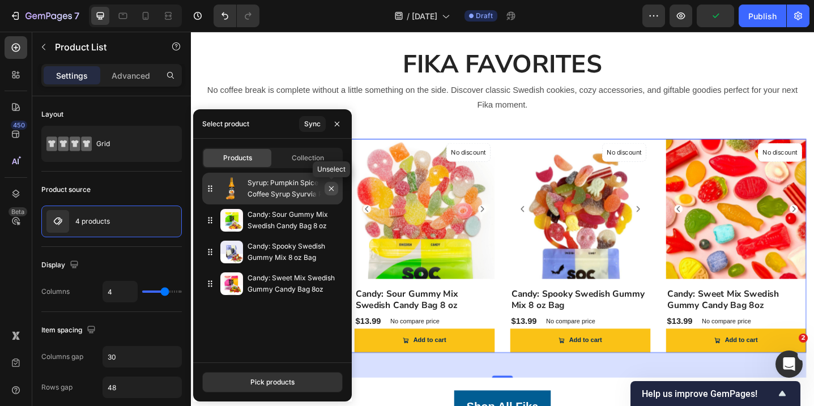
click at [334, 188] on icon "button" at bounding box center [331, 188] width 9 height 9
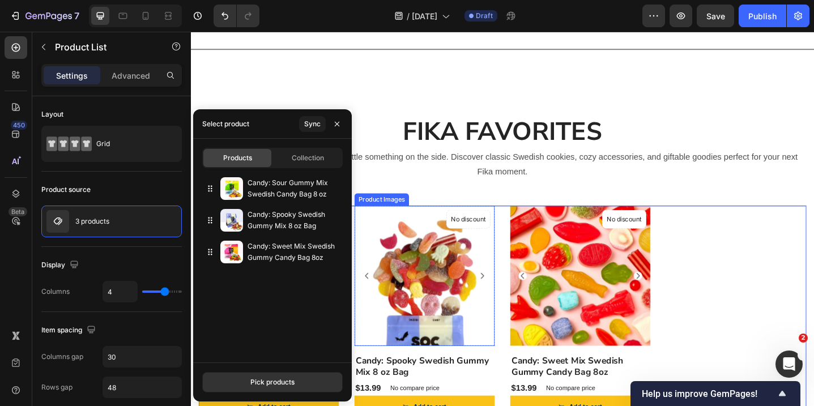
scroll to position [1460, 0]
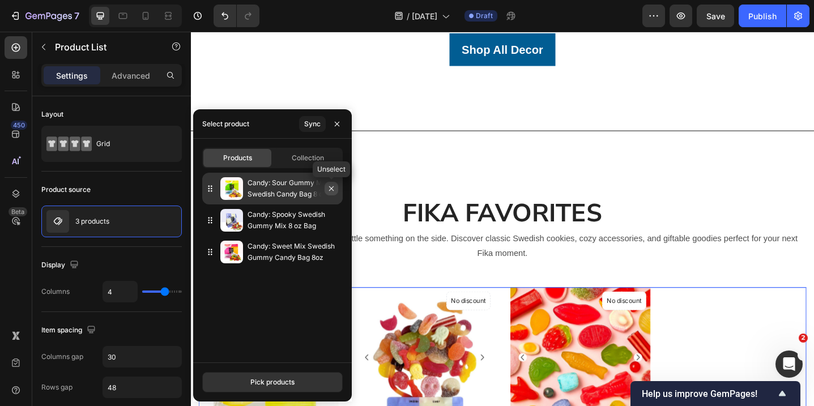
click at [331, 190] on icon "button" at bounding box center [331, 188] width 9 height 9
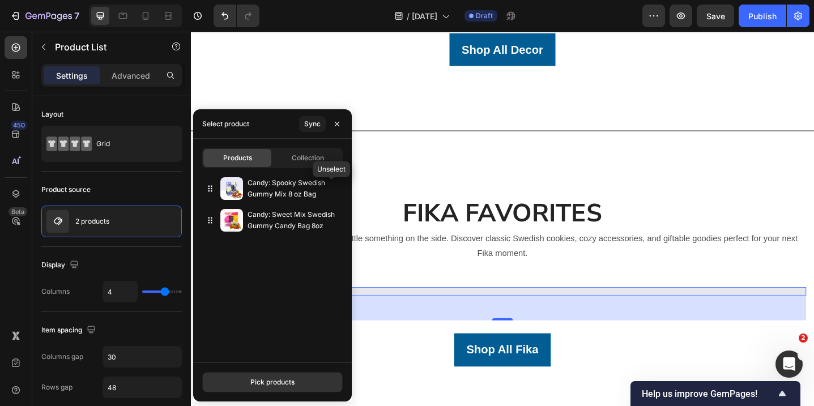
click at [0, 0] on icon "button" at bounding box center [0, 0] width 0 height 0
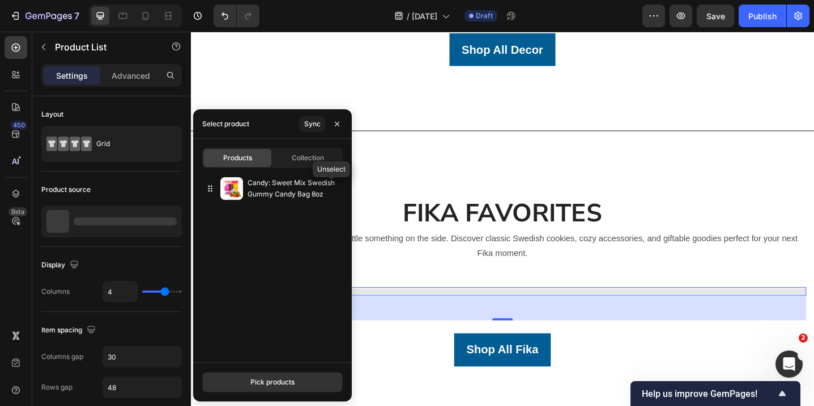
click at [0, 0] on icon "button" at bounding box center [0, 0] width 0 height 0
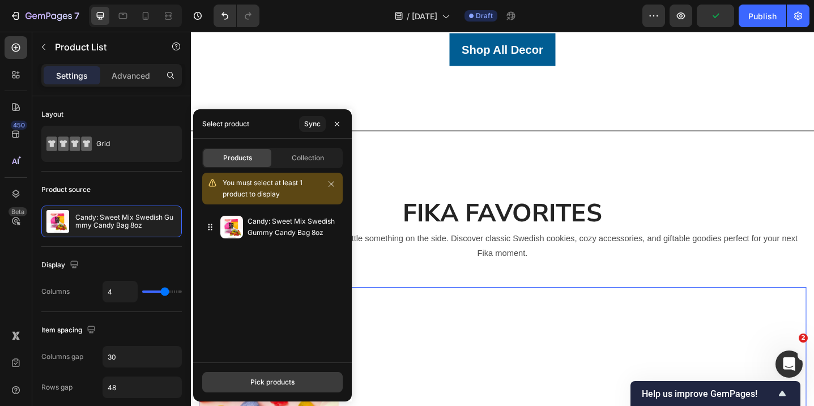
click at [271, 377] on div "Pick products" at bounding box center [272, 382] width 44 height 10
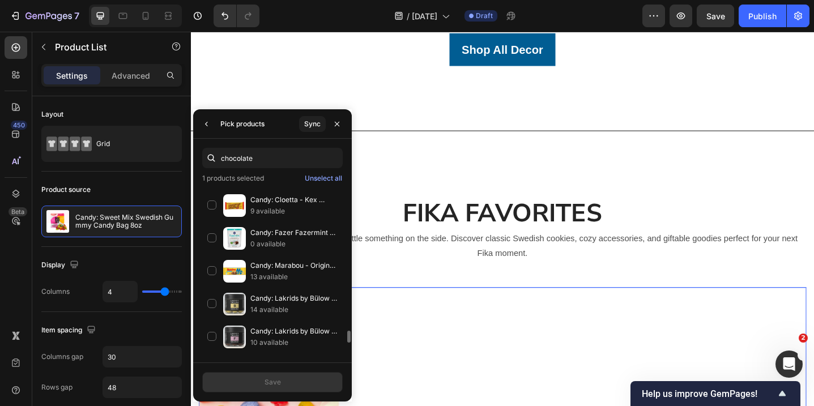
scroll to position [2099, 0]
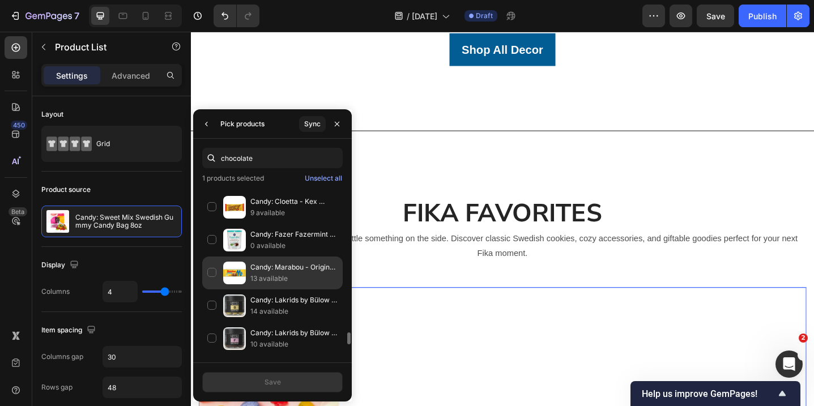
click at [215, 270] on div "Candy: Marabou - Original Milk Chocolate (100g) 13 available" at bounding box center [272, 273] width 141 height 33
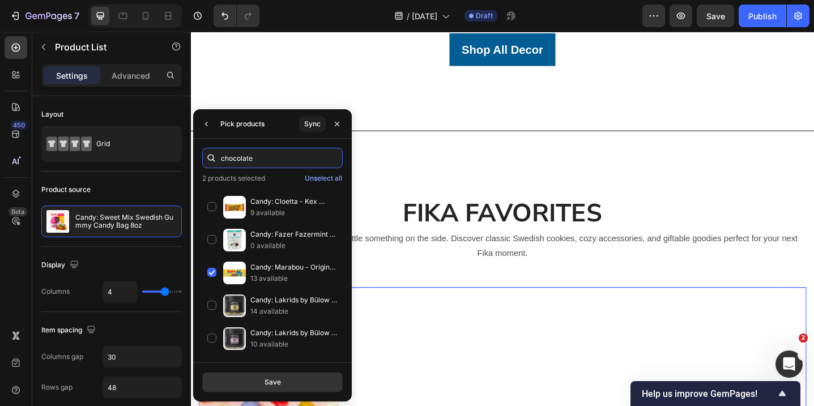
drag, startPoint x: 267, startPoint y: 161, endPoint x: 212, endPoint y: 161, distance: 55.5
click at [212, 161] on div "chocolate" at bounding box center [272, 158] width 141 height 20
drag, startPoint x: 264, startPoint y: 163, endPoint x: 212, endPoint y: 156, distance: 52.6
click at [212, 156] on div "chocolate" at bounding box center [272, 158] width 141 height 20
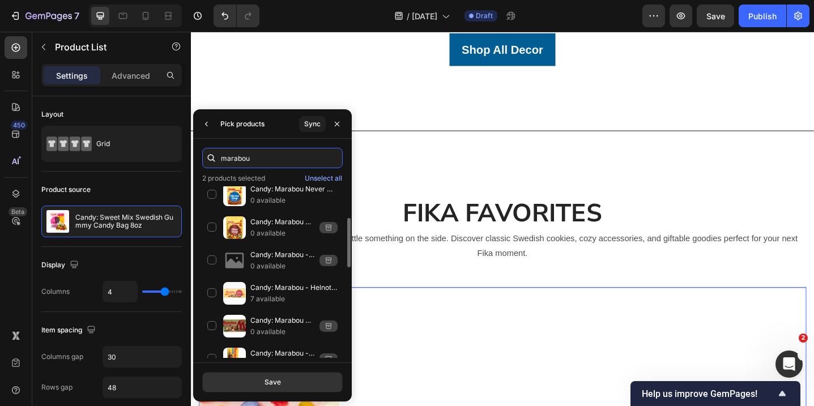
scroll to position [140, 0]
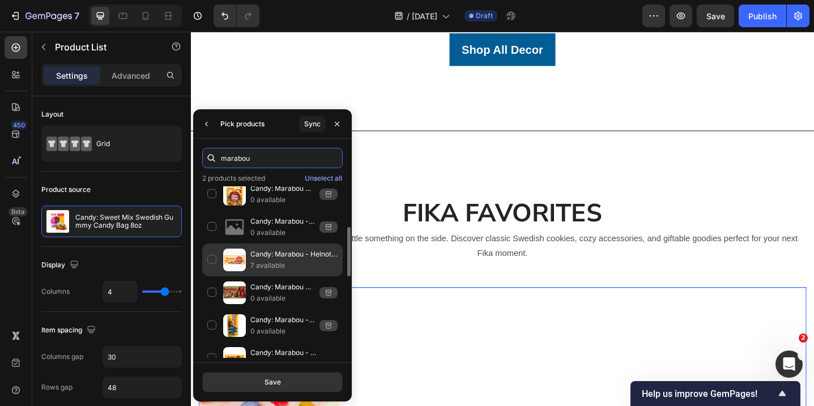
type input "marabou"
click at [211, 257] on div "Candy: Marabou - Helnot (whole hazelenuts 200g) Swedish Chocolate 7.05 oz 7 ava…" at bounding box center [272, 260] width 141 height 33
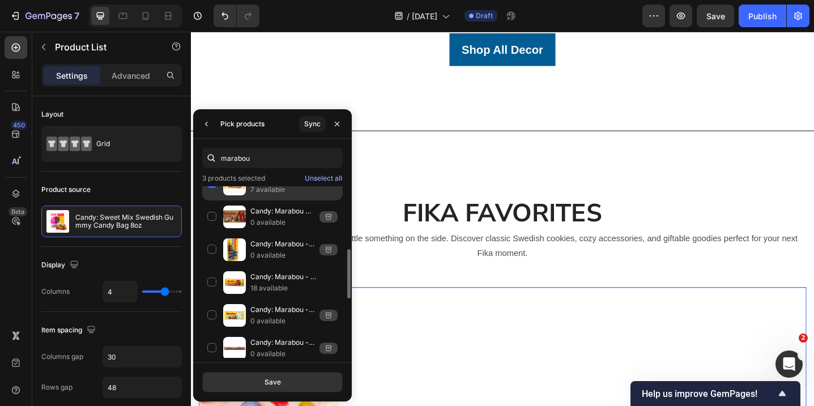
scroll to position [229, 0]
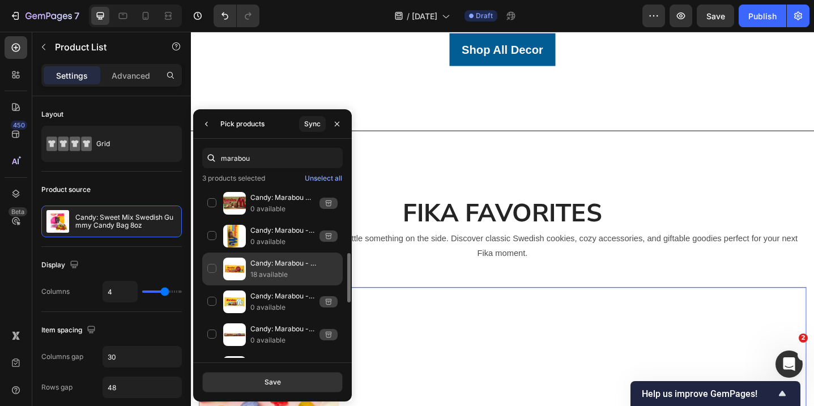
click at [216, 267] on div "Candy: Marabou - Schweizernot - Milk Chocolate with Hazelnuts - Single Bar (3.5…" at bounding box center [272, 269] width 141 height 33
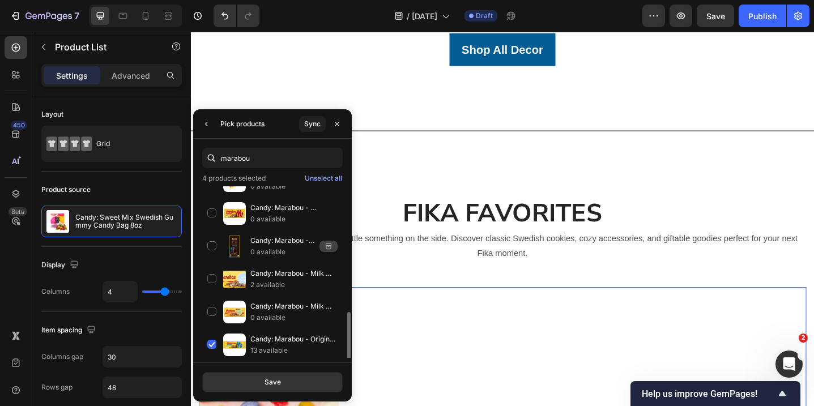
scroll to position [420, 0]
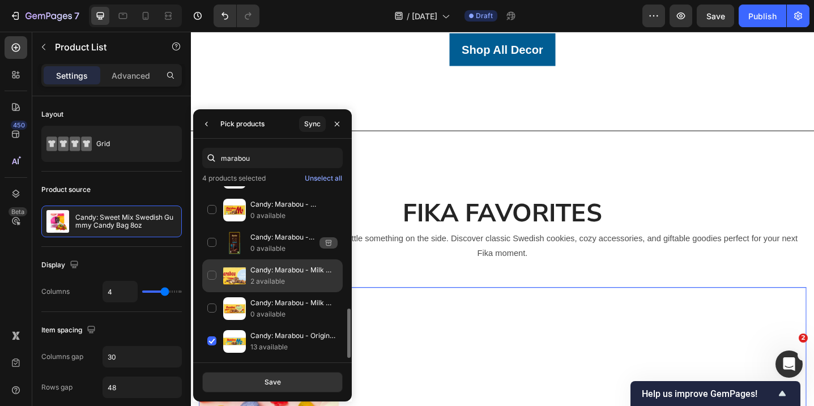
click at [209, 273] on div "Candy: Marabou - Milk Chocolate with Salted Almonds (200g) 2 available" at bounding box center [272, 276] width 141 height 33
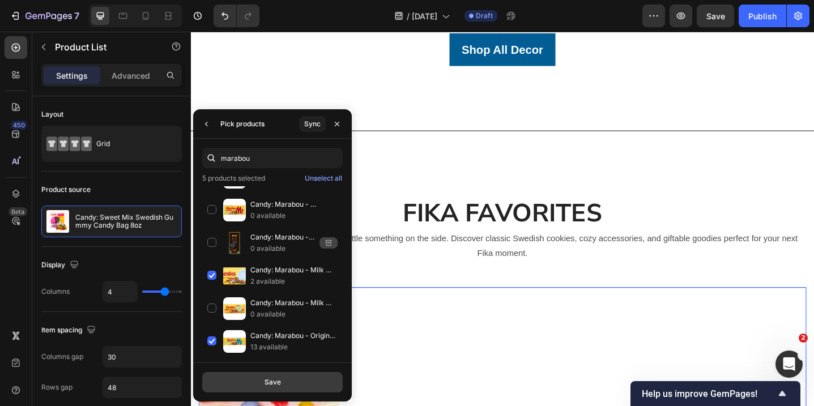
click at [277, 372] on button "Save" at bounding box center [272, 382] width 141 height 20
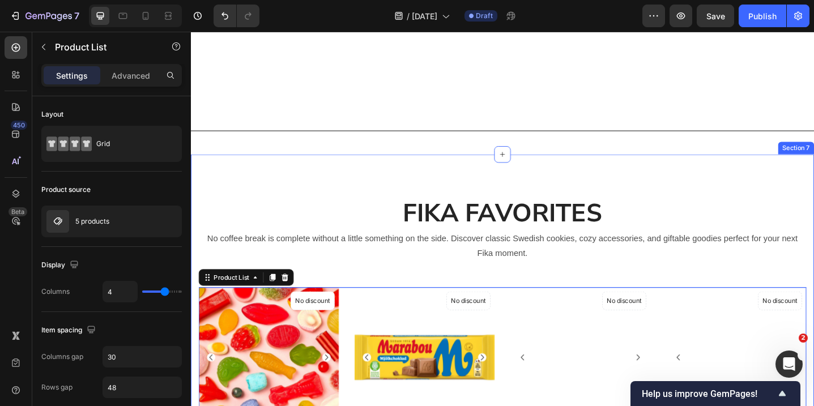
scroll to position [1547, 0]
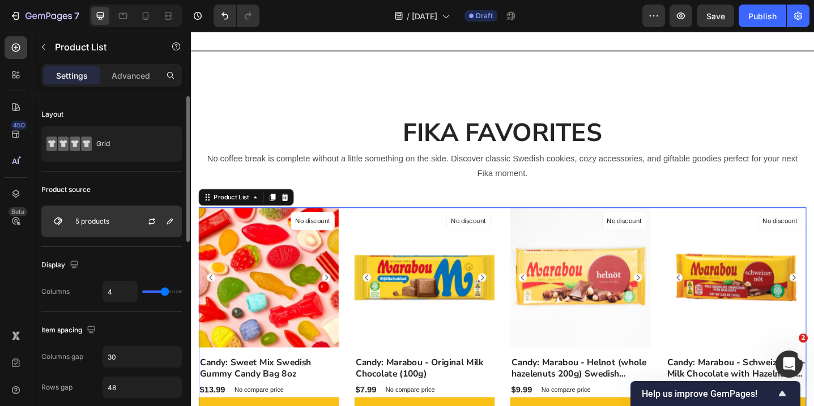
click at [138, 233] on div at bounding box center [156, 221] width 50 height 31
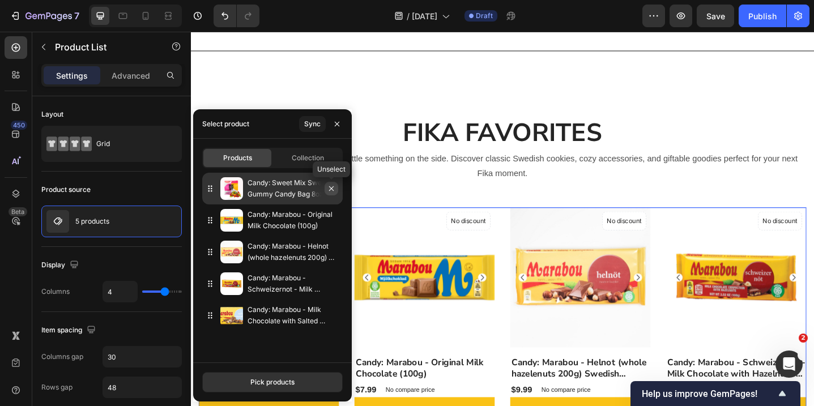
click at [331, 190] on icon "button" at bounding box center [331, 188] width 9 height 9
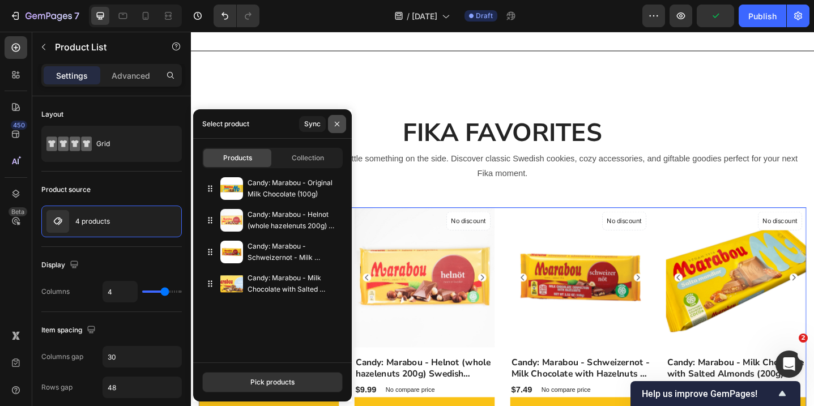
click at [338, 125] on icon "button" at bounding box center [337, 124] width 9 height 9
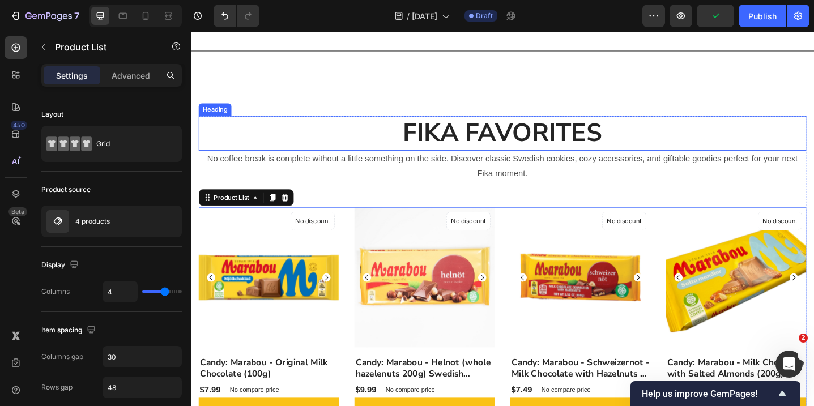
click at [501, 131] on h2 "FIKA FAVORITES" at bounding box center [530, 142] width 663 height 37
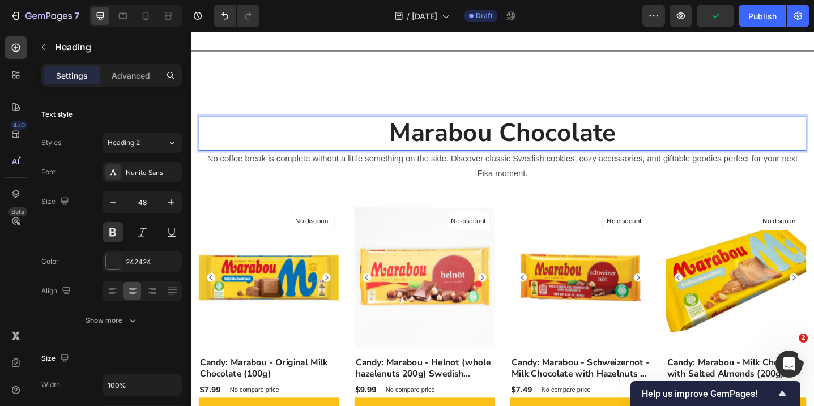
click at [643, 143] on p "Marabou Chocolate" at bounding box center [531, 142] width 661 height 35
click at [643, 142] on p "Marabou Chocolate" at bounding box center [531, 142] width 661 height 35
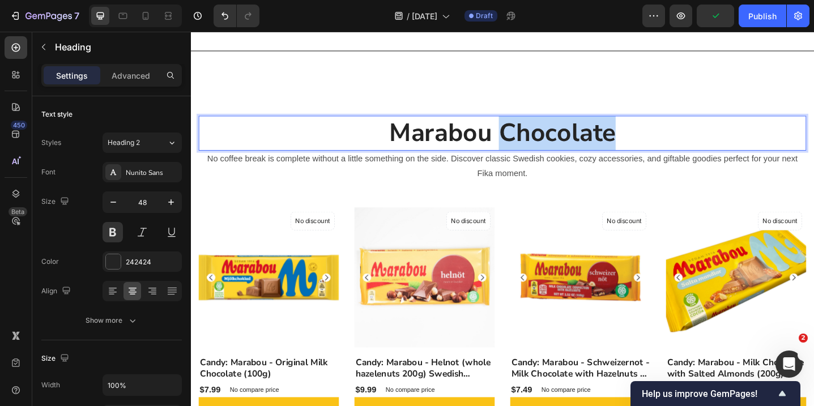
click at [643, 142] on p "Marabou Chocolate" at bounding box center [531, 142] width 661 height 35
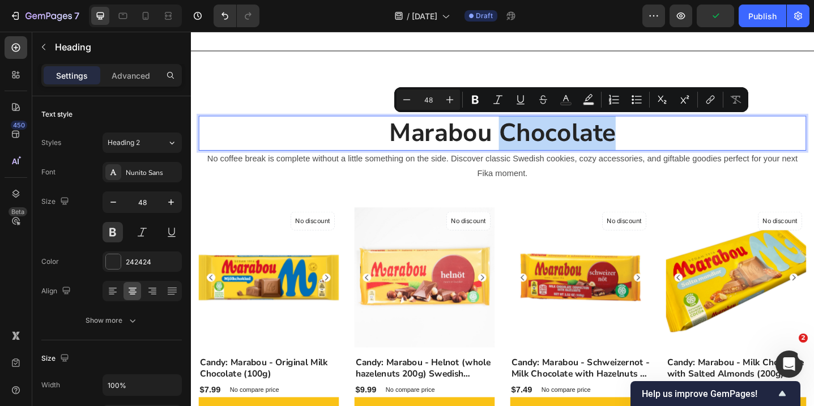
click at [656, 139] on p "Marabou Chocolate" at bounding box center [531, 142] width 661 height 35
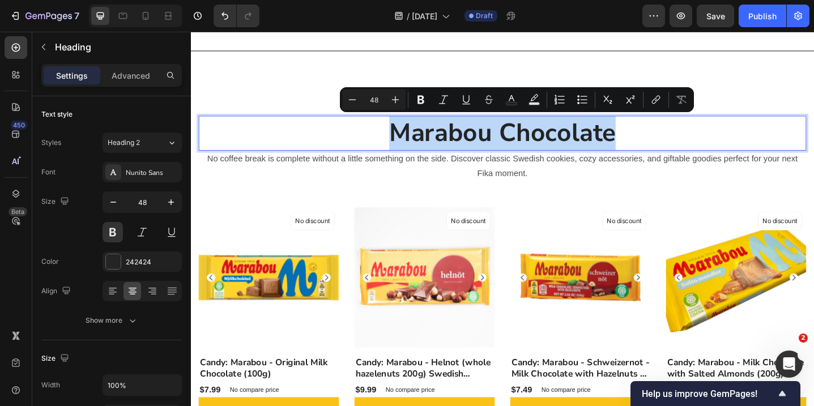
drag, startPoint x: 656, startPoint y: 140, endPoint x: 412, endPoint y: 141, distance: 243.6
click at [412, 141] on p "Marabou Chocolate" at bounding box center [531, 142] width 661 height 35
copy p "Marabou Chocolate"
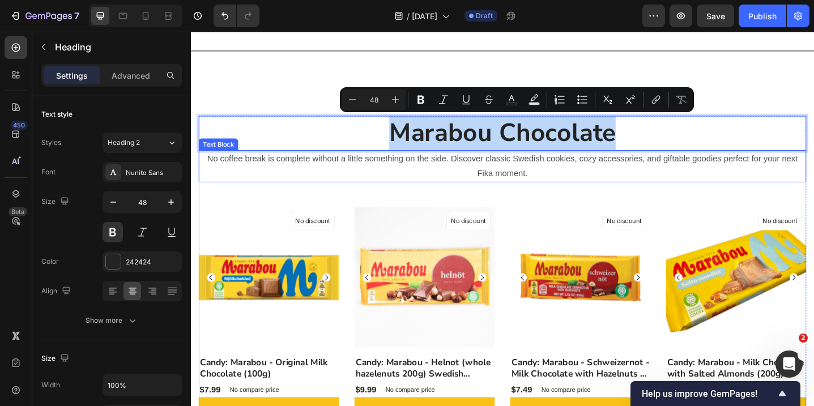
click at [559, 182] on p "No coffee break is complete without a little something on the side. Discover cl…" at bounding box center [531, 179] width 661 height 33
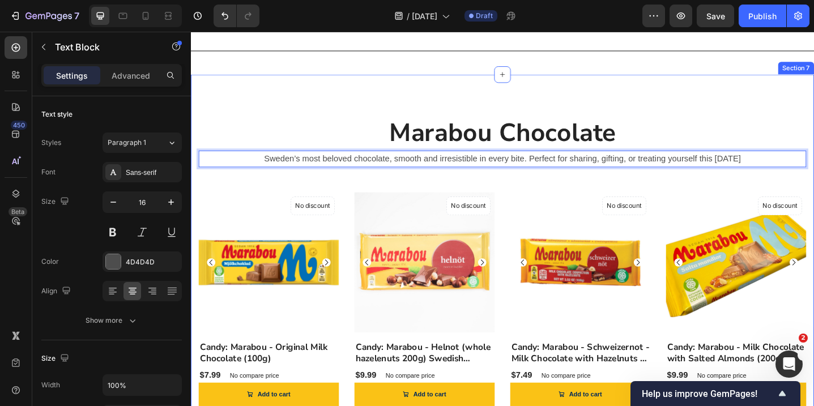
click at [732, 117] on div "Marabou Chocolate Heading Sweden’s most beloved chocolate, smooth and irresisti…" at bounding box center [531, 320] width 680 height 485
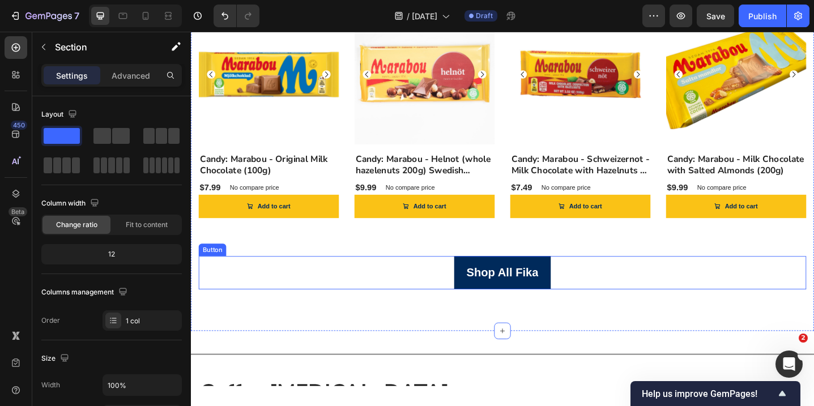
scroll to position [1798, 0]
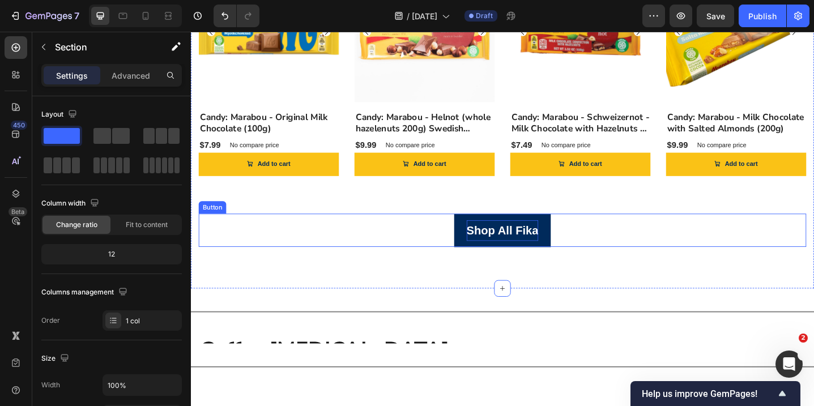
click at [565, 248] on p "Shop All Fika" at bounding box center [531, 248] width 79 height 23
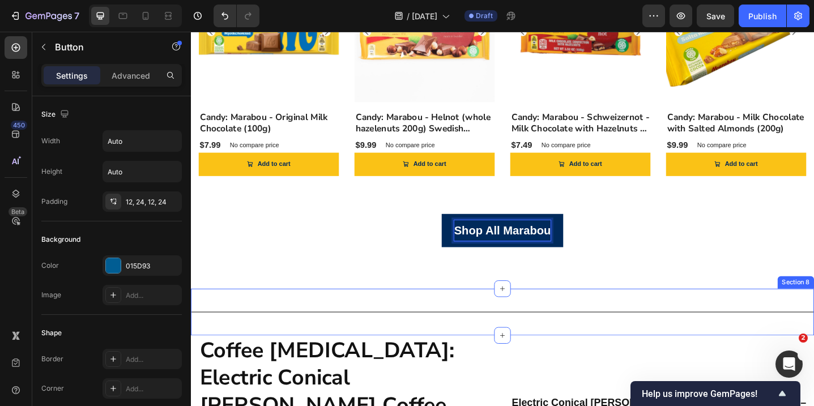
click at [625, 324] on div "Title Line Section 8" at bounding box center [531, 337] width 680 height 51
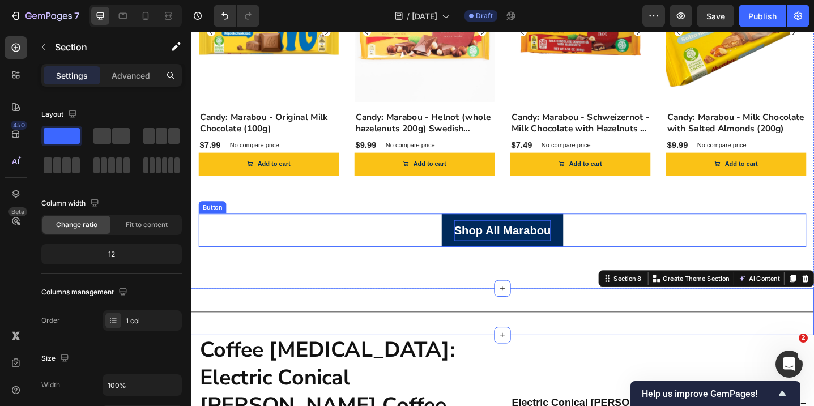
click at [575, 246] on p "Shop All Marabou" at bounding box center [530, 248] width 105 height 23
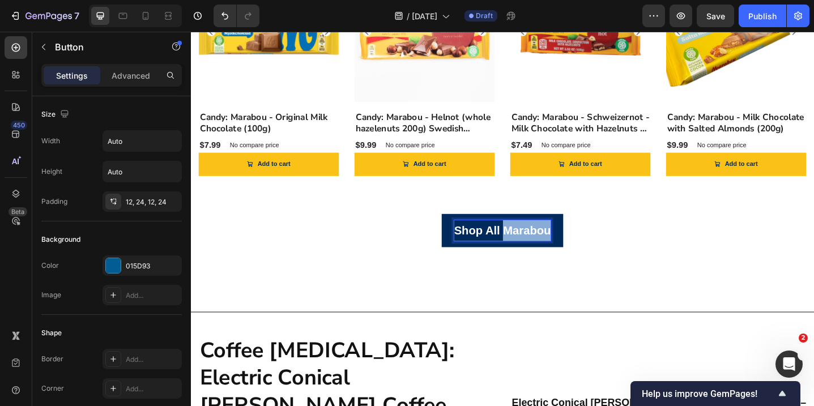
drag, startPoint x: 536, startPoint y: 249, endPoint x: 595, endPoint y: 252, distance: 59.6
click at [595, 252] on link "Shop All Marabou" at bounding box center [531, 249] width 133 height 36
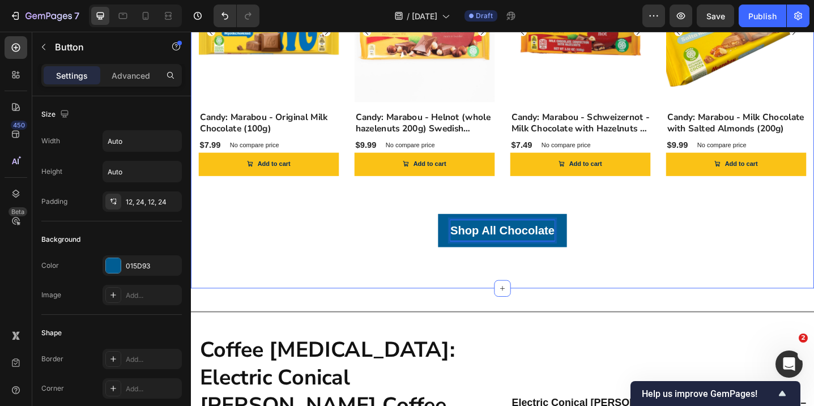
click at [742, 297] on div "Marabou Chocolate Heading Sweden’s most beloved chocolate, smooth and irresisti…" at bounding box center [531, 69] width 680 height 485
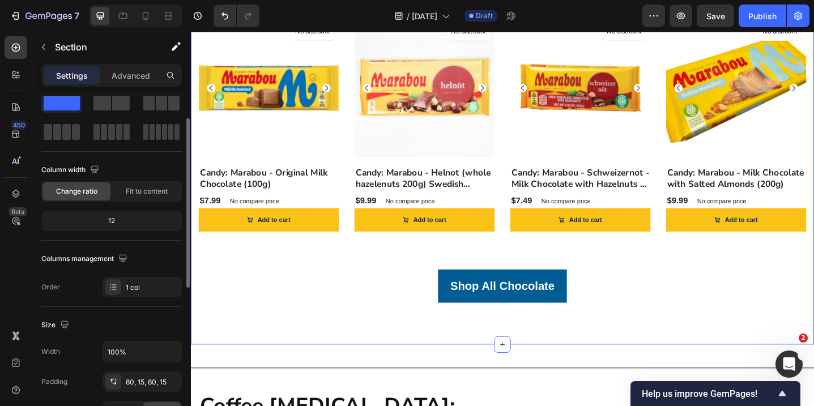
scroll to position [37, 0]
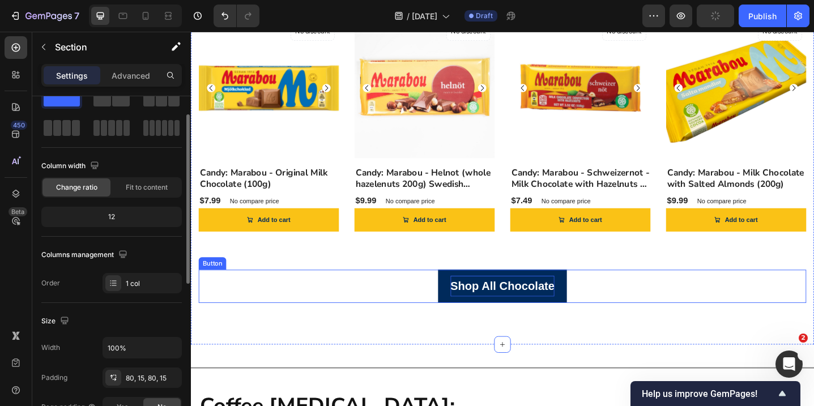
click at [477, 316] on p "Shop All Chocolate" at bounding box center [531, 309] width 114 height 23
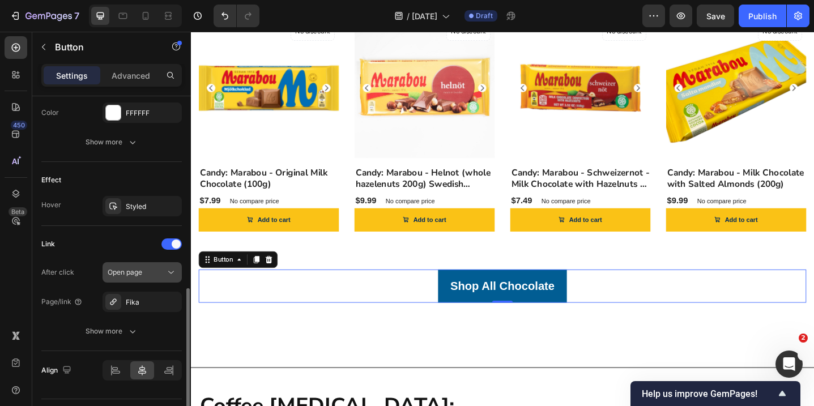
scroll to position [533, 0]
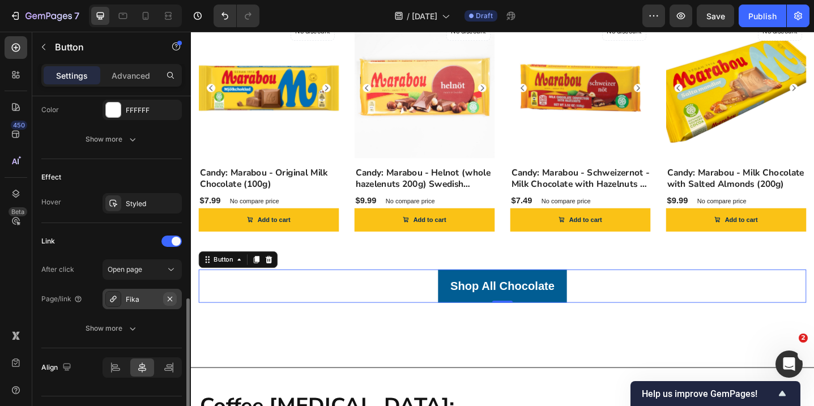
click at [169, 300] on icon "button" at bounding box center [170, 298] width 5 height 5
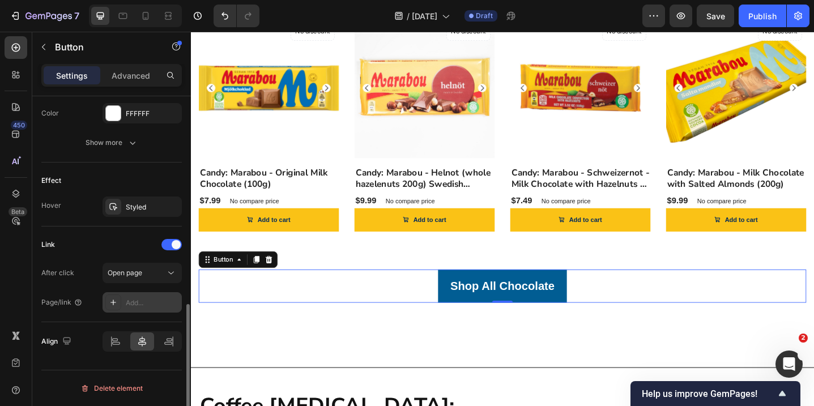
scroll to position [529, 0]
click at [148, 301] on div "Add..." at bounding box center [152, 303] width 53 height 10
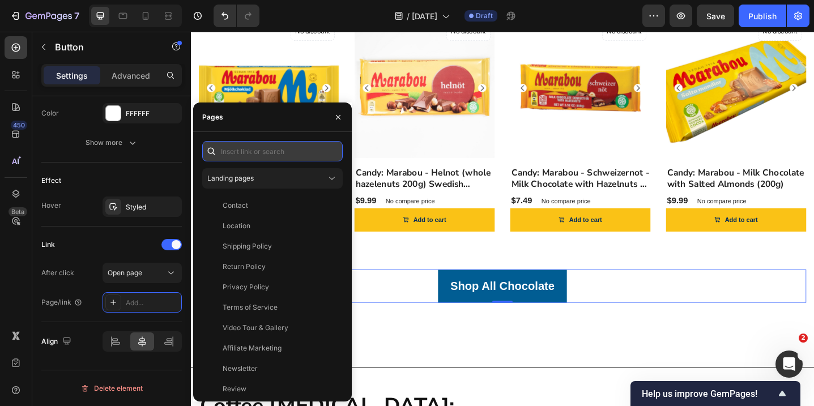
click at [247, 157] on input "text" at bounding box center [272, 151] width 141 height 20
paste input "[URL][DOMAIN_NAME]"
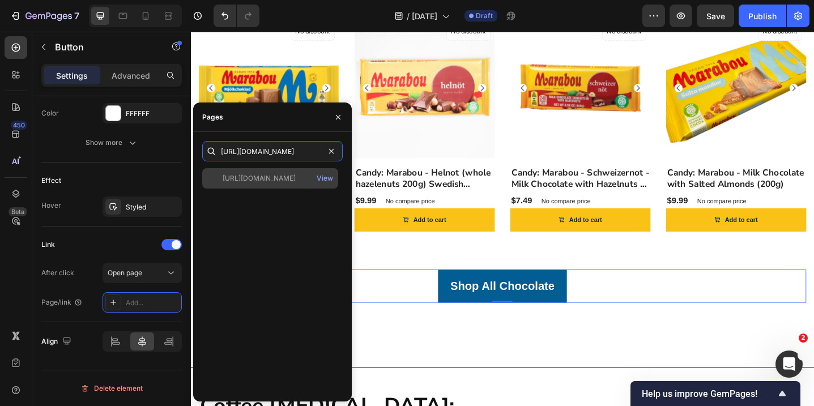
type input "[URL][DOMAIN_NAME]"
click at [273, 177] on div "[URL][DOMAIN_NAME]" at bounding box center [259, 178] width 73 height 10
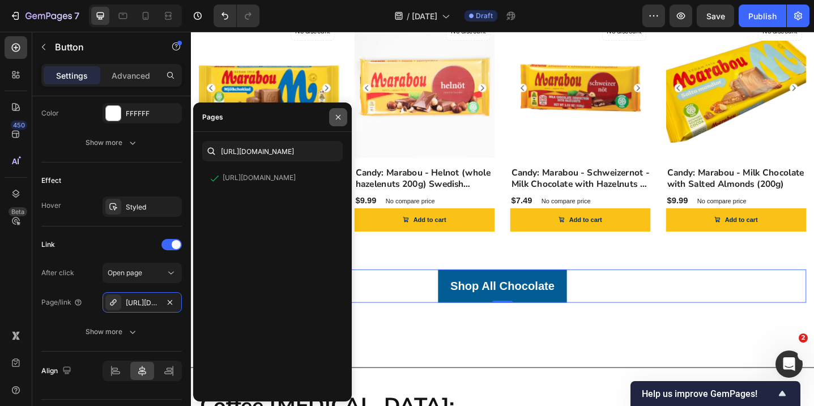
click at [334, 118] on icon "button" at bounding box center [338, 117] width 9 height 9
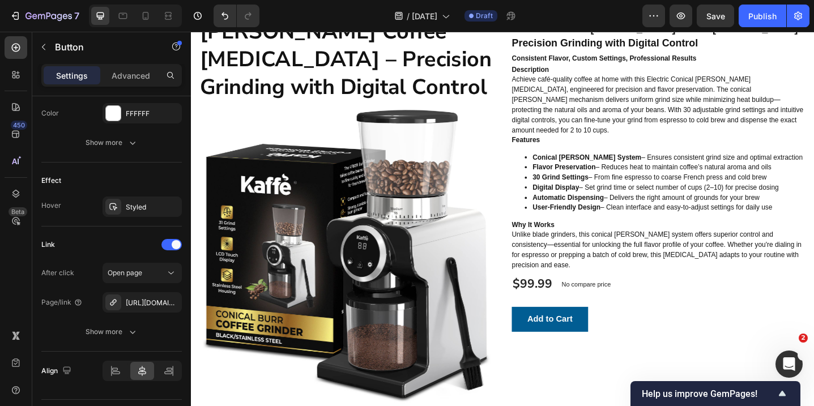
scroll to position [2190, 0]
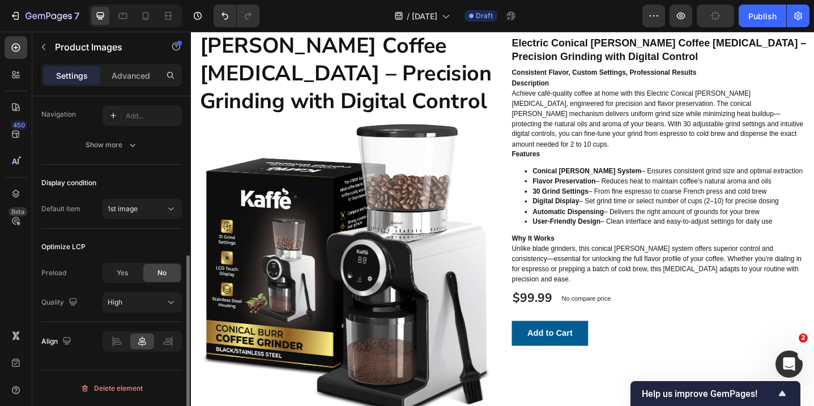
click at [437, 210] on img at bounding box center [359, 293] width 321 height 321
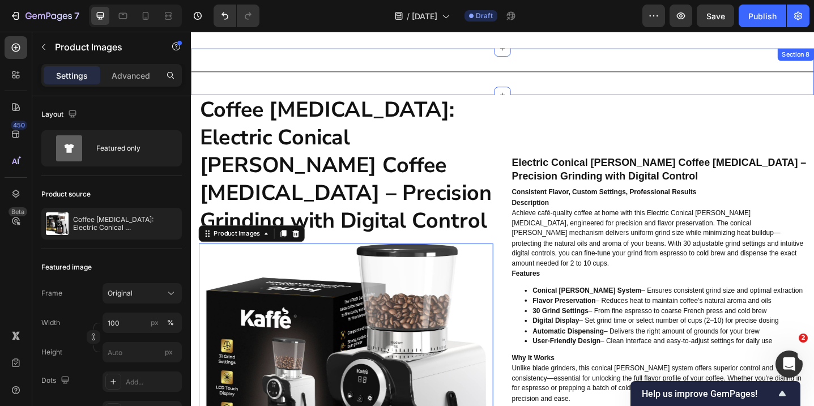
scroll to position [2053, 0]
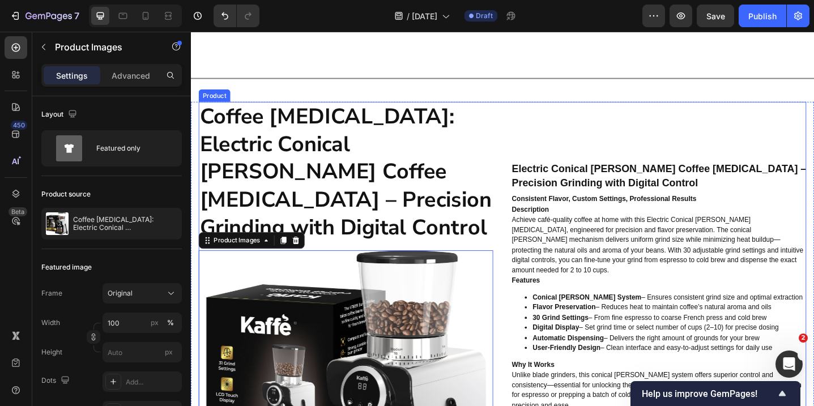
click at [525, 127] on div "Coffee [MEDICAL_DATA]: Electric Conical [PERSON_NAME] Coffee [MEDICAL_DATA] – P…" at bounding box center [530, 349] width 663 height 483
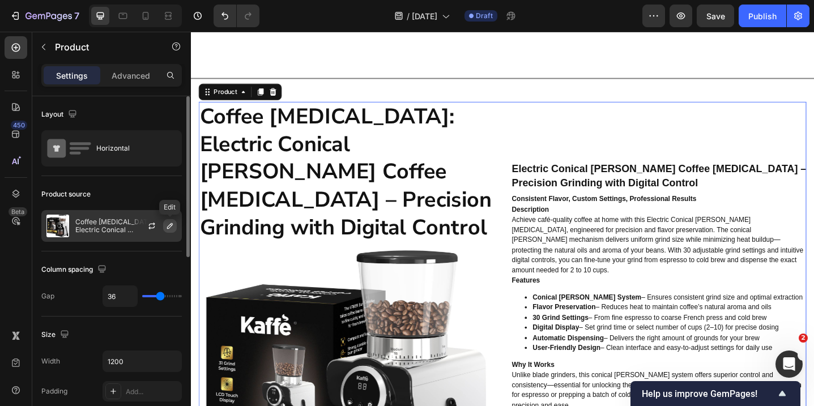
click at [171, 227] on icon "button" at bounding box center [169, 226] width 9 height 9
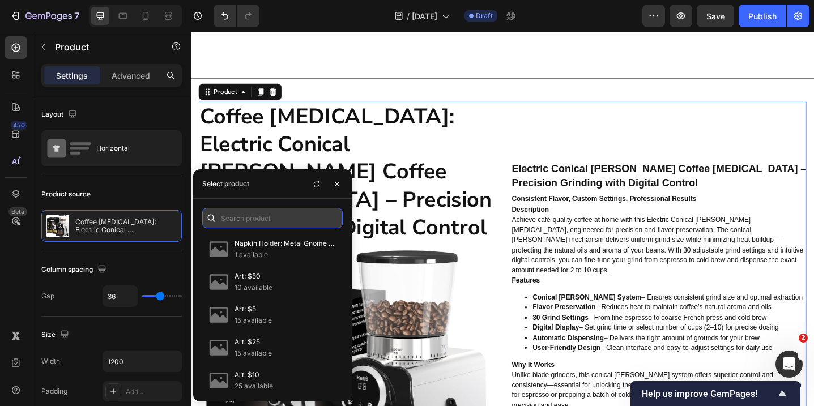
click at [288, 223] on input "text" at bounding box center [272, 218] width 141 height 20
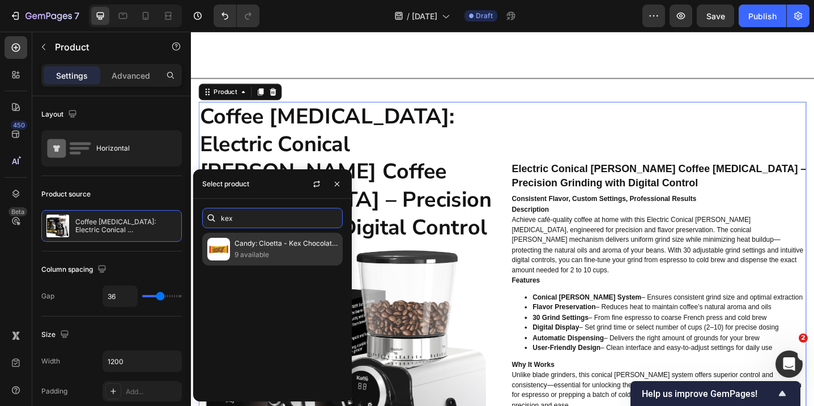
type input "kex"
click at [278, 248] on p "Candy: Cloetta - Kex Chocolate Covered Wafer (60g)" at bounding box center [286, 243] width 103 height 11
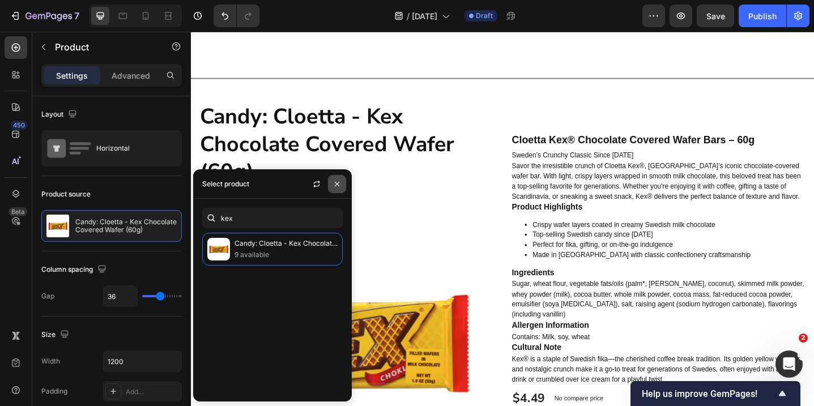
click at [339, 186] on icon "button" at bounding box center [337, 183] width 5 height 5
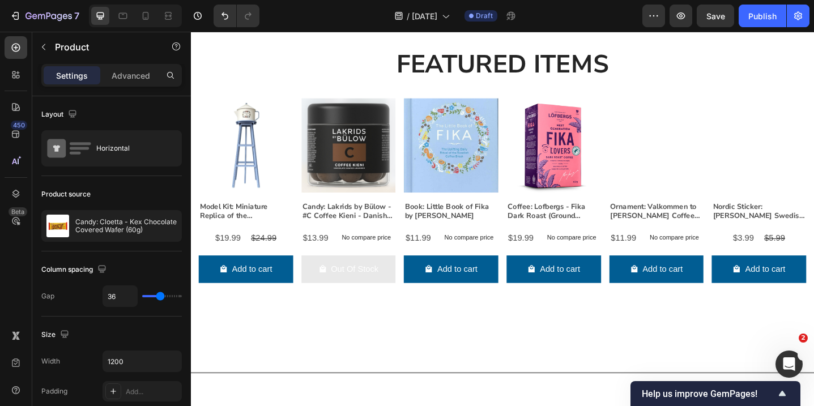
scroll to position [2568, 0]
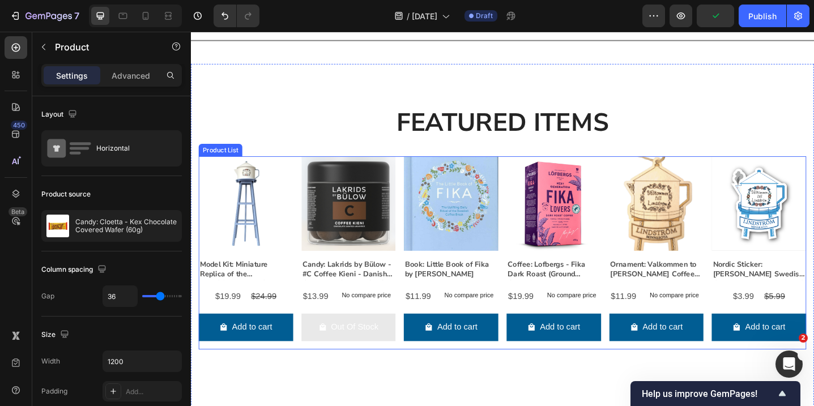
click at [419, 207] on div "Product Images Model Kit: Miniature Replica of the [PERSON_NAME] Coffee Pot Wat…" at bounding box center [530, 273] width 663 height 211
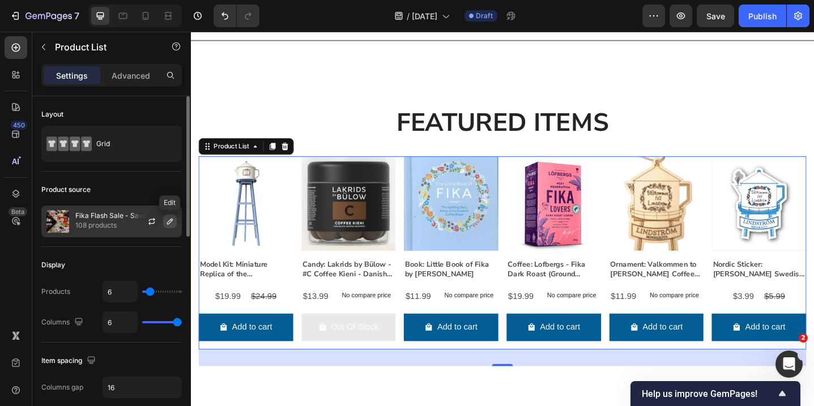
click at [168, 223] on icon "button" at bounding box center [169, 221] width 9 height 9
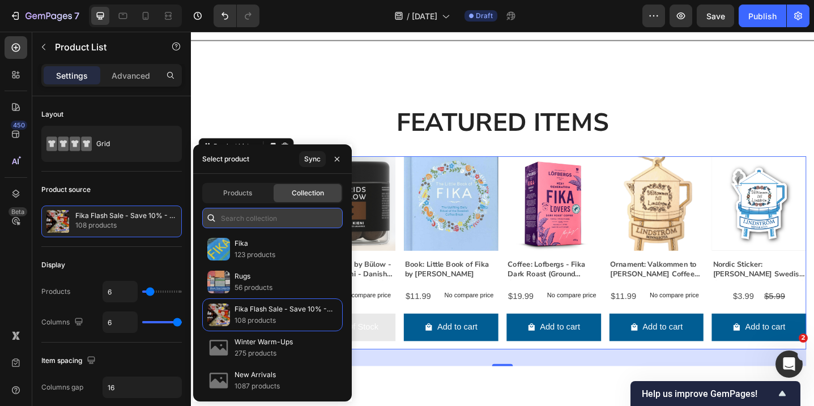
click at [245, 223] on input "text" at bounding box center [272, 218] width 141 height 20
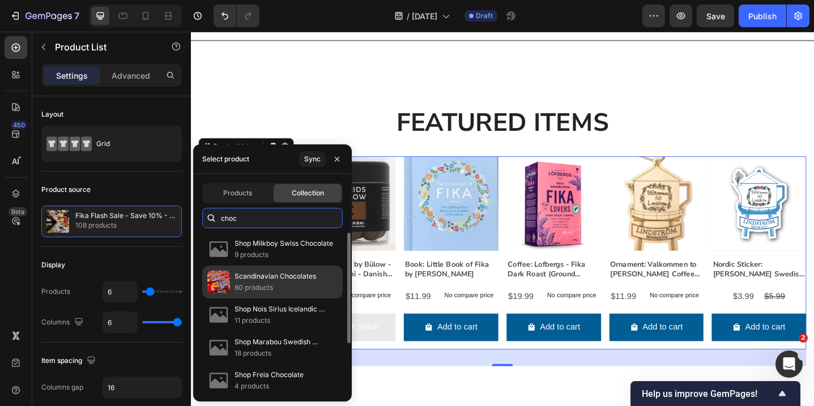
type input "choc"
click at [267, 274] on p "Scandinavian Chocolates" at bounding box center [276, 276] width 82 height 11
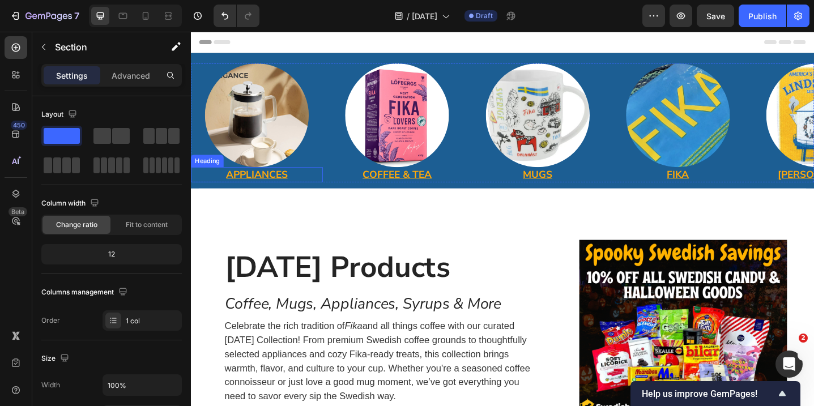
click at [273, 187] on u "APPLIANCES" at bounding box center [262, 187] width 67 height 15
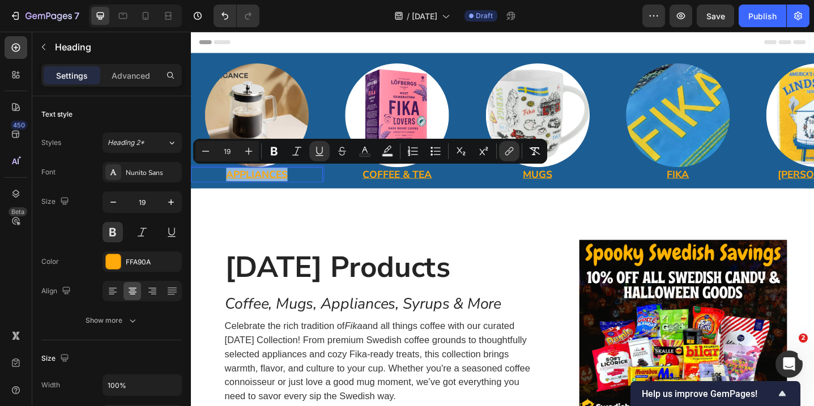
drag, startPoint x: 296, startPoint y: 188, endPoint x: 214, endPoint y: 187, distance: 82.2
click at [214, 187] on p "APPLIANCES" at bounding box center [263, 188] width 142 height 14
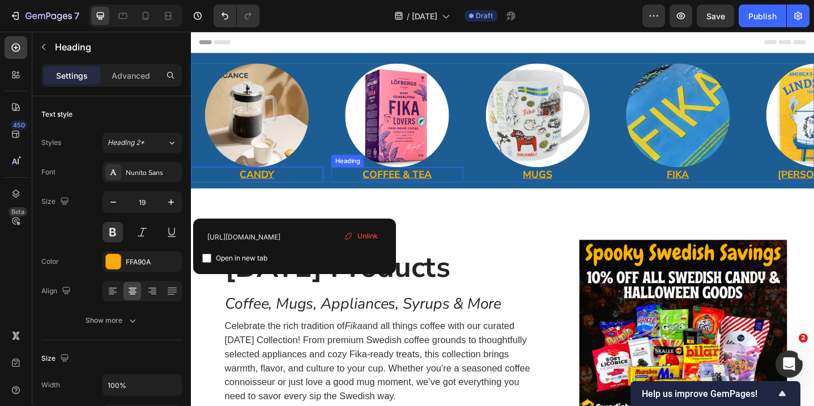
click at [426, 188] on u "COFFEE & TEA" at bounding box center [415, 187] width 75 height 15
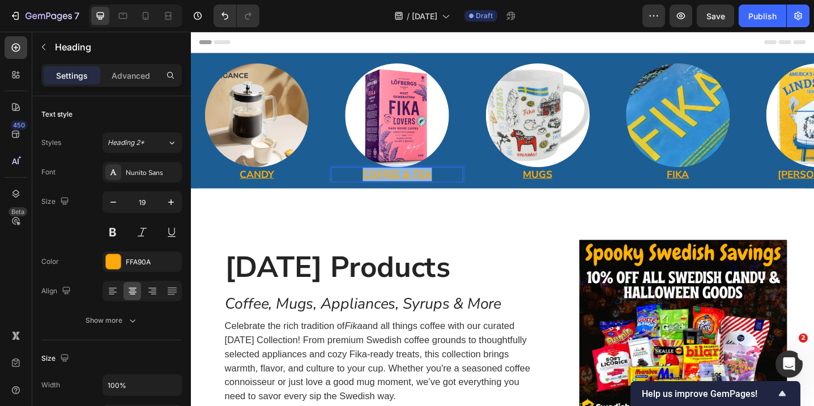
drag, startPoint x: 453, startPoint y: 187, endPoint x: 365, endPoint y: 187, distance: 87.8
click at [365, 187] on p "COFFEE & TEA" at bounding box center [416, 188] width 142 height 14
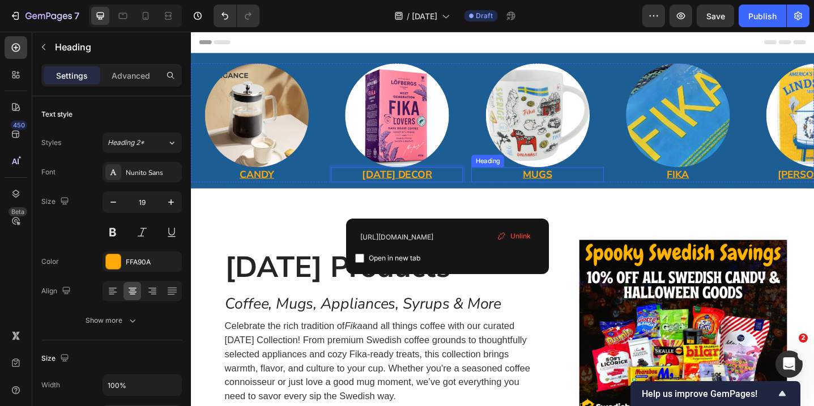
click at [584, 185] on u "MUGS" at bounding box center [570, 187] width 32 height 15
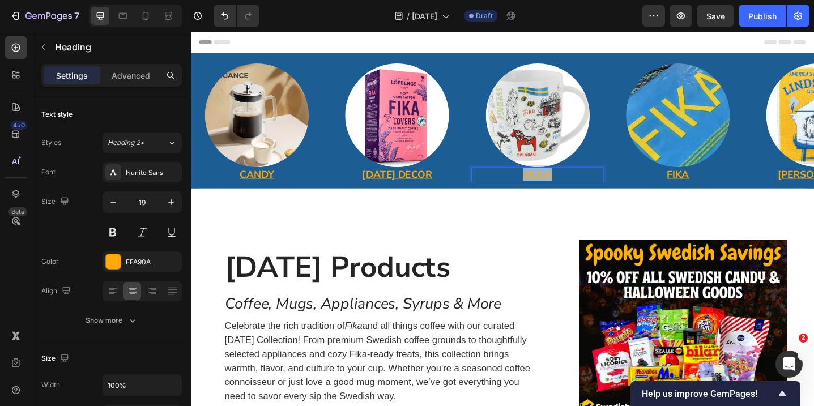
drag, startPoint x: 585, startPoint y: 188, endPoint x: 550, endPoint y: 188, distance: 34.6
click at [550, 188] on p "MUGS" at bounding box center [569, 188] width 142 height 14
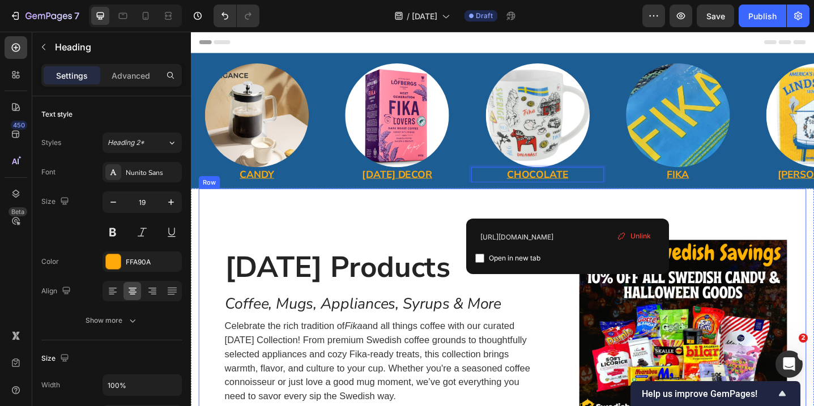
click at [462, 216] on div "Halloween Products Heading Coffee, Mugs, Appliances, Syrups & More Heading Cele…" at bounding box center [387, 354] width 376 height 302
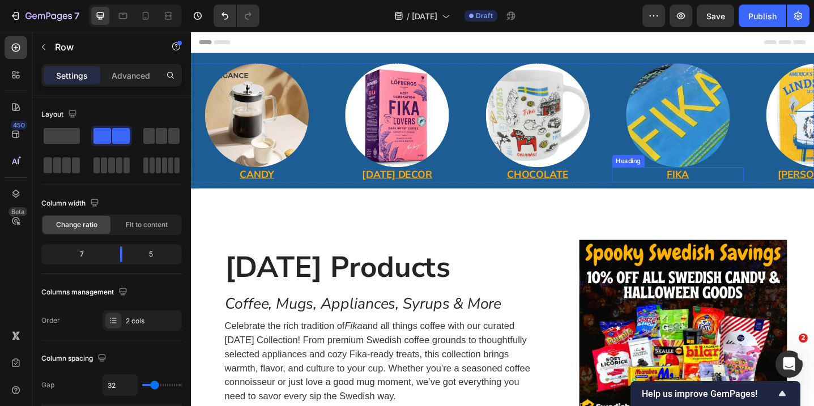
click at [723, 185] on u "FIKA" at bounding box center [722, 187] width 24 height 15
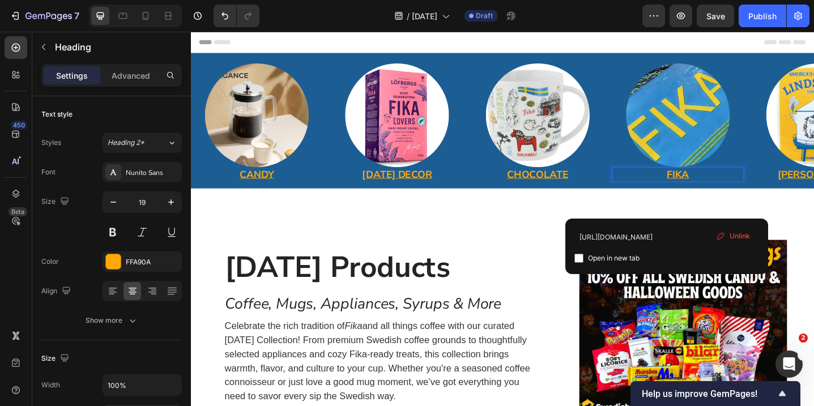
click at [730, 188] on u "FIKA" at bounding box center [722, 187] width 24 height 15
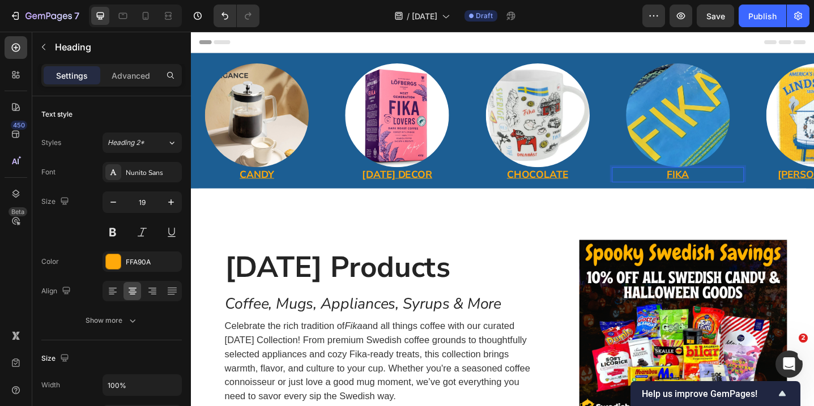
click at [730, 188] on u "FIKA" at bounding box center [722, 187] width 24 height 15
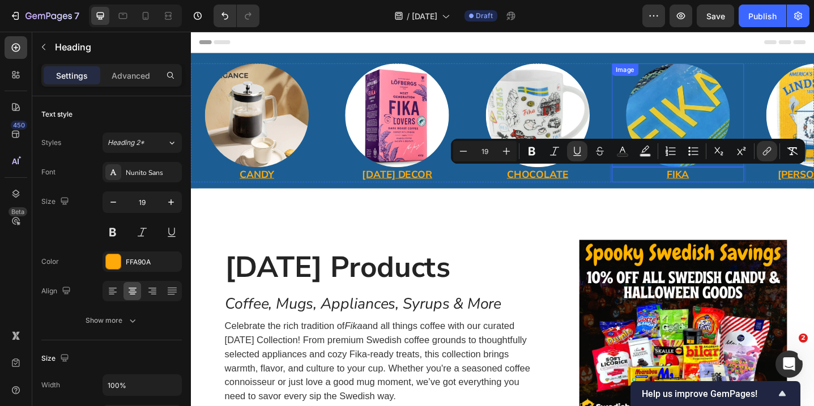
click at [667, 78] on div "Image" at bounding box center [664, 73] width 29 height 14
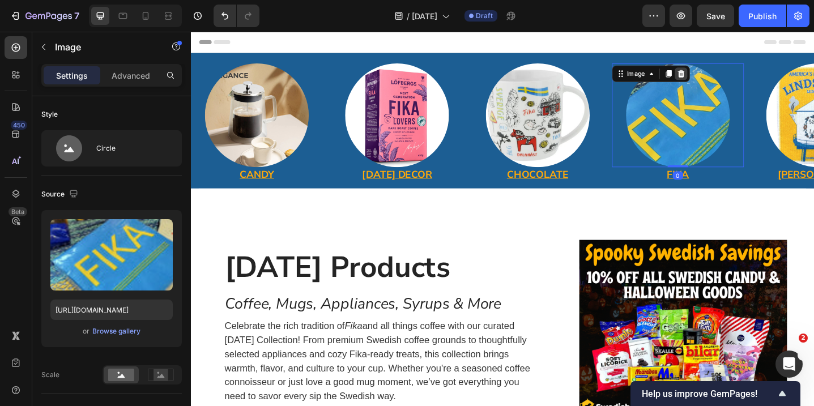
click at [727, 80] on icon at bounding box center [725, 78] width 7 height 8
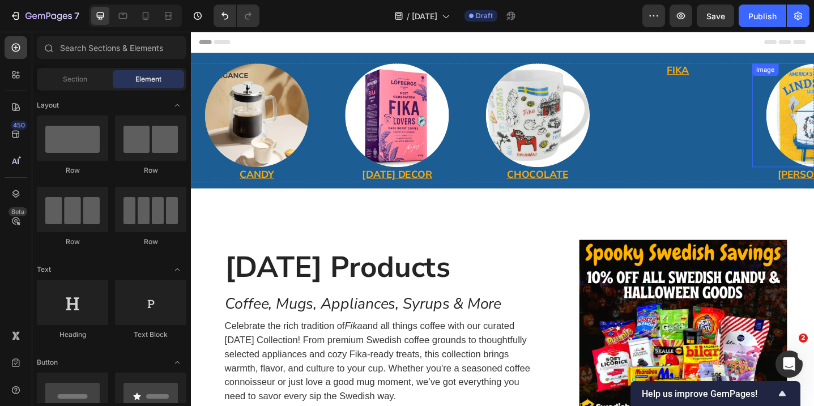
click at [814, 79] on div "Image" at bounding box center [817, 73] width 29 height 14
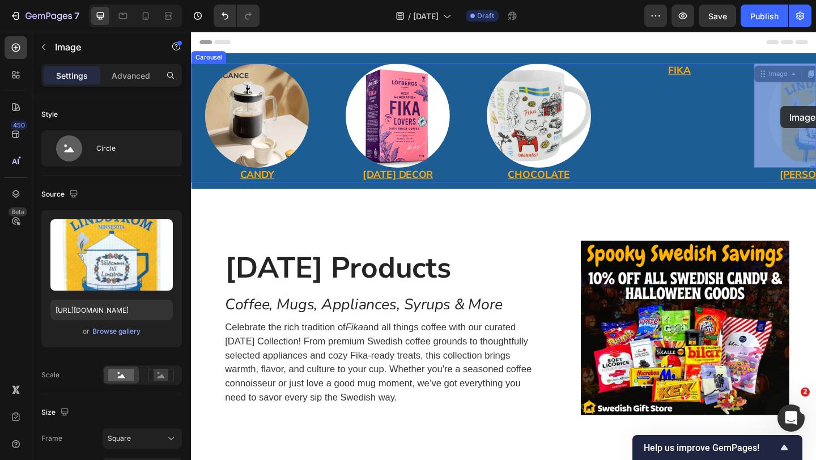
drag, startPoint x: 861, startPoint y: 112, endPoint x: 844, endPoint y: 112, distance: 17.6
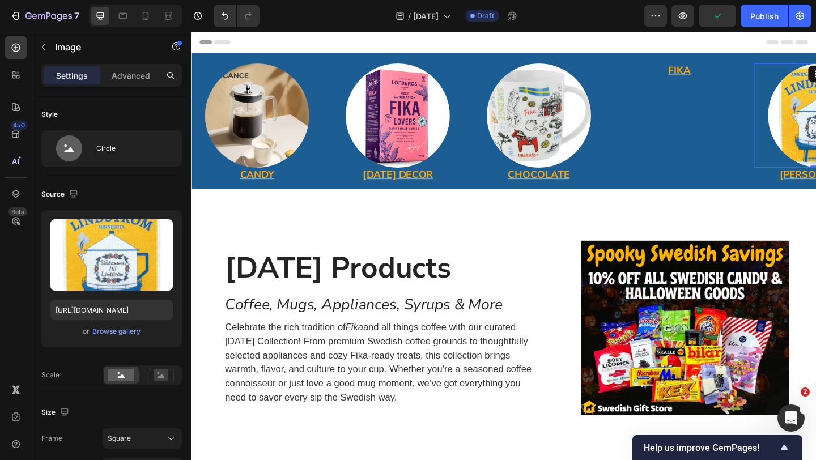
click at [738, 79] on p "⁠⁠⁠⁠⁠⁠⁠ FIKA" at bounding box center [723, 74] width 142 height 14
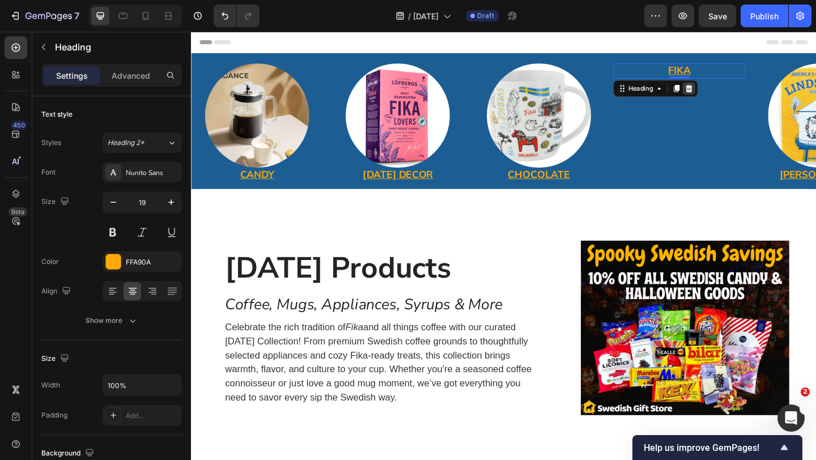
click at [734, 92] on icon at bounding box center [732, 93] width 9 height 9
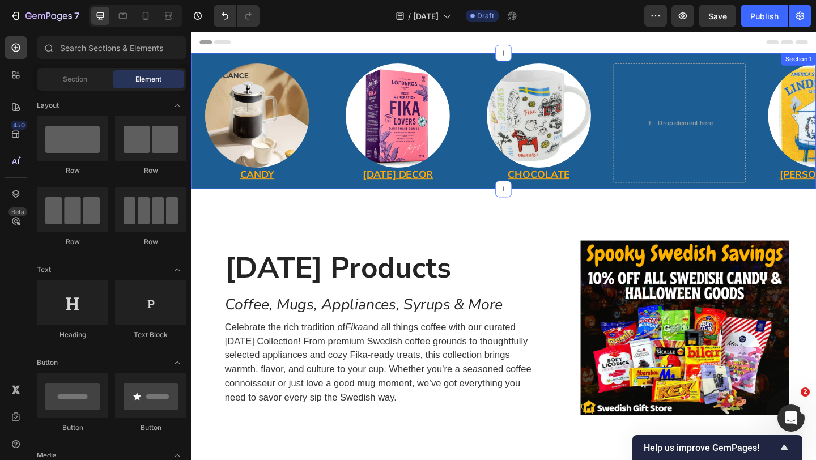
click at [201, 63] on div "Image CANDY Heading Image HALLOWEEN DECOR Heading Image CHOCOLATE Heading Drop …" at bounding box center [531, 125] width 680 height 141
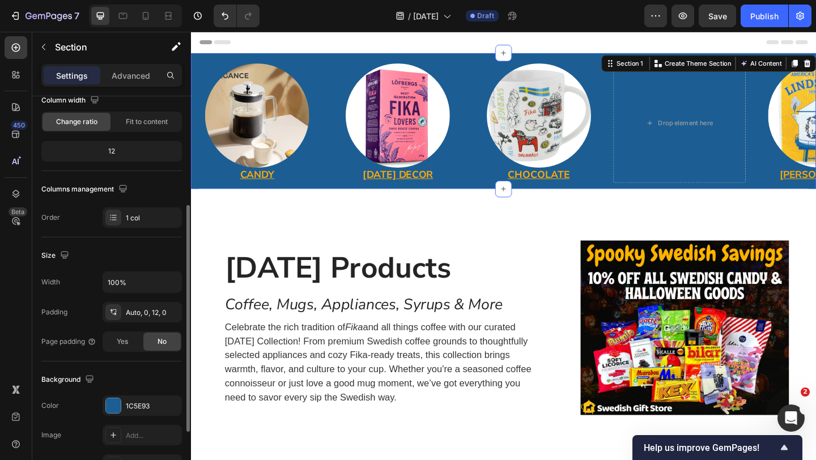
scroll to position [163, 0]
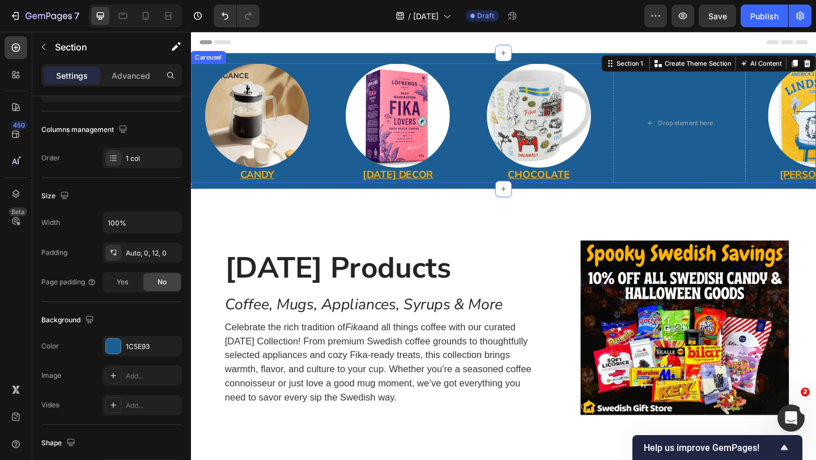
click at [208, 132] on icon "Carousel Back Arrow" at bounding box center [207, 131] width 14 height 14
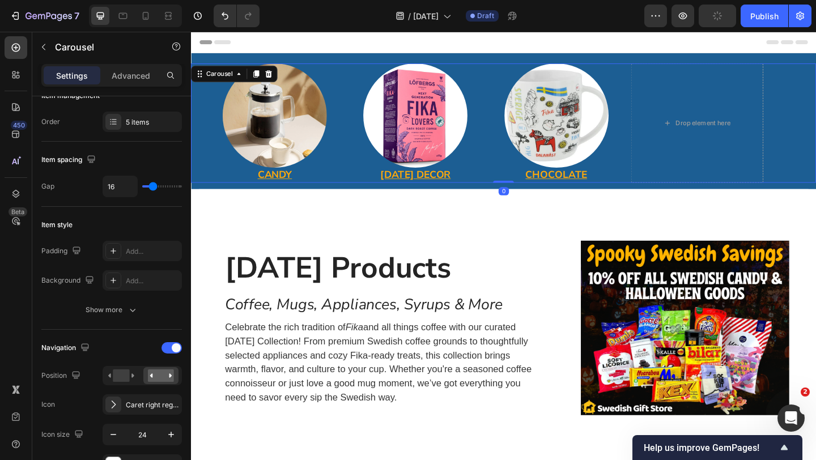
scroll to position [0, 0]
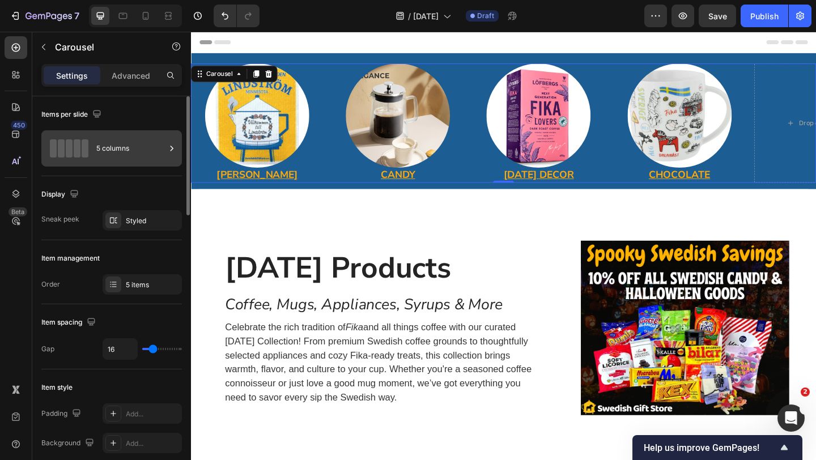
click at [127, 146] on div "5 columns" at bounding box center [130, 148] width 69 height 26
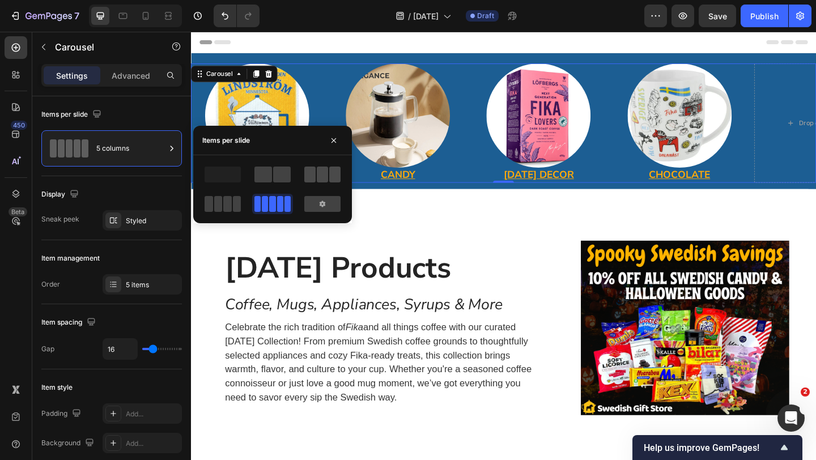
click at [317, 170] on span at bounding box center [322, 175] width 11 height 16
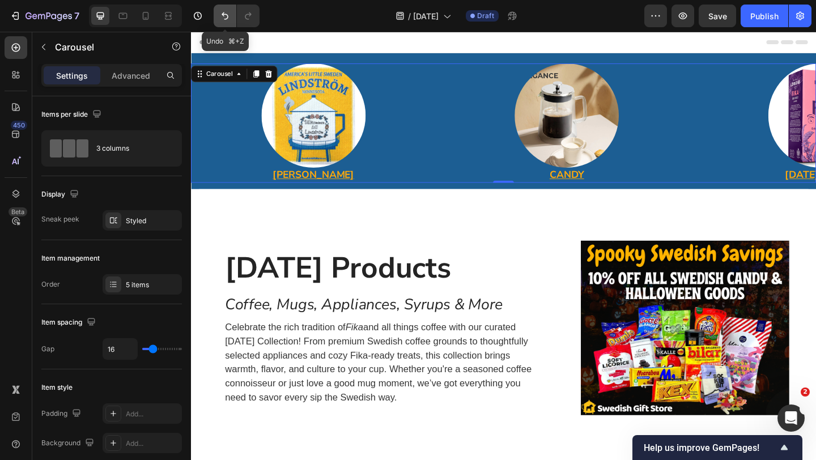
click at [228, 12] on icon "Undo/Redo" at bounding box center [224, 15] width 11 height 11
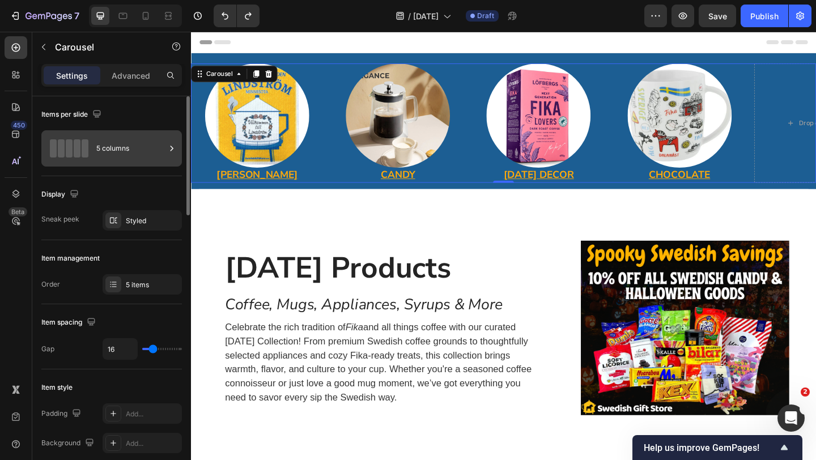
click at [127, 155] on div "5 columns" at bounding box center [130, 148] width 69 height 26
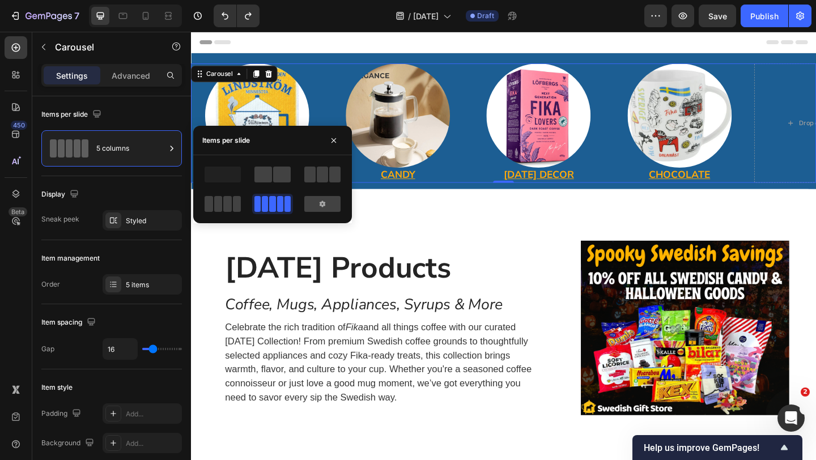
click at [333, 182] on div at bounding box center [322, 174] width 41 height 20
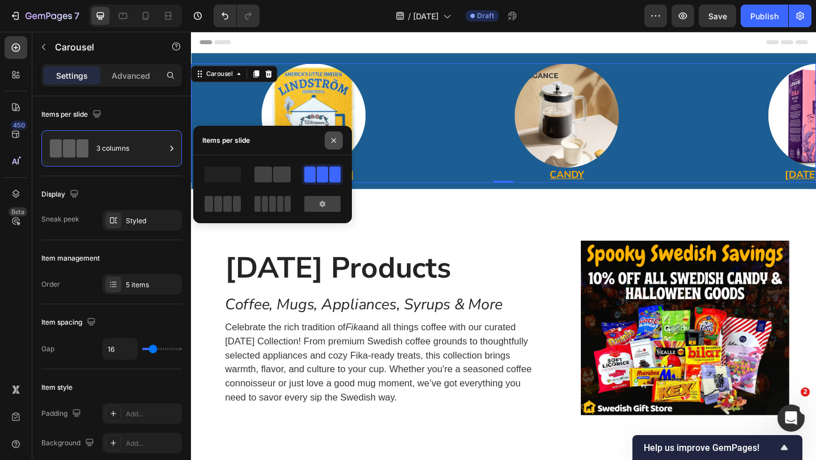
drag, startPoint x: 338, startPoint y: 138, endPoint x: 160, endPoint y: 116, distance: 179.3
click at [338, 138] on icon "button" at bounding box center [333, 140] width 9 height 9
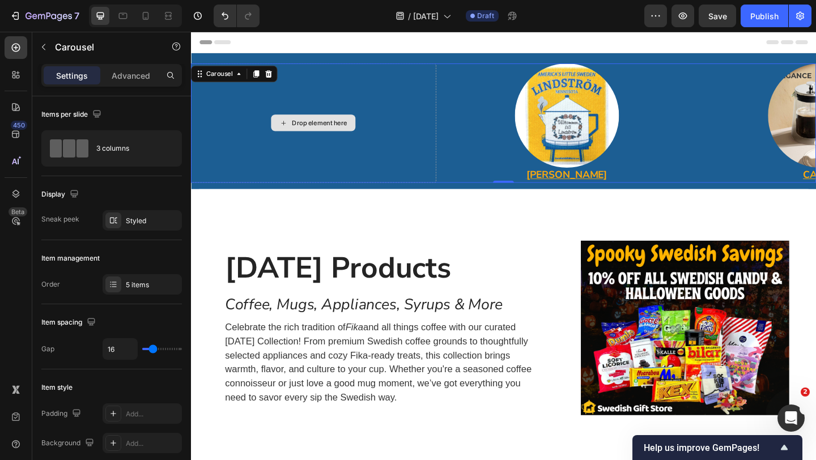
click at [414, 115] on div "Drop element here" at bounding box center [324, 131] width 266 height 130
click at [136, 78] on p "Advanced" at bounding box center [131, 76] width 39 height 12
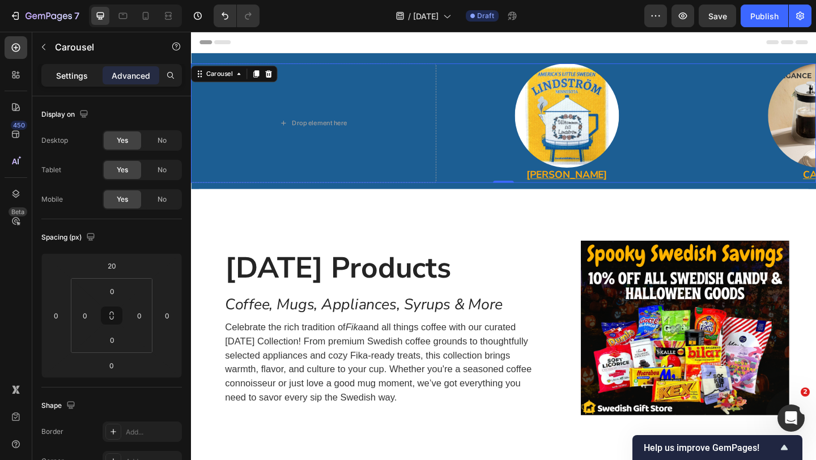
click at [82, 82] on div "Settings" at bounding box center [72, 75] width 57 height 18
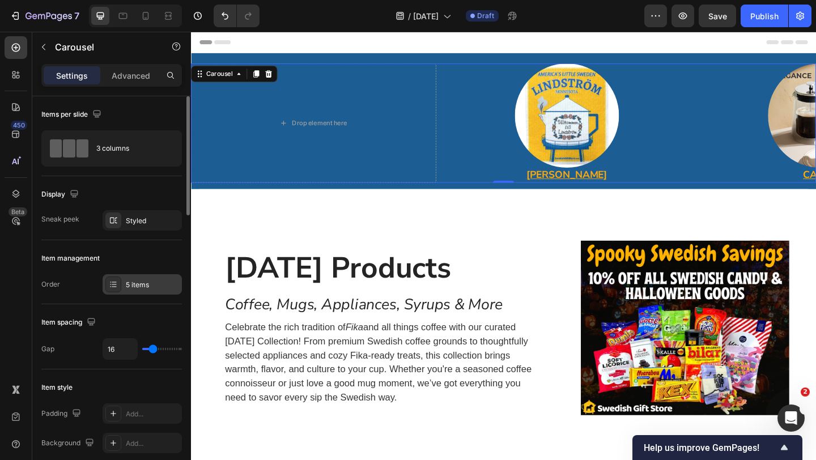
click at [148, 278] on div "5 items" at bounding box center [142, 284] width 79 height 20
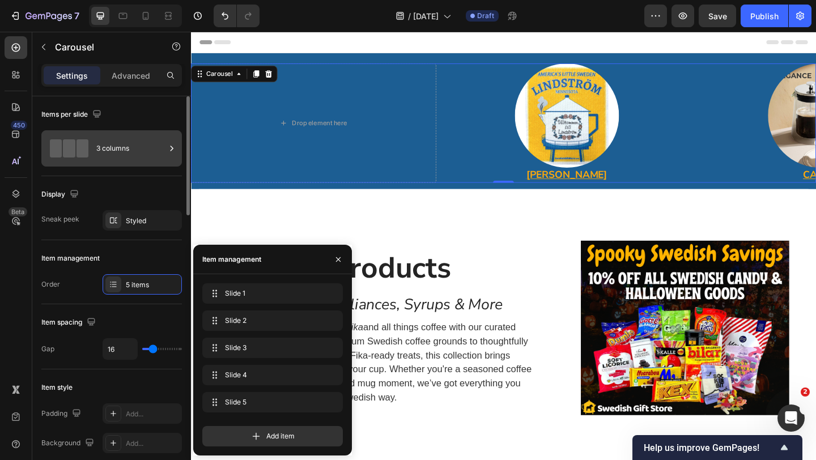
click at [116, 161] on div "3 columns" at bounding box center [130, 148] width 69 height 26
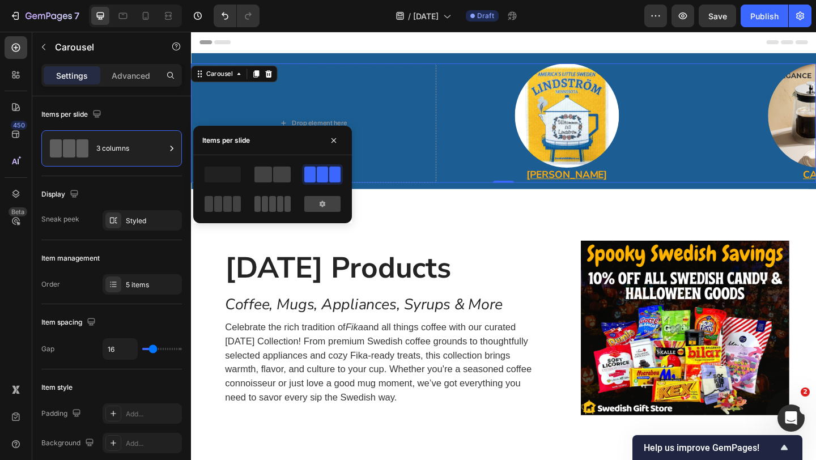
click at [263, 207] on span at bounding box center [265, 204] width 6 height 16
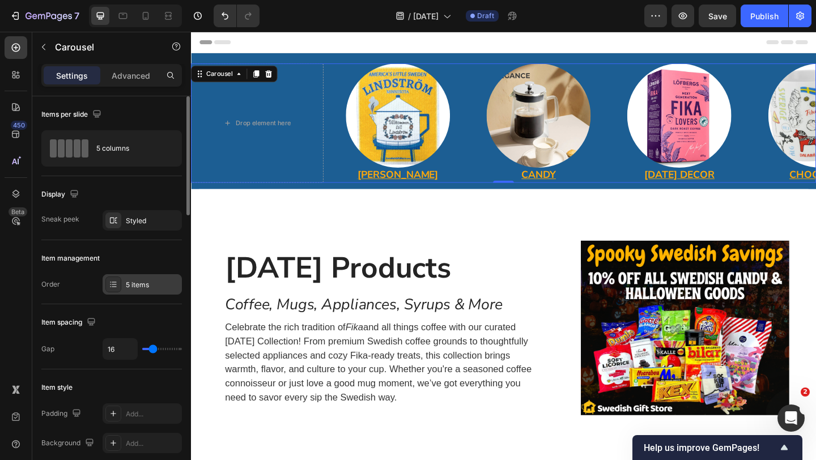
click at [151, 283] on div "5 items" at bounding box center [152, 285] width 53 height 10
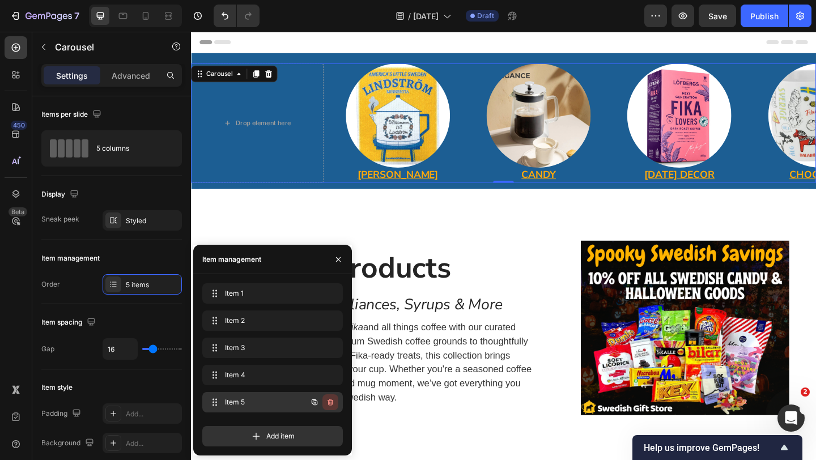
click at [331, 402] on icon "button" at bounding box center [330, 402] width 9 height 9
click at [331, 402] on div "Delete" at bounding box center [322, 402] width 21 height 10
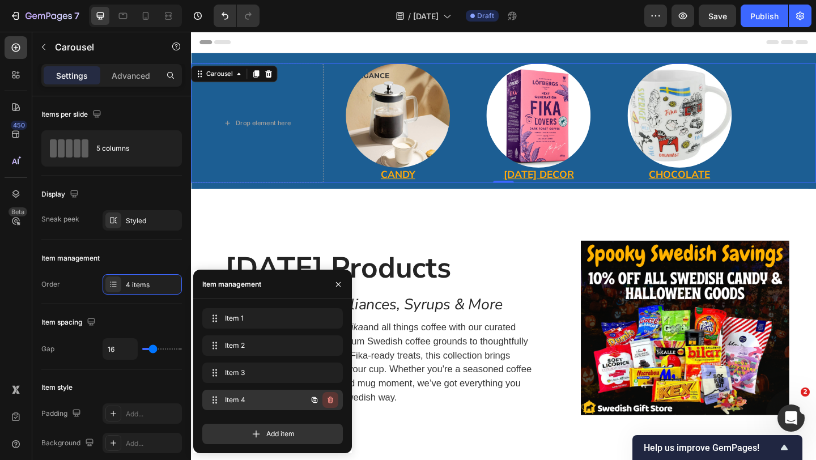
click at [329, 399] on icon "button" at bounding box center [330, 399] width 9 height 9
click at [317, 398] on div "Delete" at bounding box center [322, 400] width 21 height 10
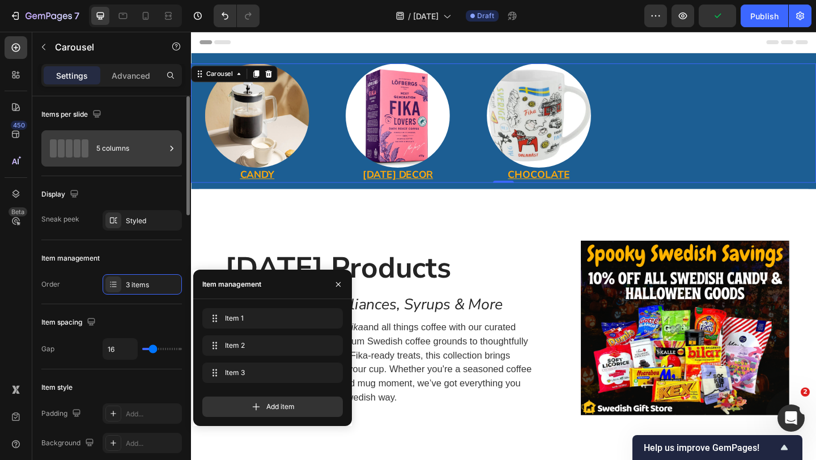
click at [120, 146] on div "5 columns" at bounding box center [130, 148] width 69 height 26
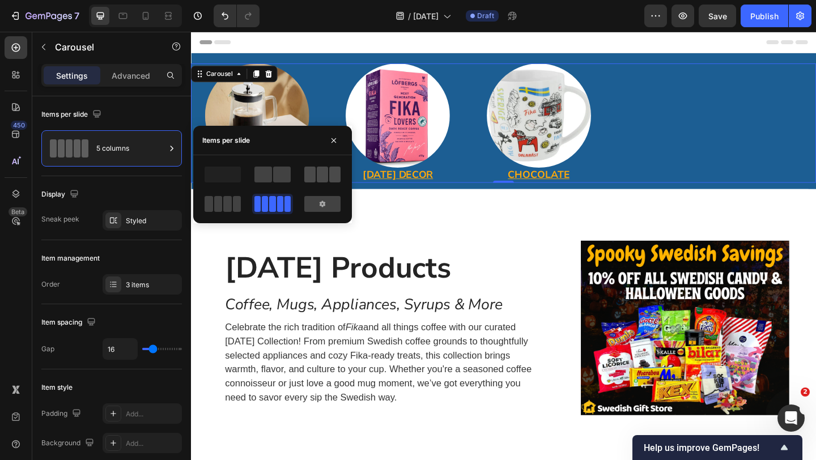
drag, startPoint x: 227, startPoint y: 210, endPoint x: 316, endPoint y: 178, distance: 94.4
click at [316, 178] on div at bounding box center [272, 189] width 141 height 50
click at [320, 176] on span at bounding box center [322, 175] width 11 height 16
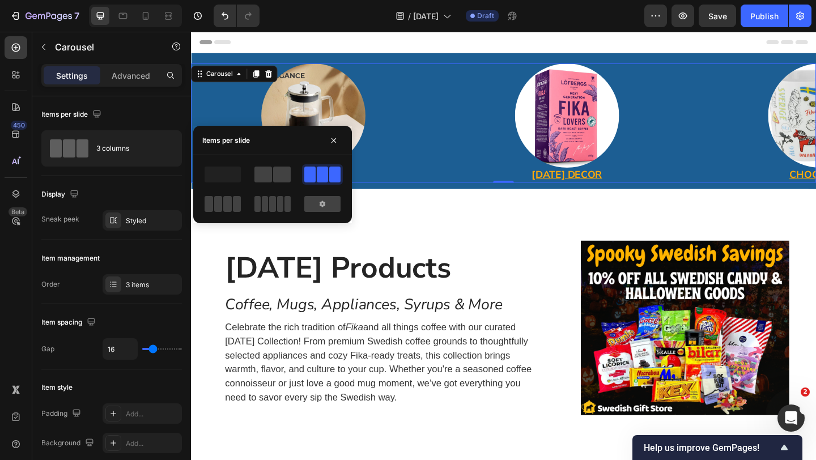
click at [463, 166] on div "Image CANDY Heading Image HALLOWEEN DECOR Heading Image CHOCOLATE Heading" at bounding box center [531, 131] width 680 height 130
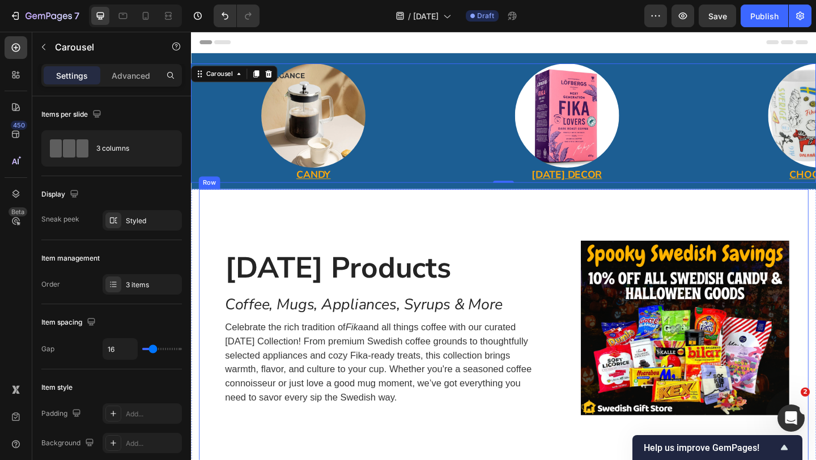
scroll to position [41, 0]
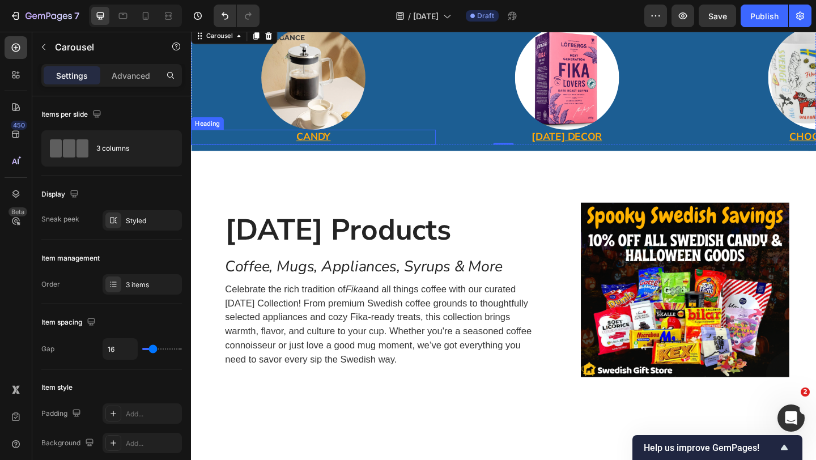
click at [337, 148] on u "CANDY" at bounding box center [323, 146] width 37 height 15
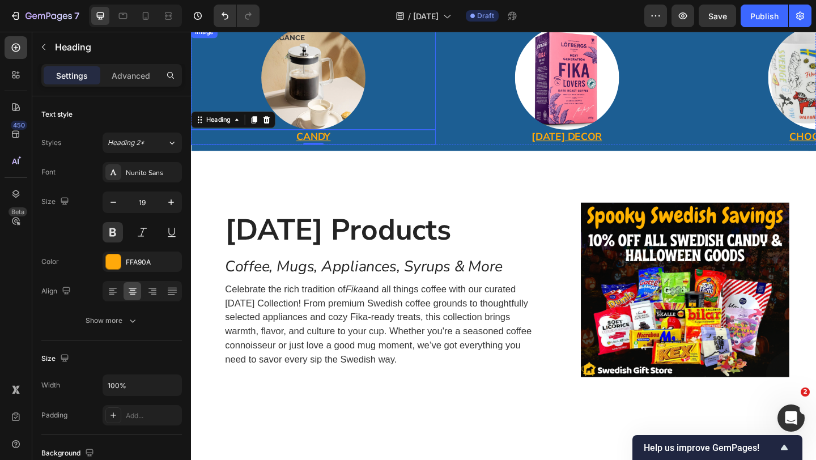
click at [343, 90] on img at bounding box center [323, 81] width 113 height 113
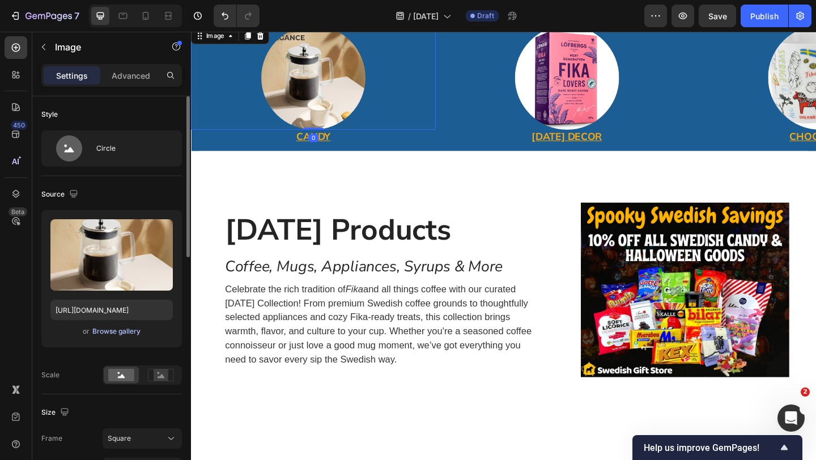
click at [123, 335] on div "Browse gallery" at bounding box center [116, 331] width 48 height 10
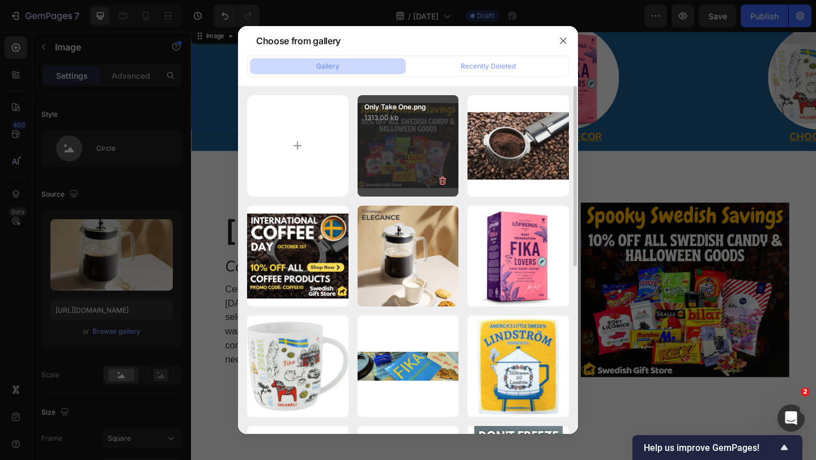
click at [406, 143] on div "Only Take One.png 1313.00 kb" at bounding box center [408, 145] width 101 height 101
type input "[URL][DOMAIN_NAME]"
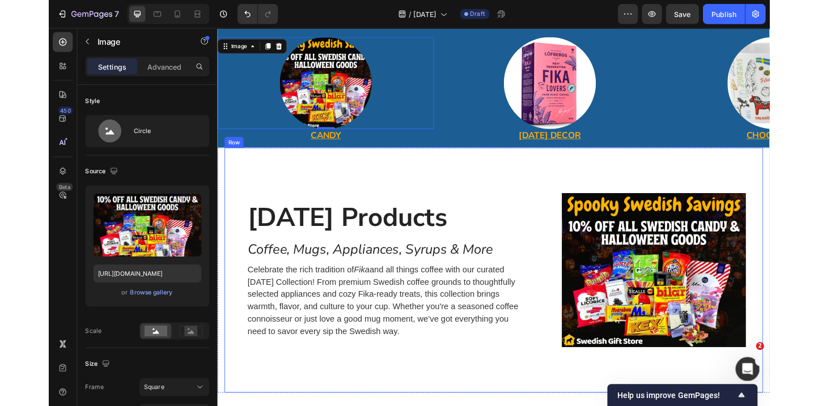
scroll to position [18, 0]
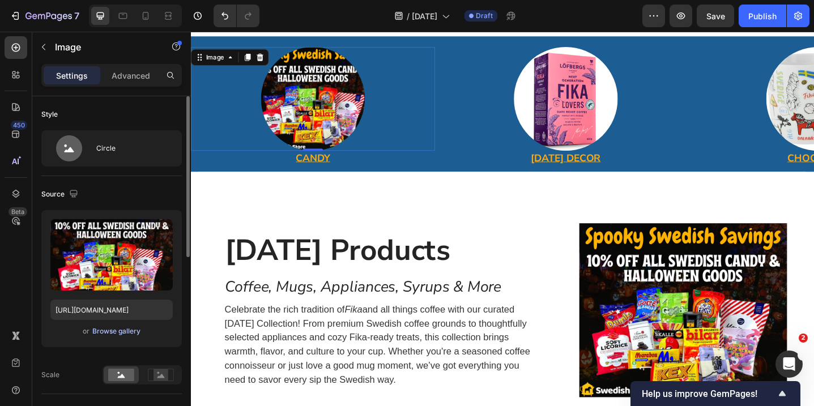
click at [118, 330] on div "Browse gallery" at bounding box center [116, 331] width 48 height 10
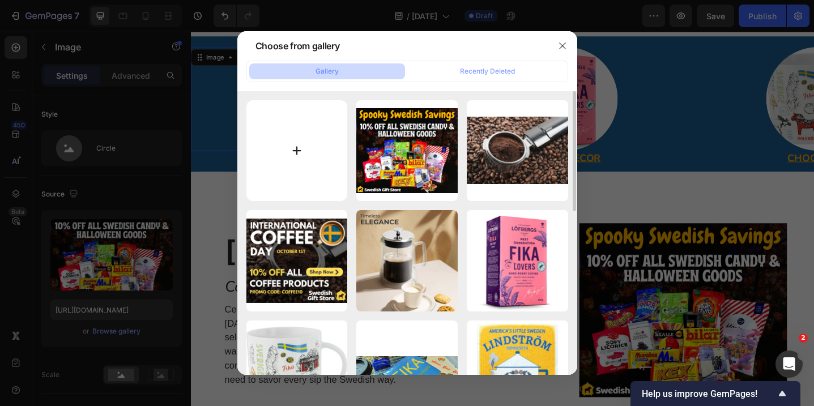
click at [307, 155] on input "file" at bounding box center [296, 150] width 101 height 101
type input "C:\fakepath\Screen Shot 2025-09-27 at 3.06.02 PM.png"
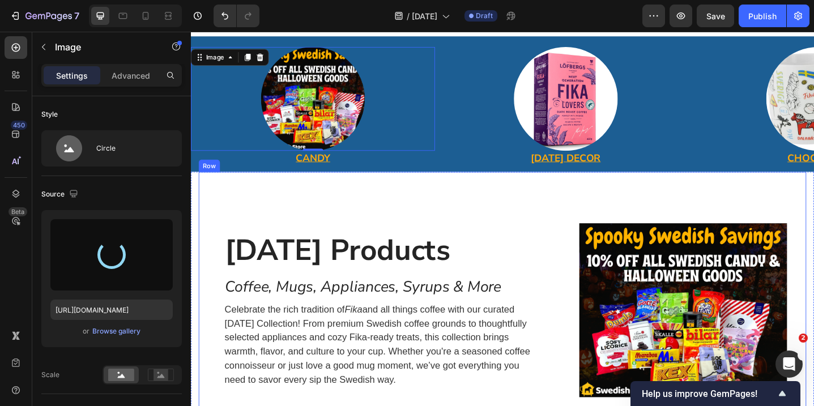
type input "https://cdn.shopify.com/s/files/1/0607/4043/6025/files/gempages_552684688586572…"
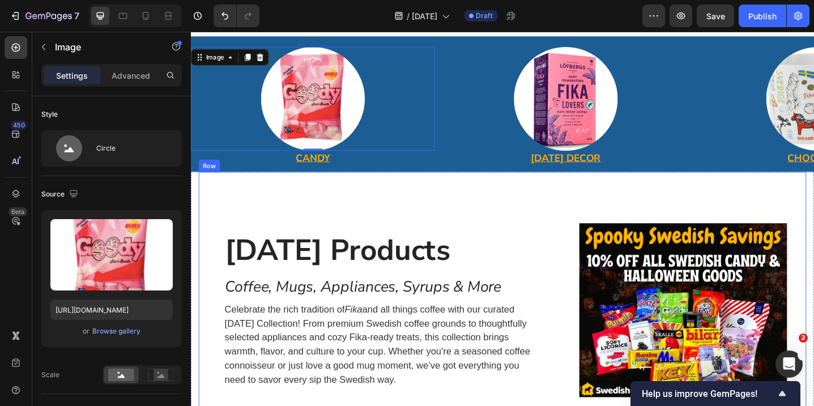
click at [403, 224] on div "Halloween Products Heading Coffee, Mugs, Appliances, Syrups & More Heading Cele…" at bounding box center [387, 336] width 376 height 302
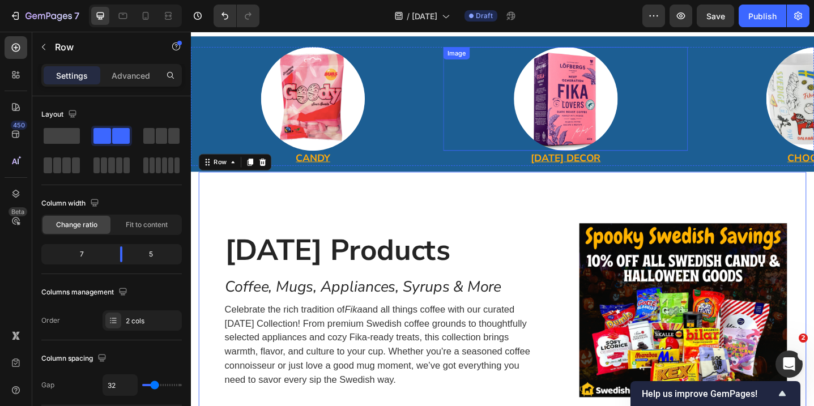
click at [593, 108] on img at bounding box center [599, 104] width 113 height 113
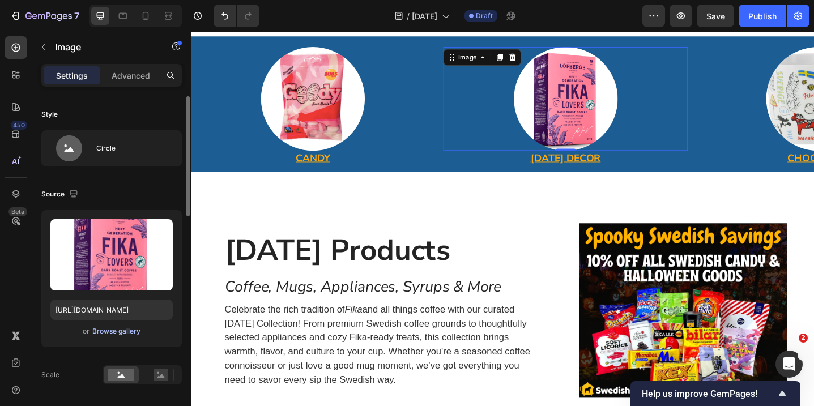
click at [118, 330] on div "Browse gallery" at bounding box center [116, 331] width 48 height 10
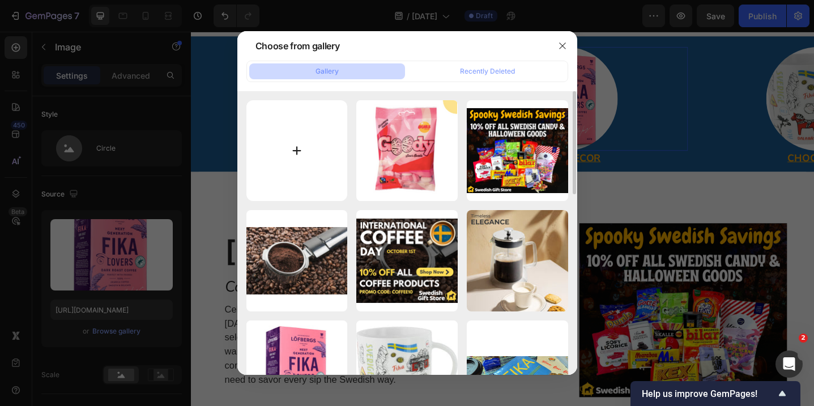
click at [303, 173] on input "file" at bounding box center [296, 150] width 101 height 101
type input "C:\fakepath\Screen Shot 2025-09-27 at 3.06.38 PM.png"
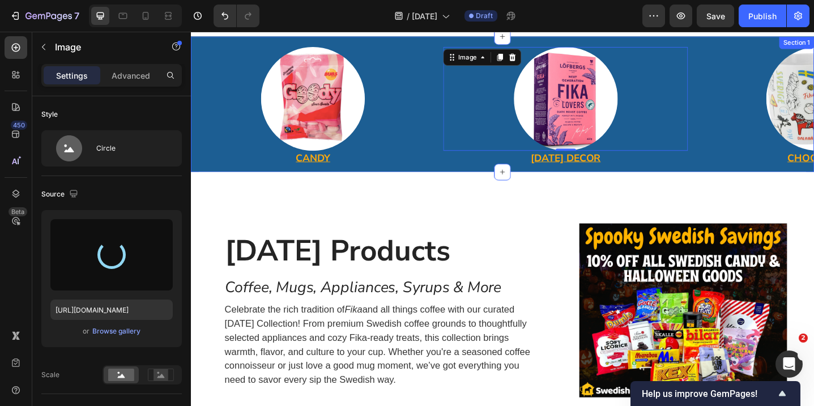
type input "https://cdn.shopify.com/s/files/1/0607/4043/6025/files/gempages_552684688586572…"
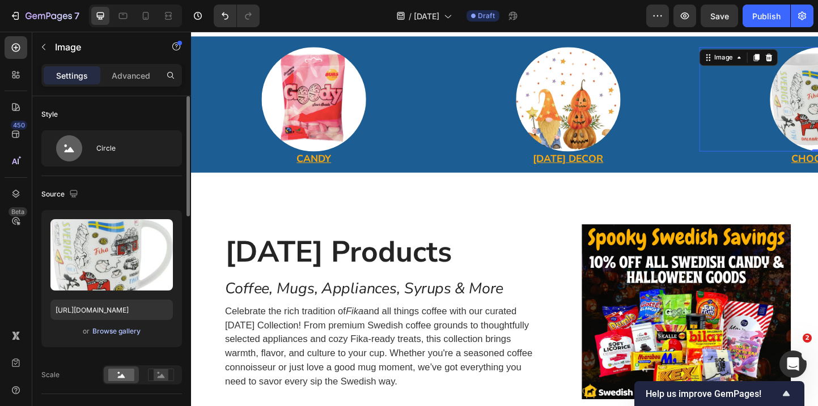
click at [125, 330] on div "Browse gallery" at bounding box center [116, 331] width 48 height 10
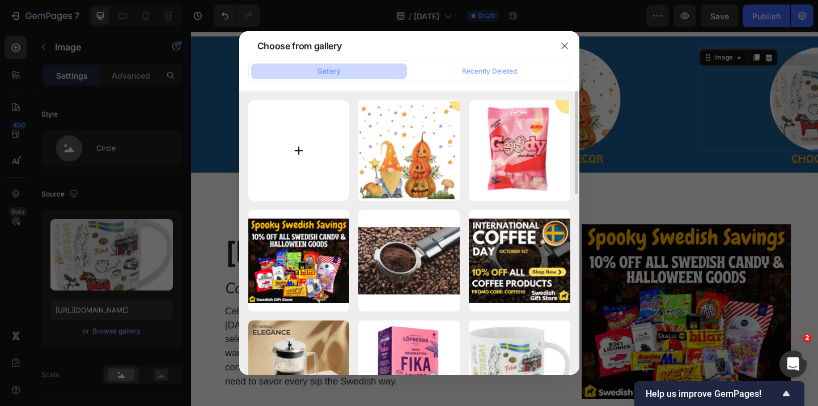
click at [300, 133] on input "file" at bounding box center [298, 150] width 101 height 101
type input "C:\fakepath\Screen Shot 2025-09-27 at 3.07.09 PM.png"
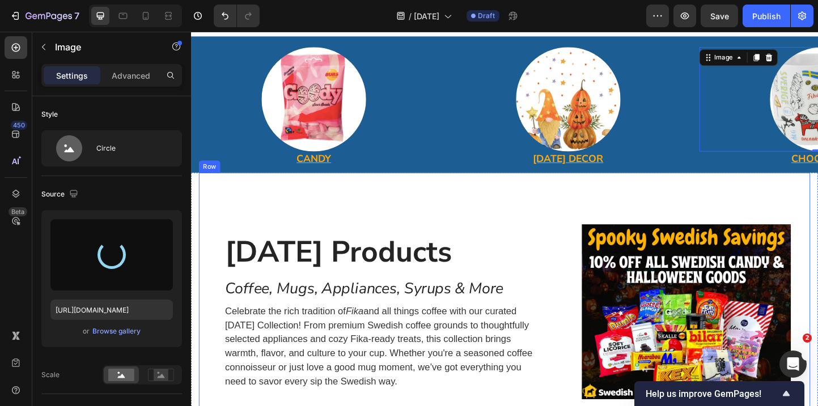
type input "https://cdn.shopify.com/s/files/1/0607/4043/6025/files/gempages_552684688586572…"
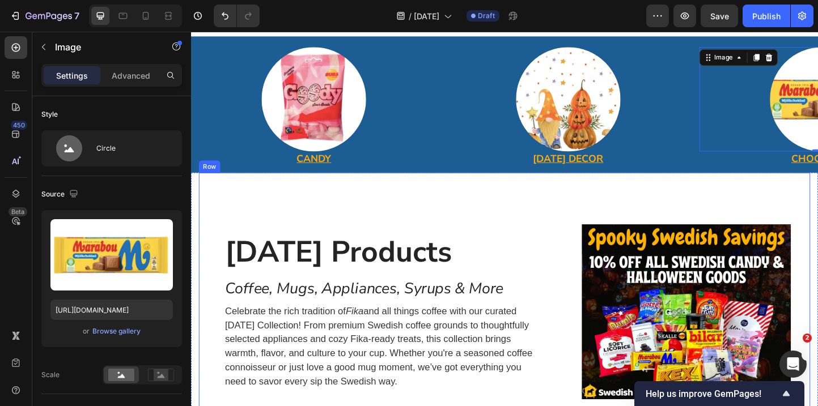
click at [407, 217] on div "Halloween Products Heading Coffee, Mugs, Appliances, Syrups & More Heading Cele…" at bounding box center [387, 336] width 376 height 302
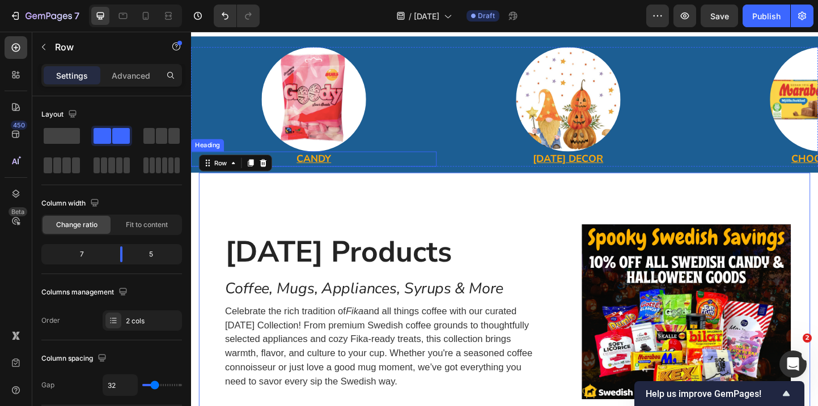
click at [322, 171] on u "CANDY" at bounding box center [323, 169] width 37 height 15
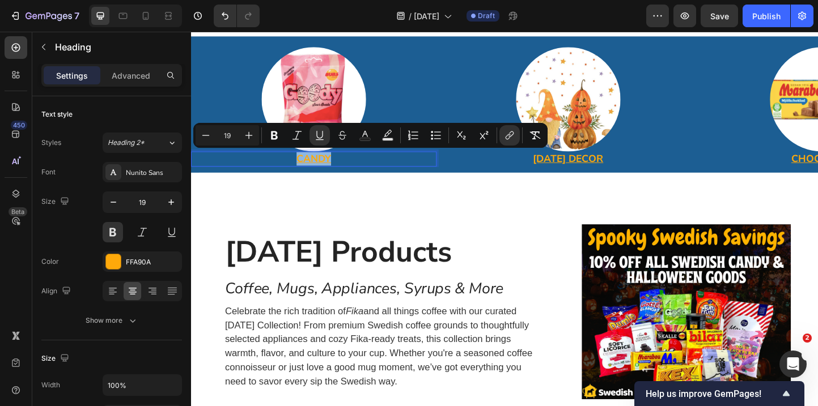
drag, startPoint x: 342, startPoint y: 169, endPoint x: 289, endPoint y: 169, distance: 53.3
click at [289, 169] on p "CANDY" at bounding box center [324, 170] width 264 height 14
click at [505, 135] on icon "Editor contextual toolbar" at bounding box center [509, 135] width 11 height 11
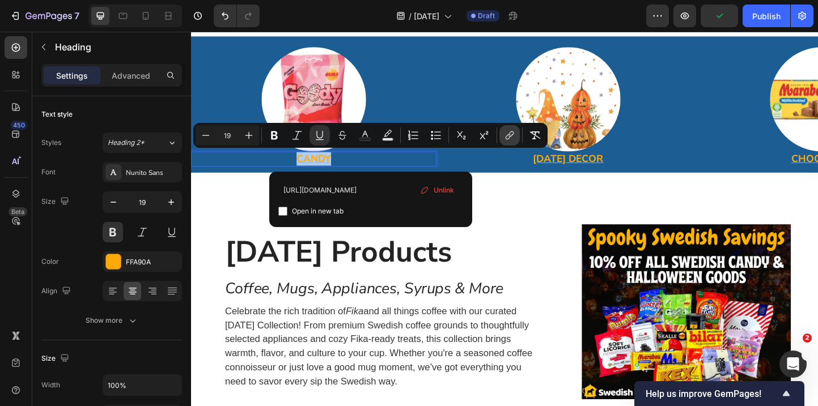
scroll to position [0, 23]
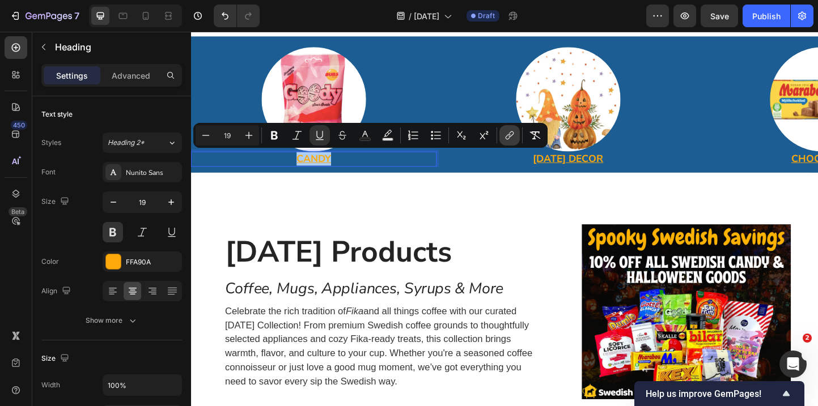
click at [512, 135] on icon "Editor contextual toolbar" at bounding box center [510, 134] width 5 height 6
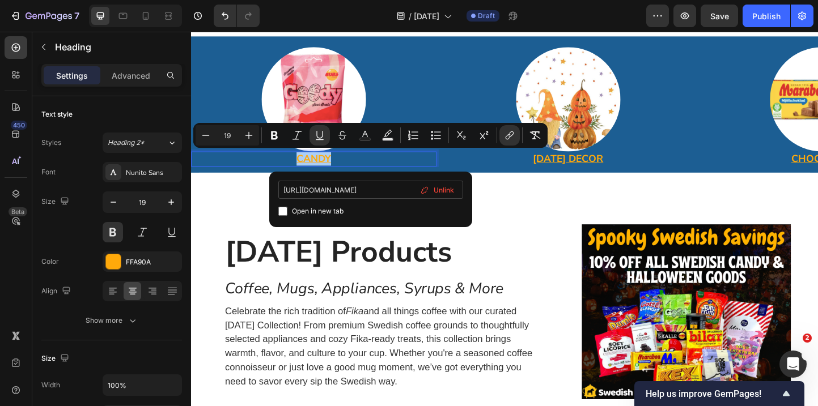
click at [404, 188] on input "[URL][DOMAIN_NAME]" at bounding box center [370, 190] width 185 height 18
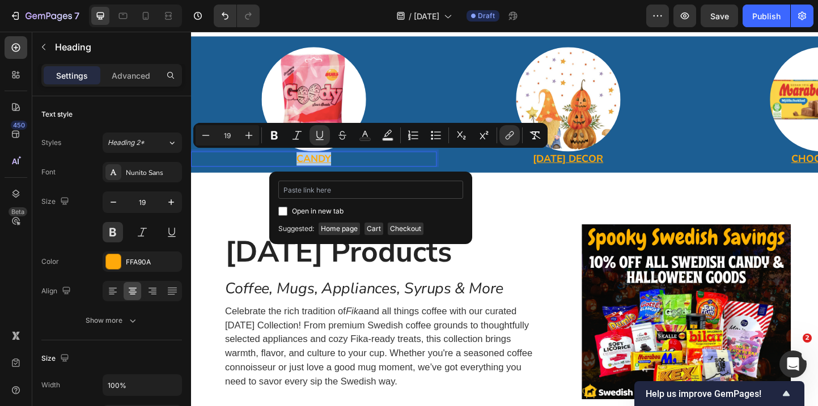
type input "https://swedishgiftstore.com/collections/all-candy-in-stock"
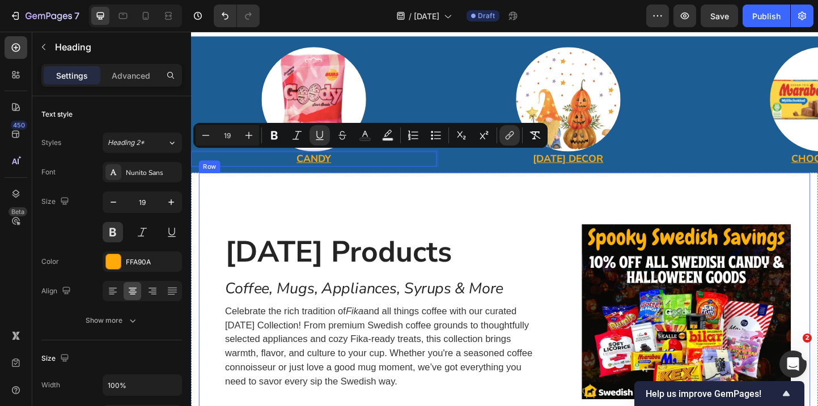
click at [368, 195] on div "Halloween Products Heading Coffee, Mugs, Appliances, Syrups & More Heading Cele…" at bounding box center [387, 336] width 376 height 302
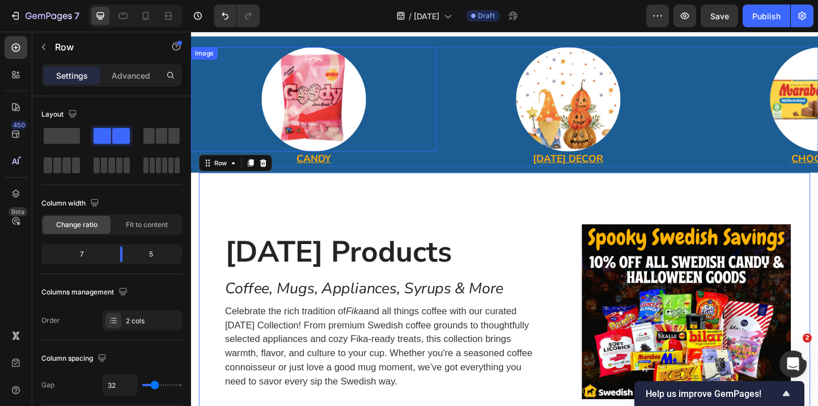
click at [338, 120] on img at bounding box center [323, 104] width 113 height 113
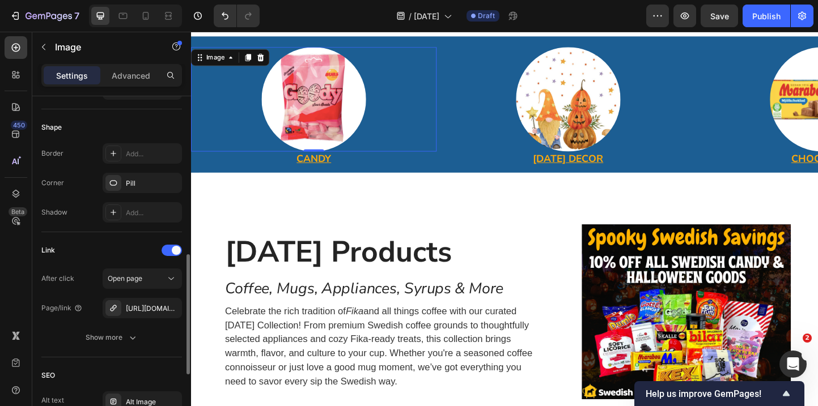
scroll to position [421, 0]
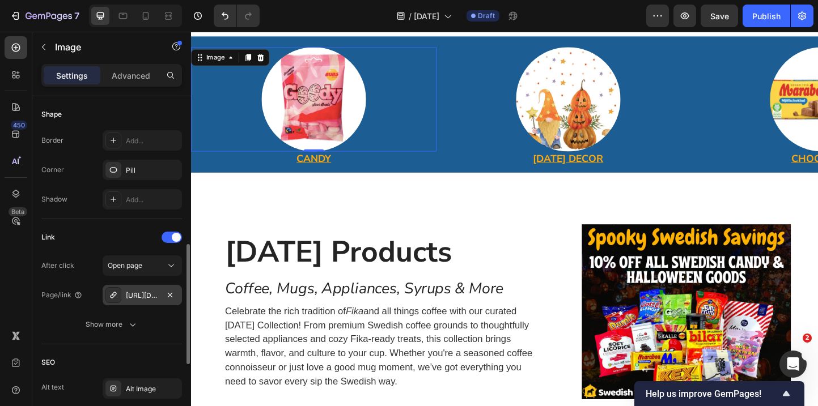
click at [138, 299] on div "https://swedishgiftstore.com/search?q=kaffe" at bounding box center [142, 296] width 33 height 10
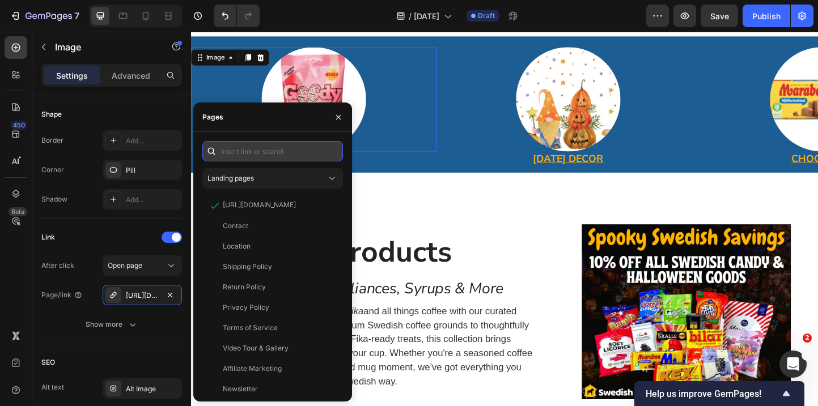
click at [260, 151] on input "text" at bounding box center [272, 151] width 141 height 20
paste input "https://swedishgiftstore.com/collections/all-candy-in-stock"
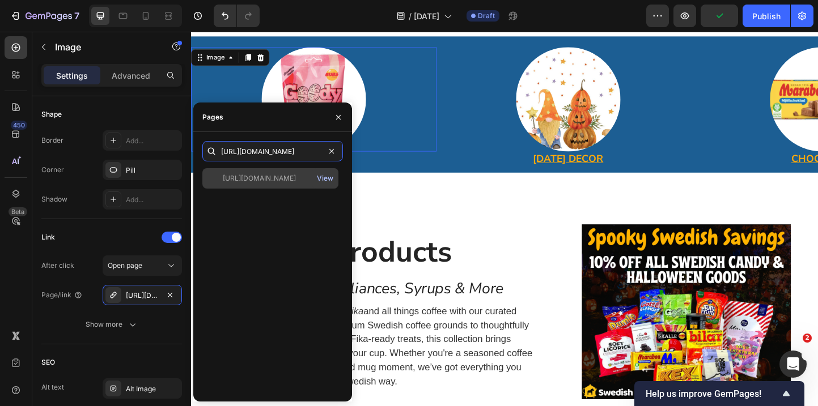
type input "https://swedishgiftstore.com/collections/all-candy-in-stock"
click at [325, 179] on div "View" at bounding box center [325, 178] width 16 height 10
click at [251, 178] on div "https://swedishgiftstore.com/collections/all-candy-in-stock" at bounding box center [259, 178] width 73 height 10
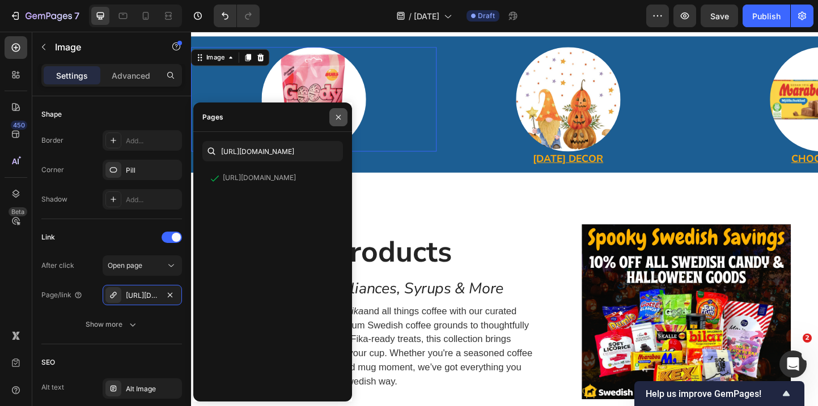
click at [334, 119] on icon "button" at bounding box center [338, 117] width 9 height 9
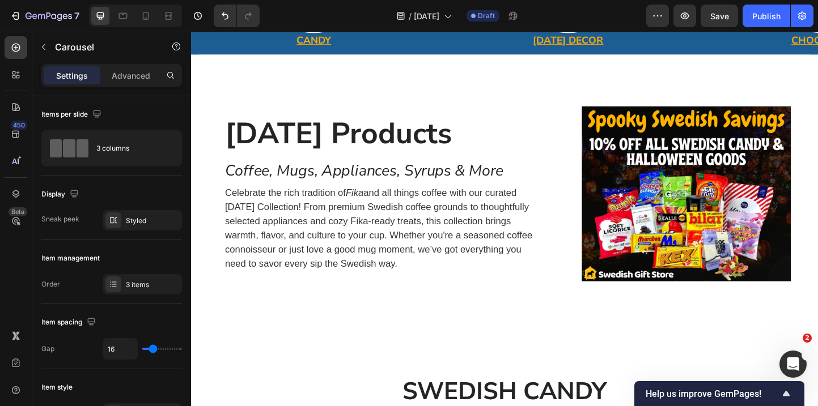
scroll to position [145, 0]
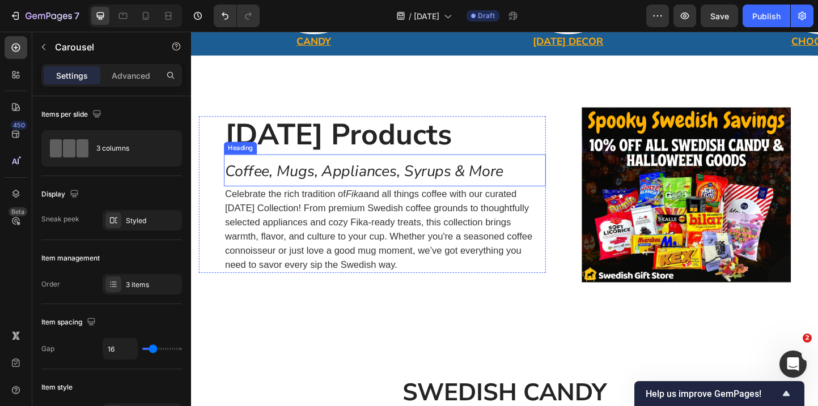
click at [335, 191] on span "Coffee, Mugs, Appliances, Syrups & More" at bounding box center [379, 183] width 302 height 22
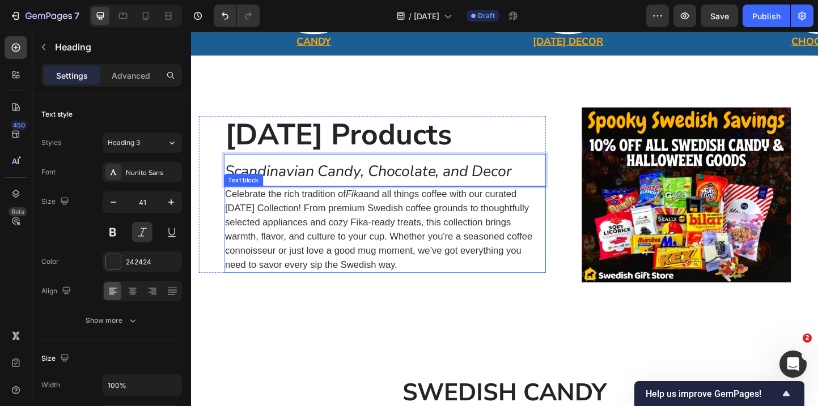
click at [422, 258] on p "Celebrate the rich tradition of Fika and all things coffee with our curated Int…" at bounding box center [401, 247] width 347 height 92
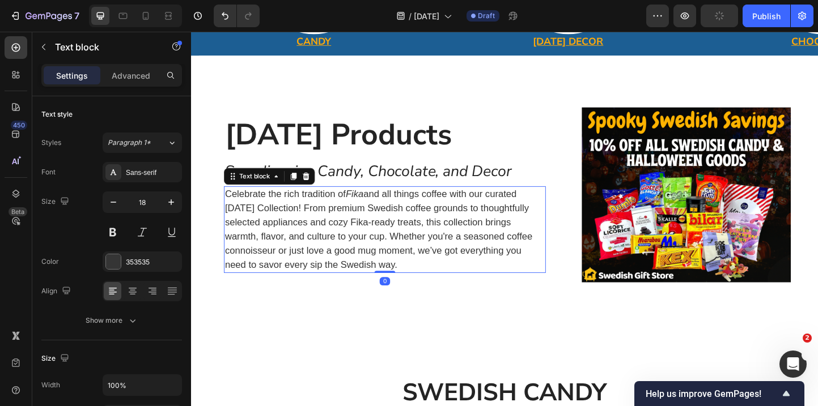
click at [432, 284] on p "Celebrate the rich tradition of Fika and all things coffee with our curated Int…" at bounding box center [401, 247] width 347 height 92
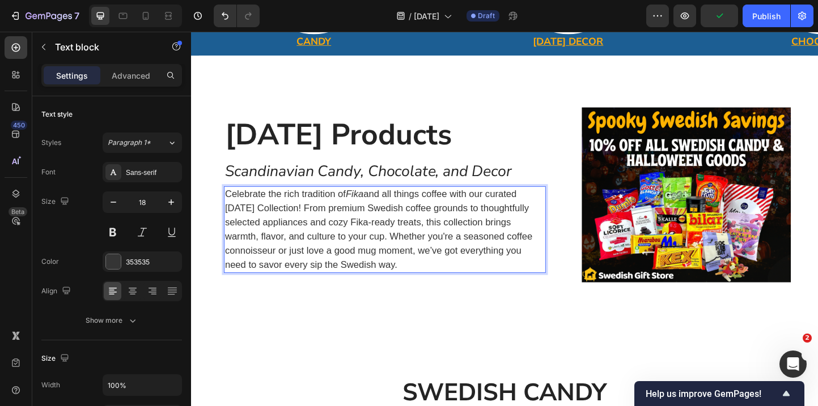
drag, startPoint x: 434, startPoint y: 284, endPoint x: 266, endPoint y: 239, distance: 174.4
click at [266, 239] on p "Celebrate the rich tradition of Fika and all things coffee with our curated Int…" at bounding box center [401, 247] width 347 height 92
click at [438, 286] on p "Celebrate the rich tradition of Fika and all things coffee with our curated Int…" at bounding box center [401, 247] width 347 height 92
drag, startPoint x: 438, startPoint y: 286, endPoint x: 228, endPoint y: 211, distance: 222.6
click at [228, 211] on p "Celebrate the rich tradition of Fika and all things coffee with our curated Int…" at bounding box center [401, 247] width 347 height 92
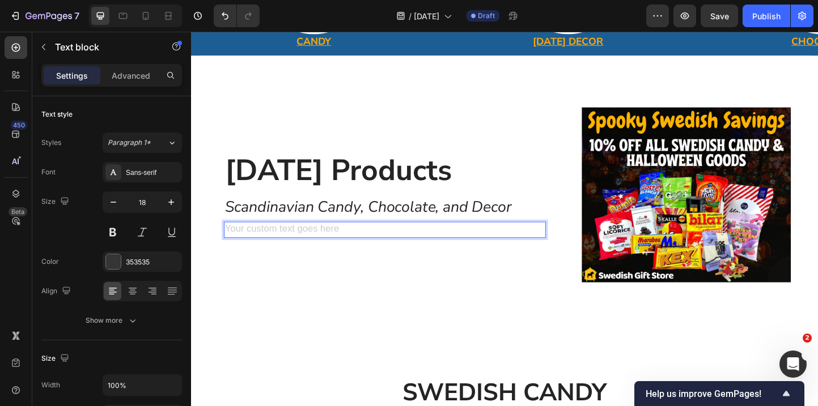
click at [432, 247] on div "Rich Text Editor. Editing area: main" at bounding box center [401, 247] width 349 height 18
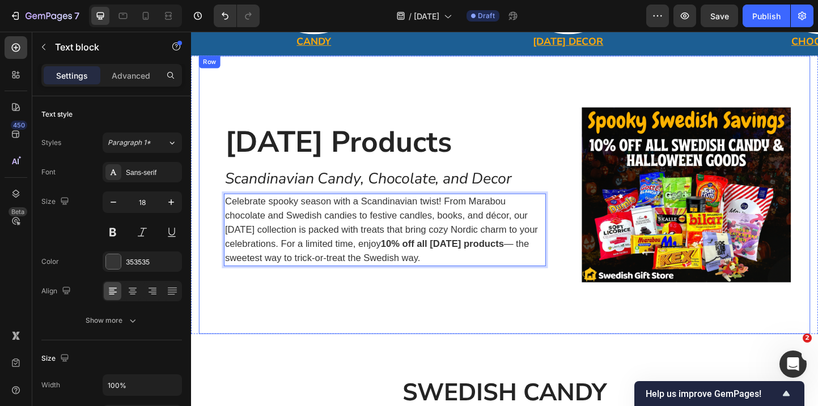
click at [446, 325] on div "Halloween Products Heading ⁠⁠⁠⁠⁠⁠⁠ Scandinavian Candy, Chocolate, and Decor Hea…" at bounding box center [387, 209] width 376 height 302
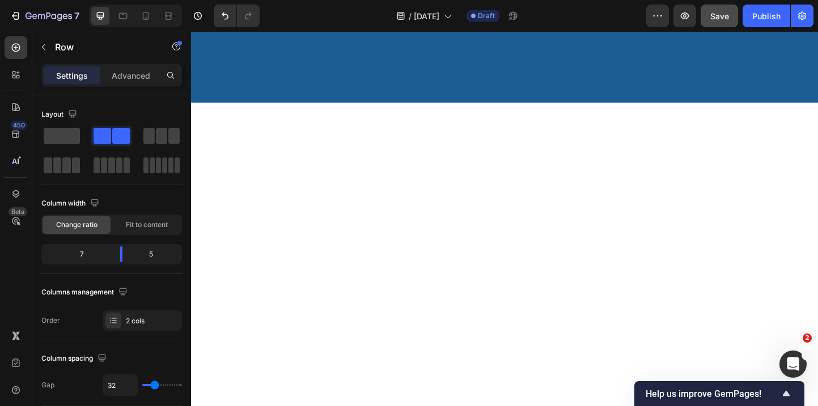
scroll to position [612, 0]
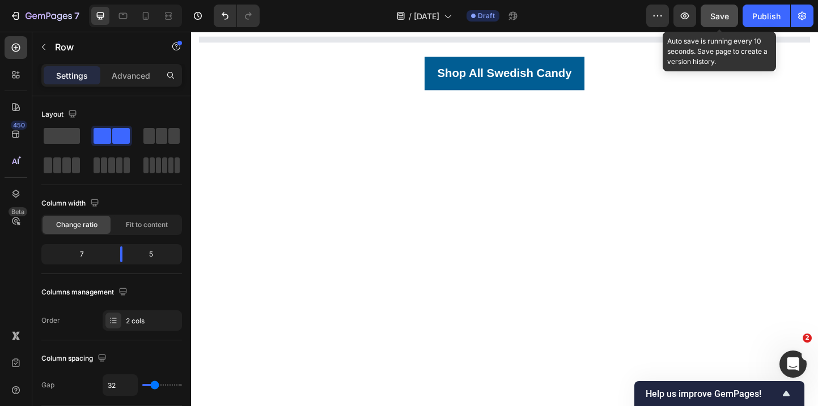
click at [720, 15] on span "Save" at bounding box center [719, 16] width 19 height 10
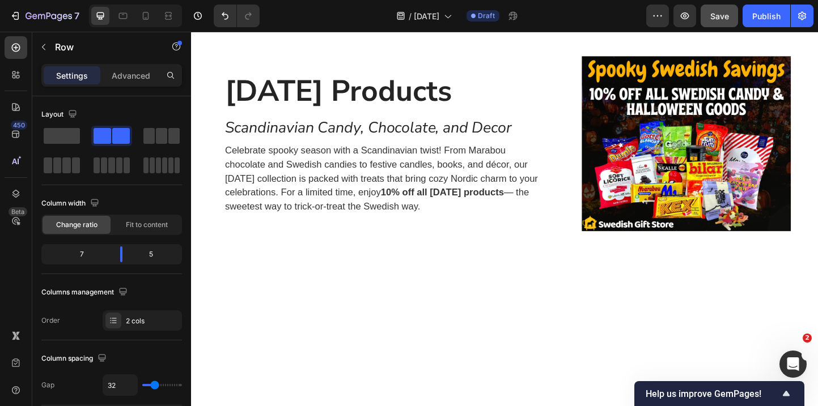
scroll to position [0, 0]
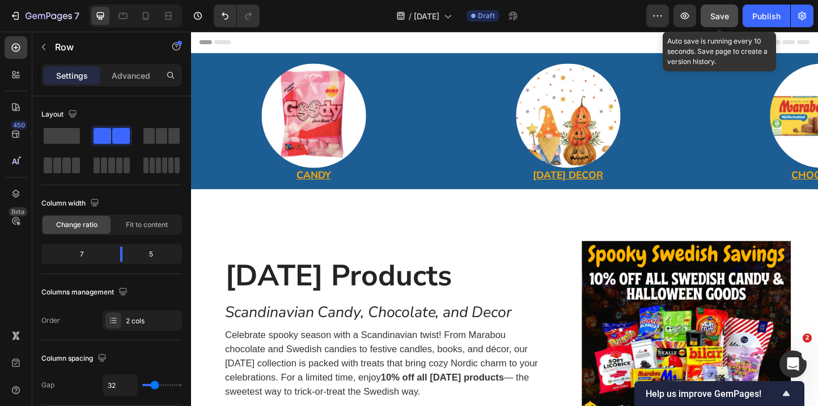
click at [709, 22] on button "Save" at bounding box center [718, 16] width 37 height 23
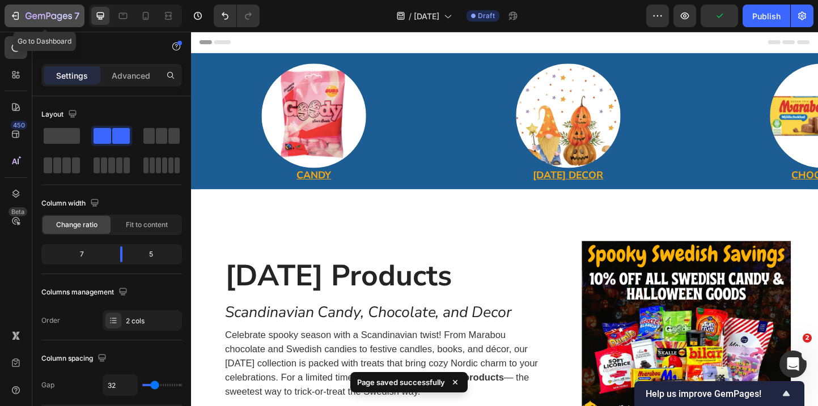
click at [11, 12] on icon "button" at bounding box center [15, 15] width 11 height 11
